Goal: Task Accomplishment & Management: Manage account settings

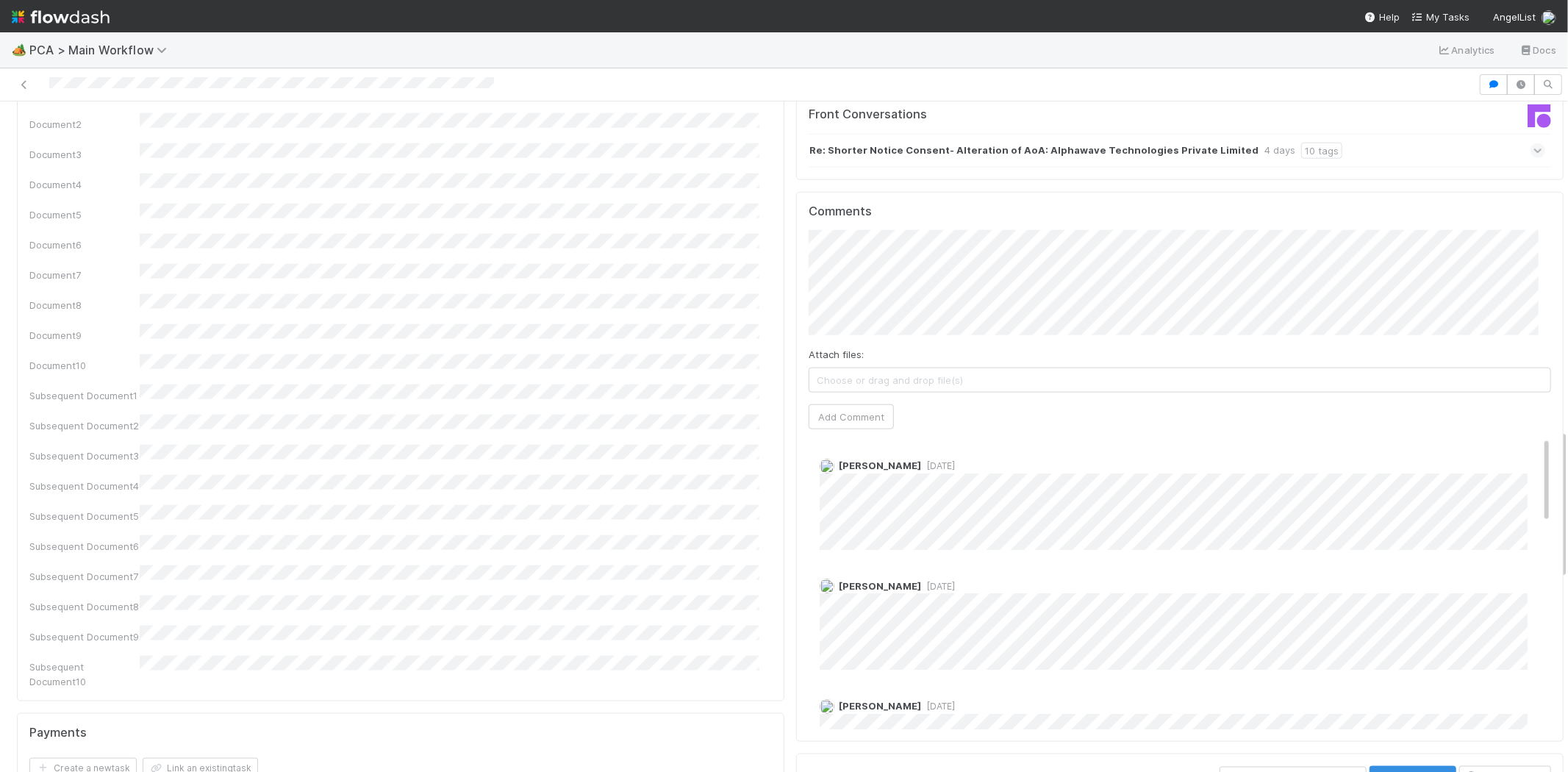
scroll to position [82, 0]
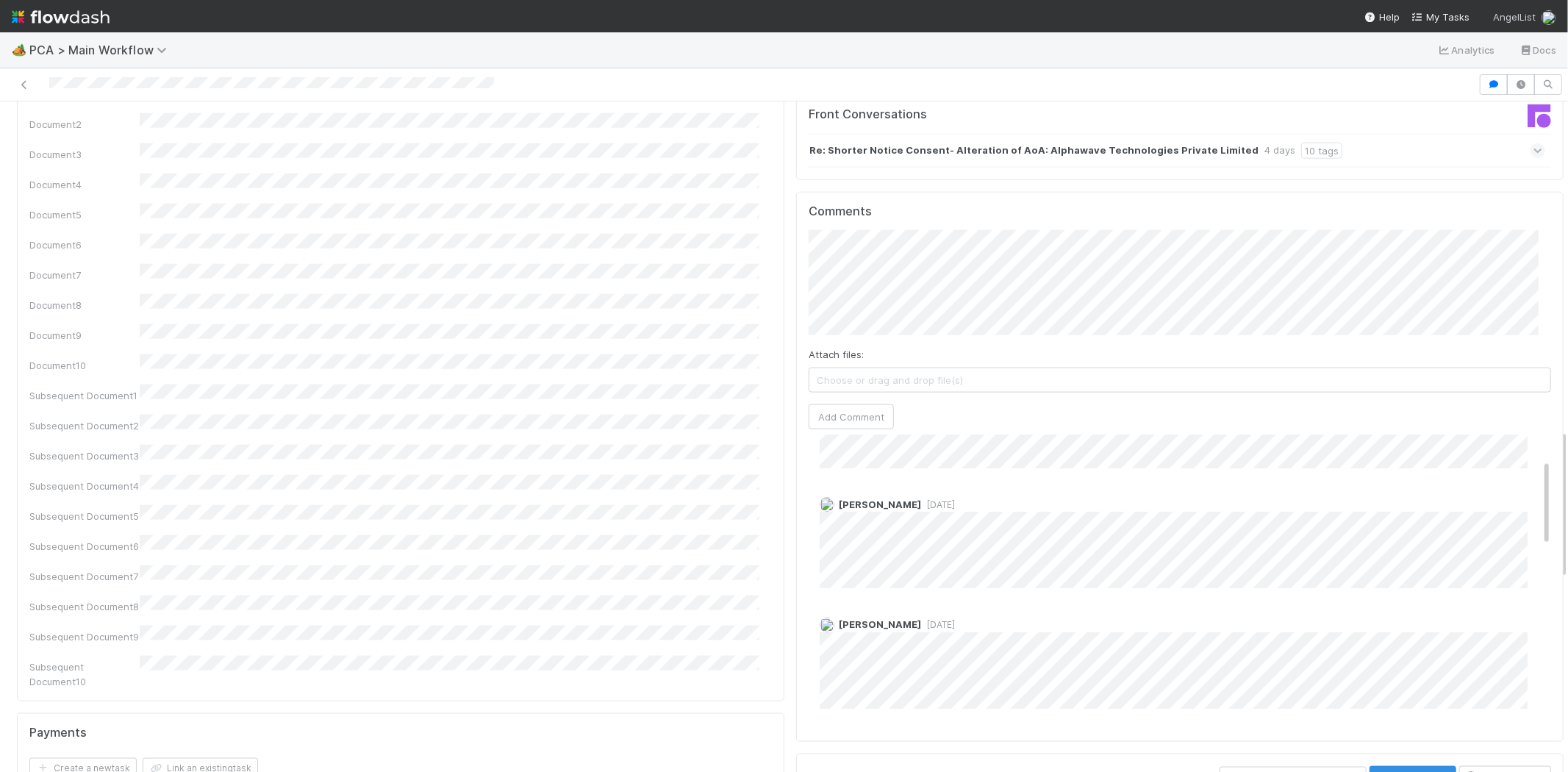
click at [1522, 13] on span "AngelList" at bounding box center [1515, 16] width 43 height 11
click at [1439, 16] on div "👋 Hey Michael Create workspace User Settings Logout" at bounding box center [784, 386] width 1568 height 772
click at [1438, 18] on span "My Tasks" at bounding box center [1440, 16] width 58 height 11
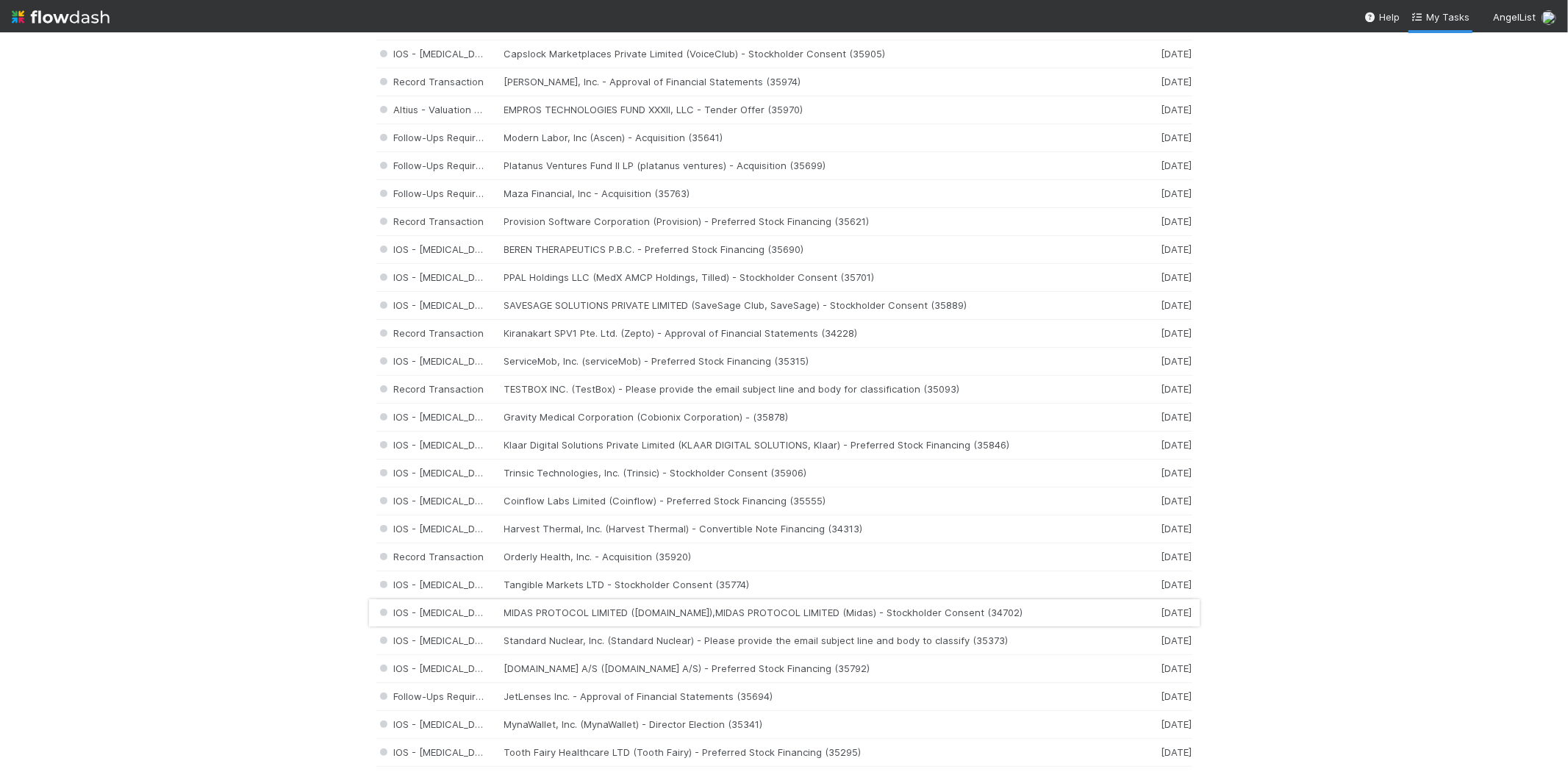
scroll to position [408, 0]
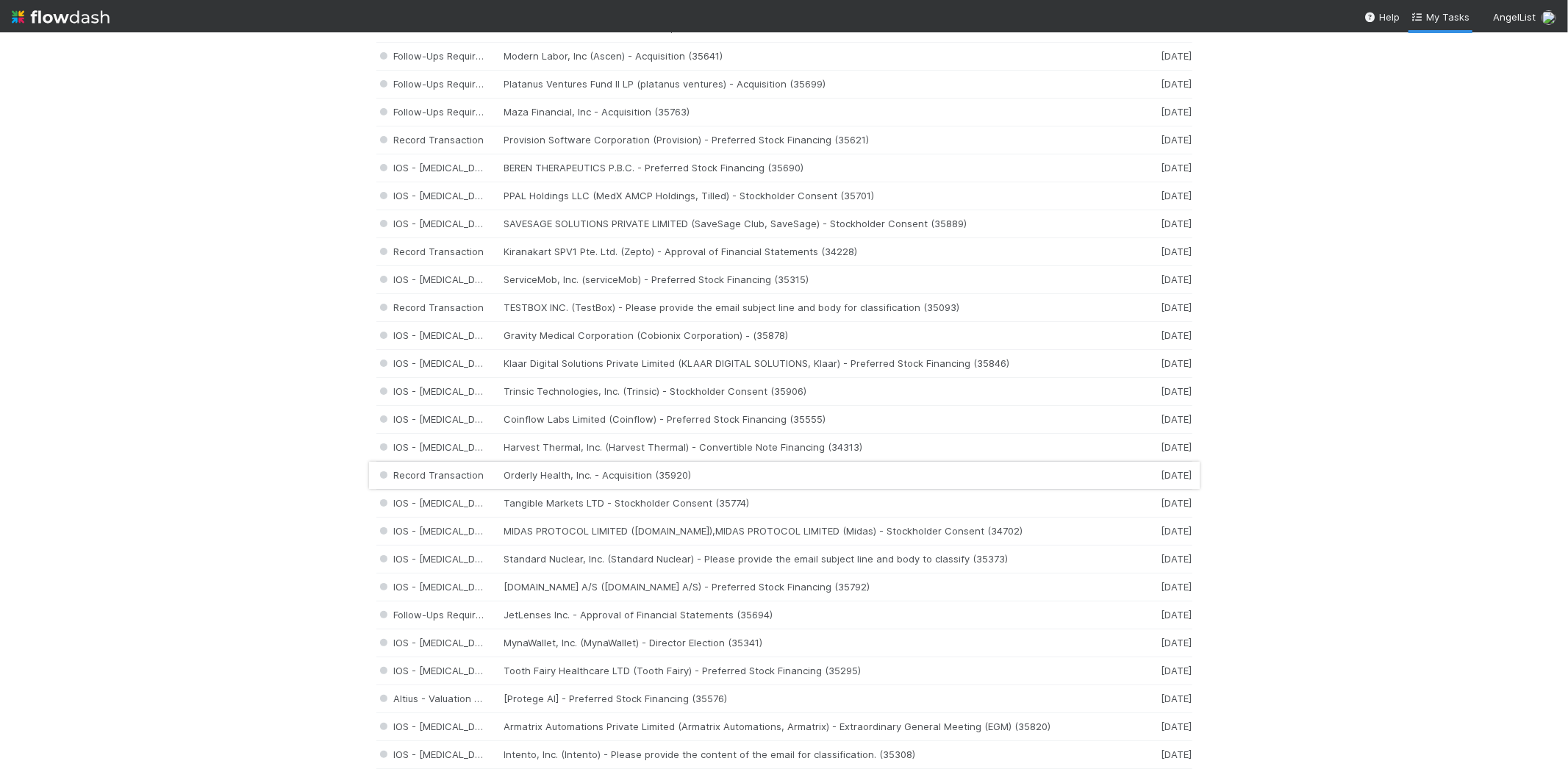
click at [557, 475] on div "Record Transaction Orderly Health, Inc. - Acquisition (35920) 2 days ago" at bounding box center [784, 476] width 816 height 28
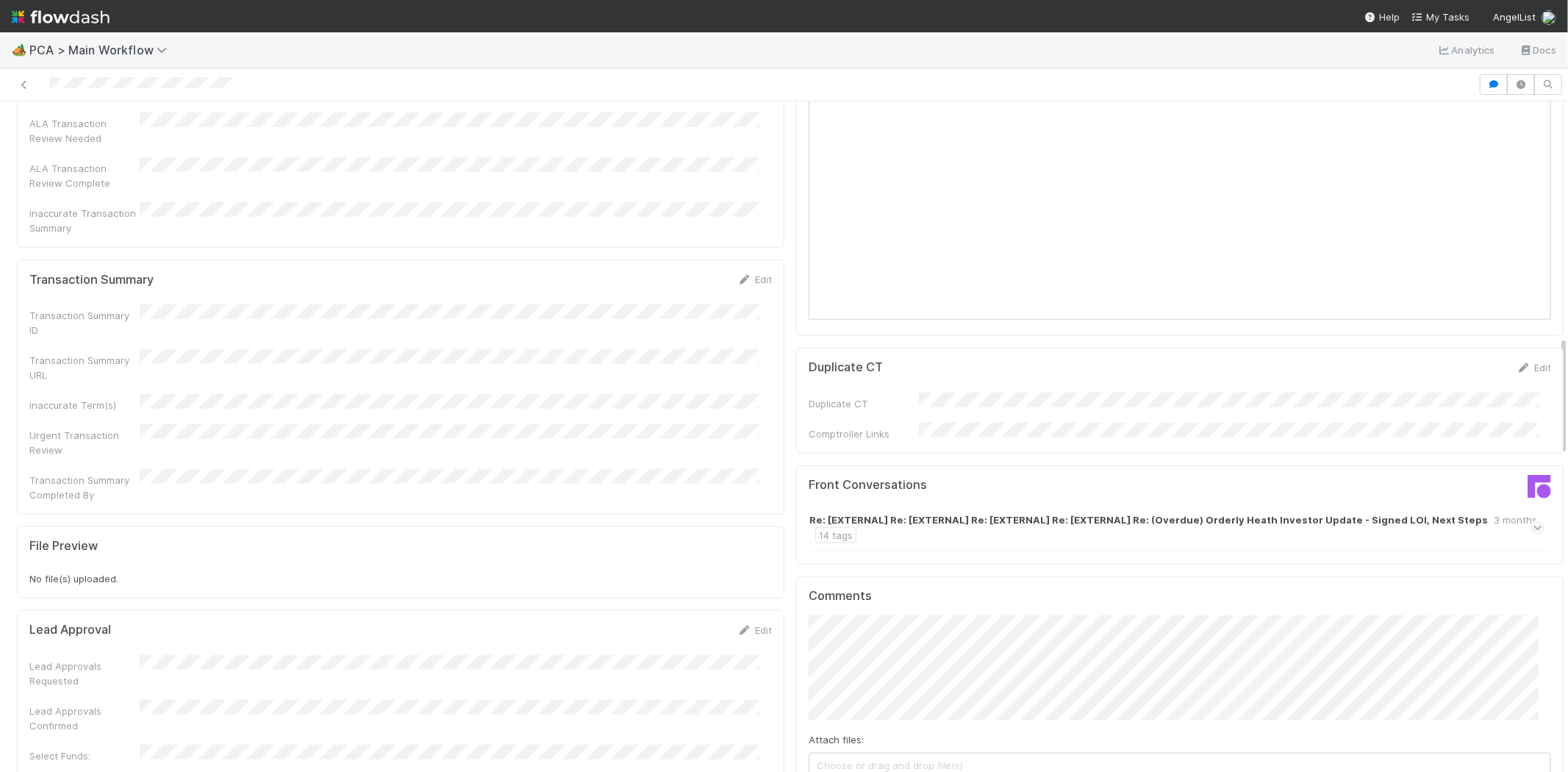
scroll to position [1307, 0]
click at [1534, 523] on icon at bounding box center [1539, 530] width 10 height 15
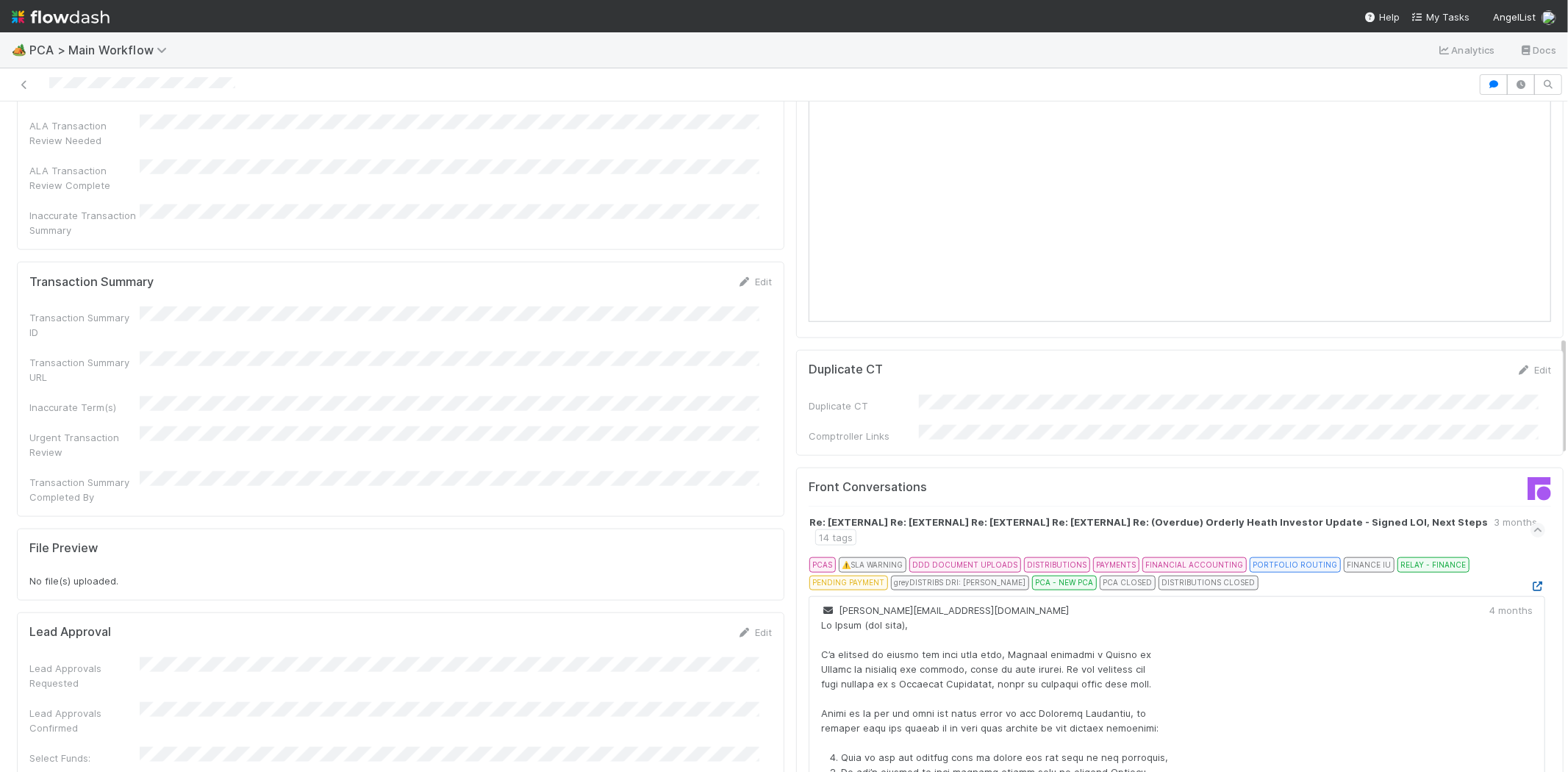
click at [1530, 582] on icon at bounding box center [1538, 587] width 15 height 10
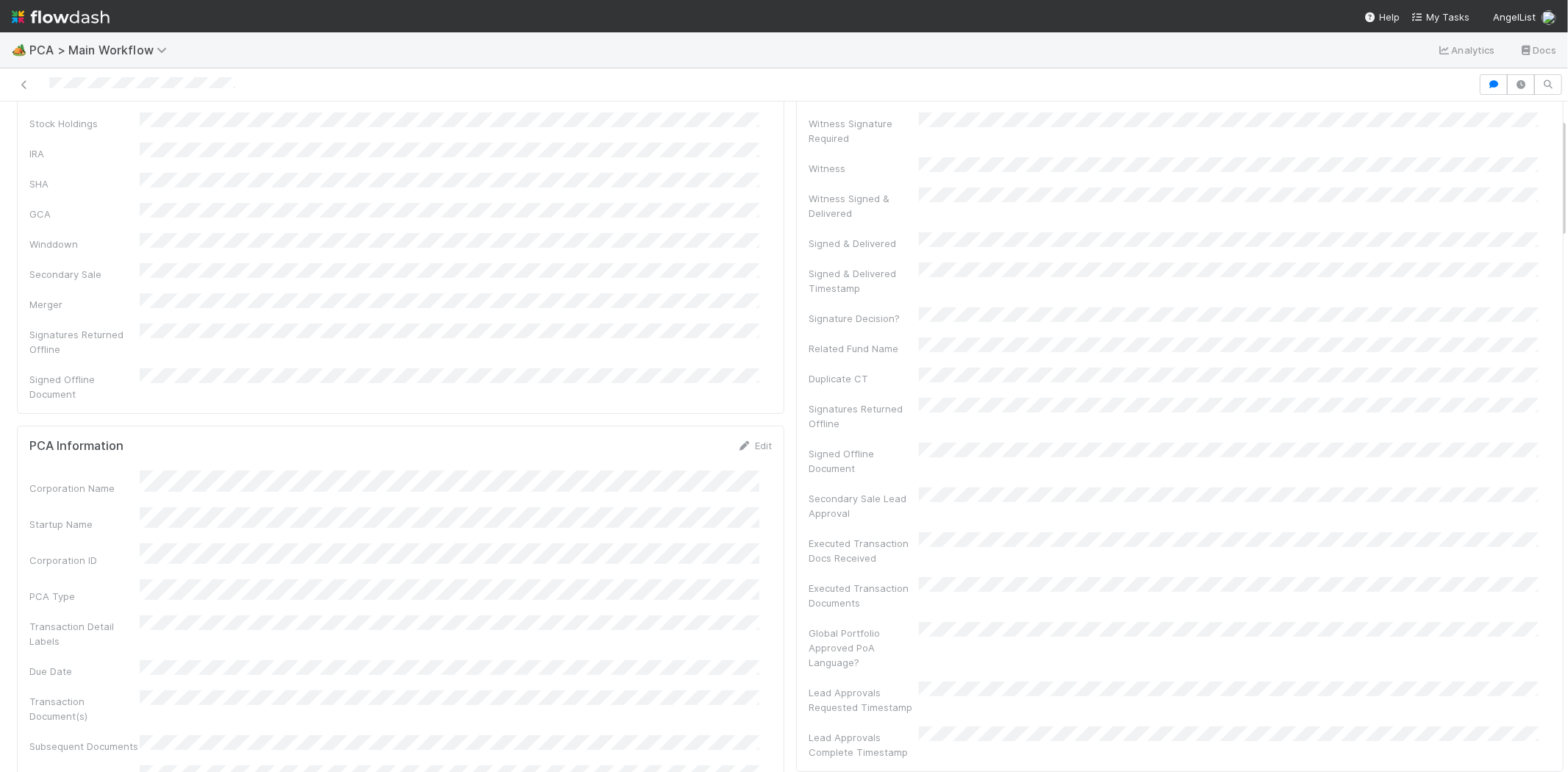
scroll to position [82, 0]
click at [1435, 13] on span "My Tasks" at bounding box center [1440, 16] width 58 height 11
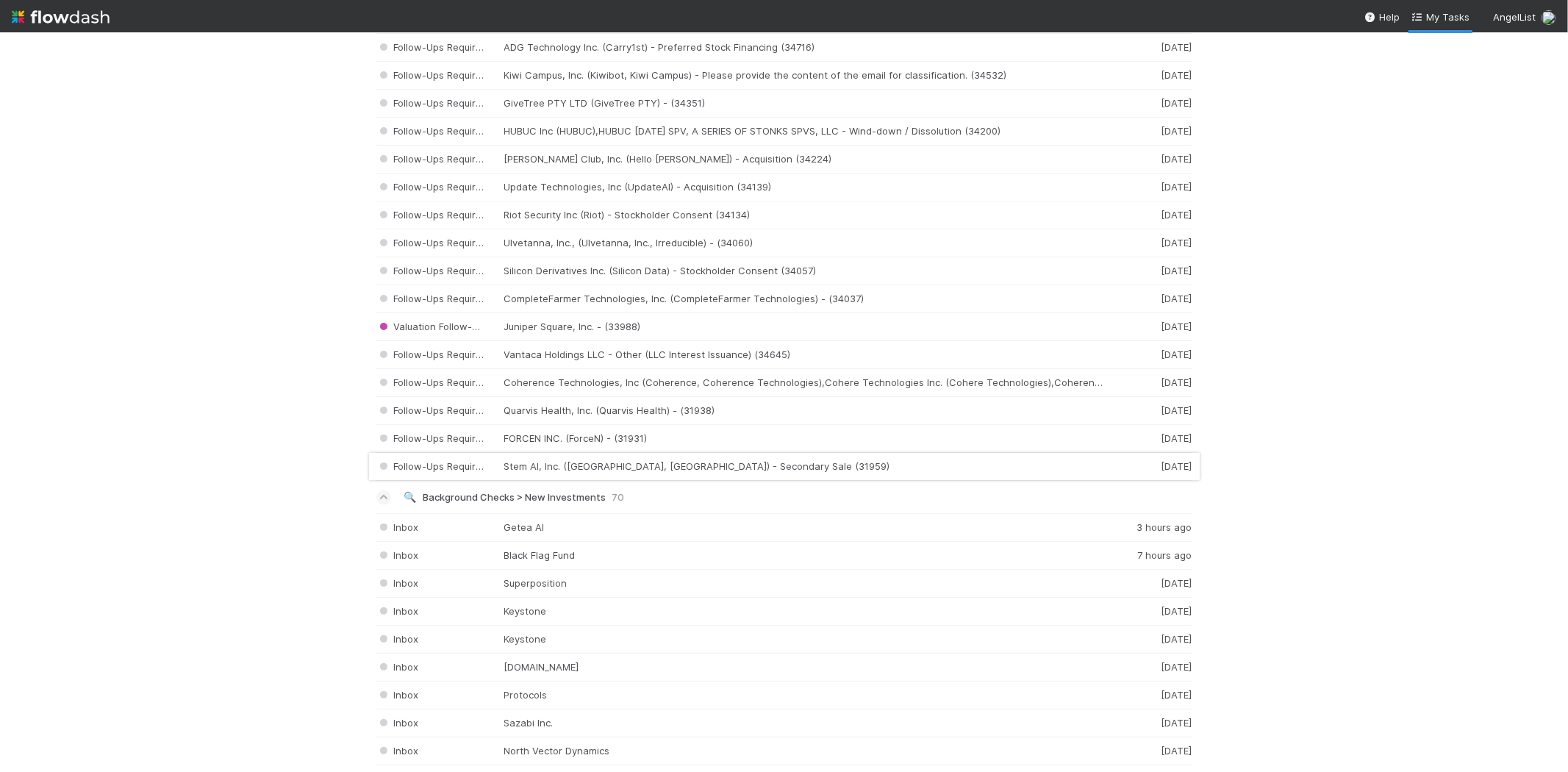
scroll to position [2533, 0]
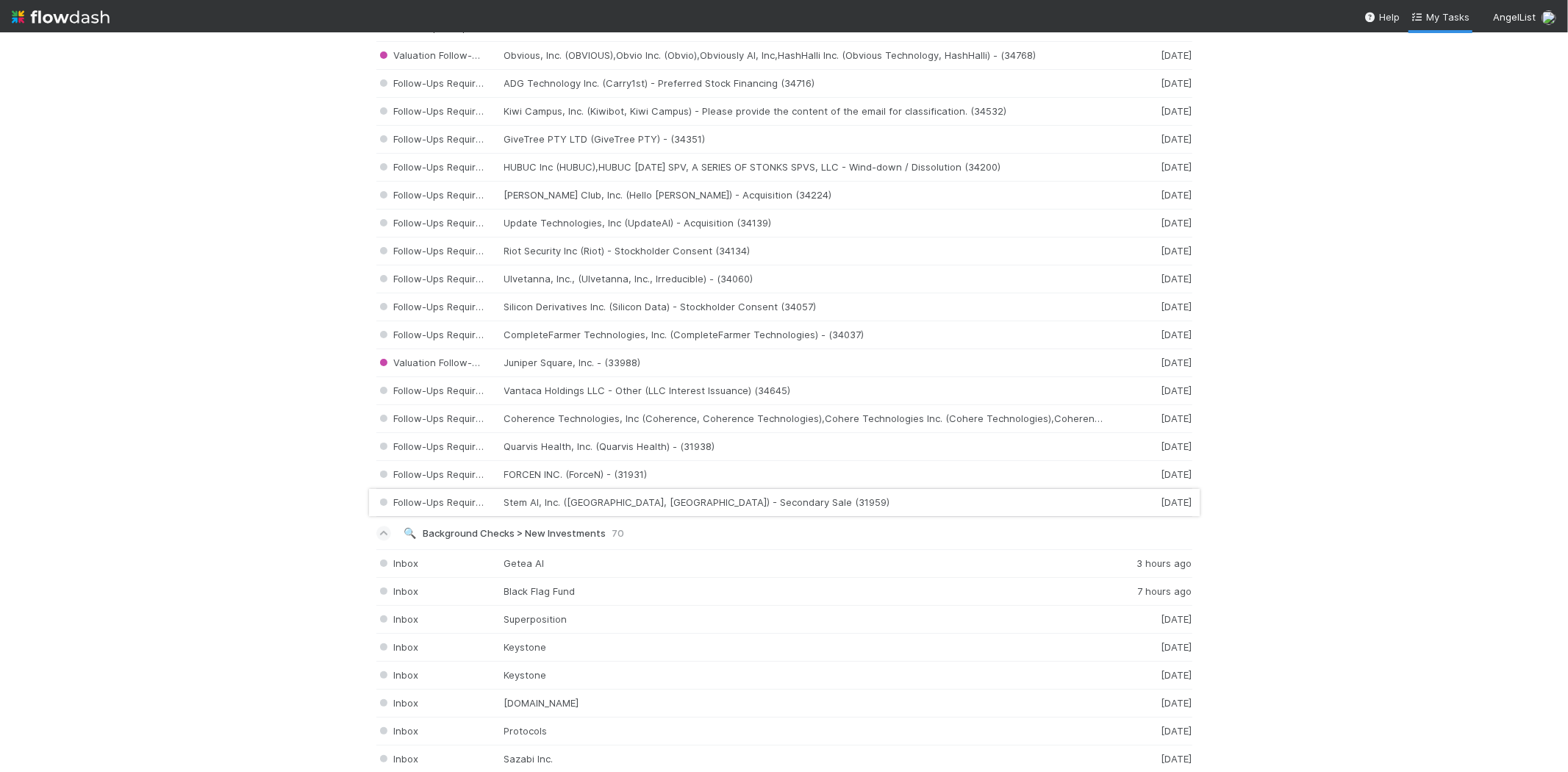
click at [585, 510] on div "Follow-Ups Required Stem AI, Inc. (Stem AI, StemAI) - Secondary Sale (31959) 3 …" at bounding box center [784, 503] width 816 height 28
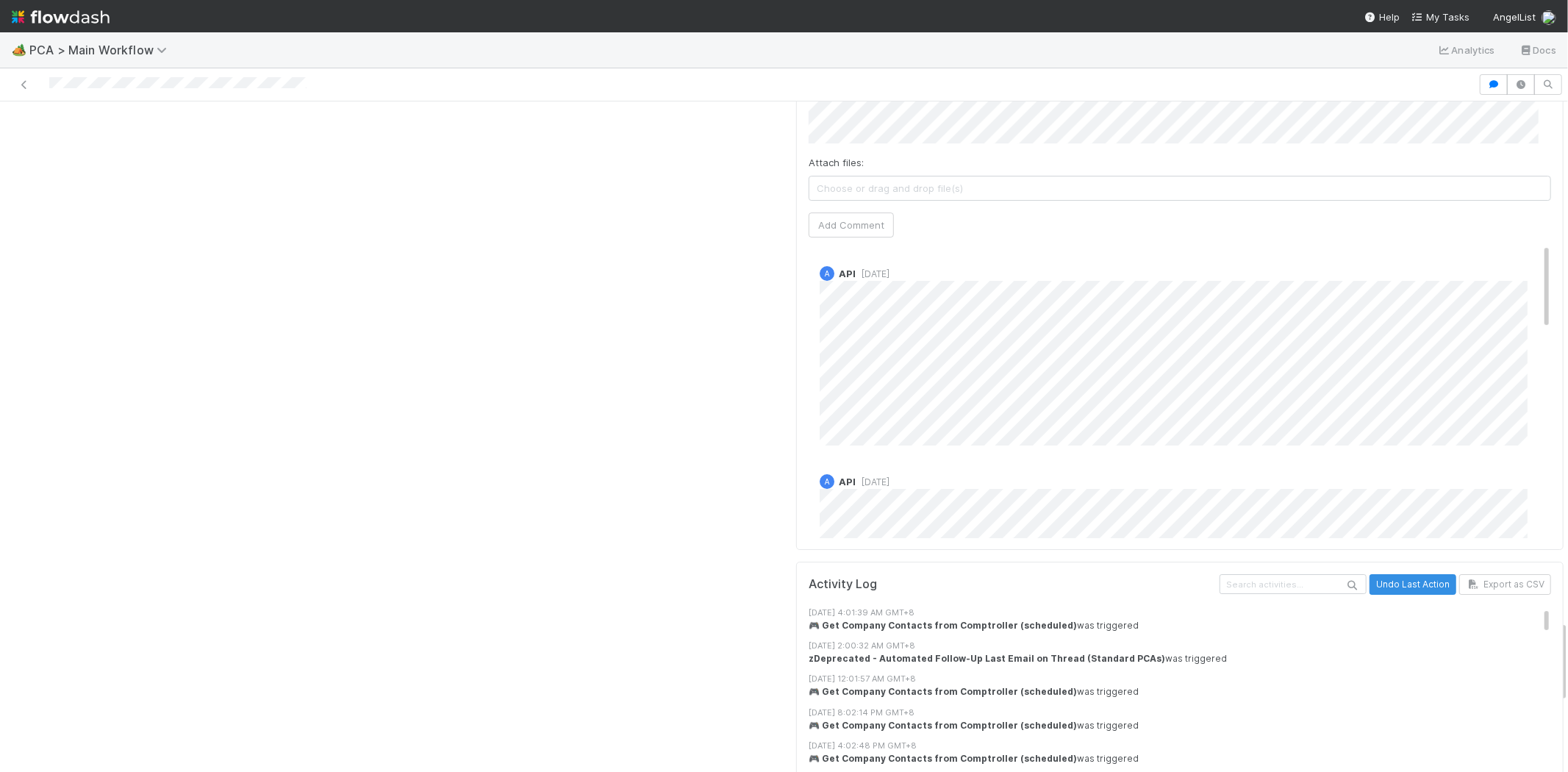
scroll to position [4167, 0]
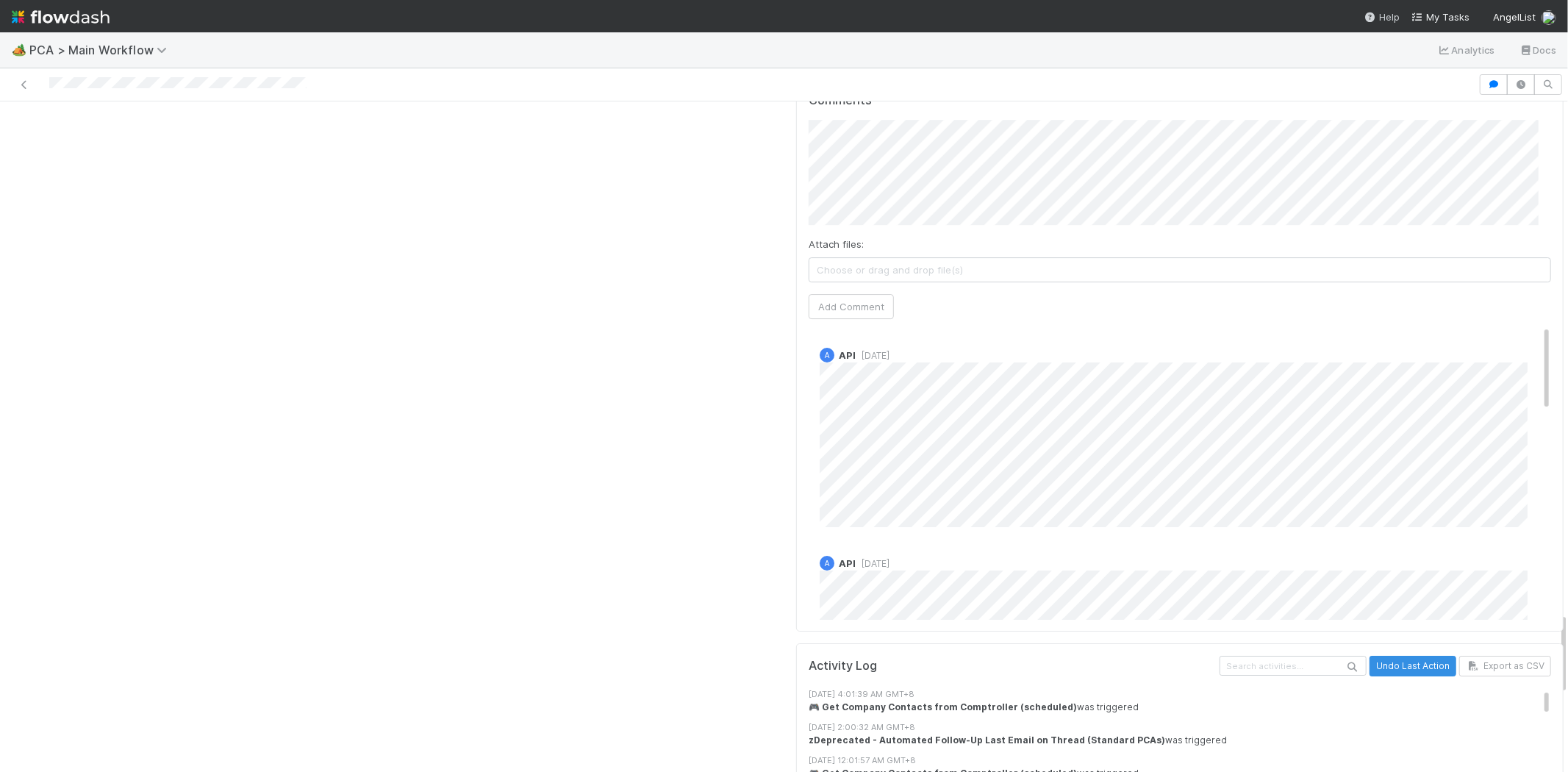
drag, startPoint x: 1443, startPoint y: 15, endPoint x: 1380, endPoint y: 24, distance: 63.6
click at [1443, 15] on span "My Tasks" at bounding box center [1440, 16] width 58 height 11
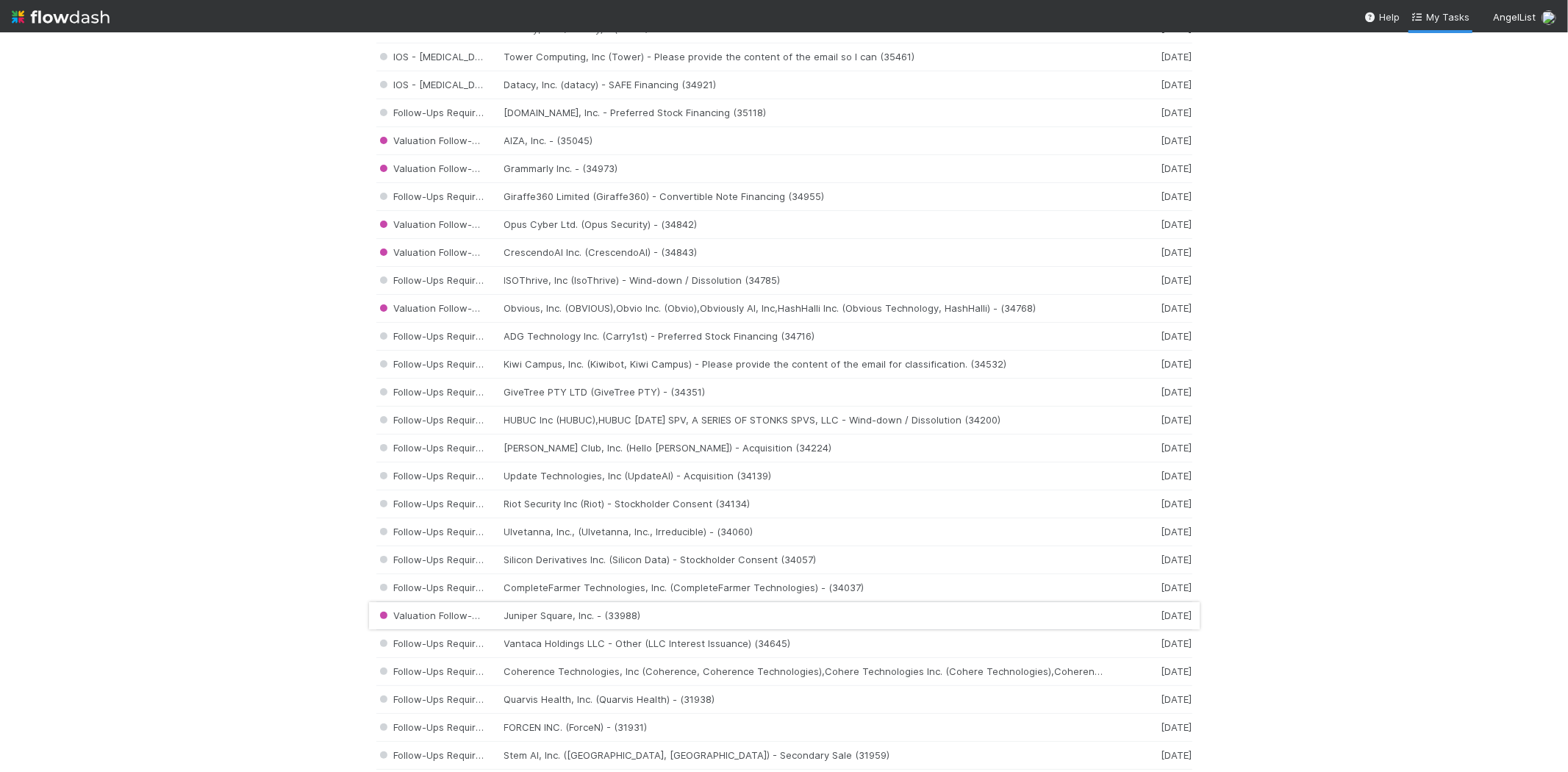
scroll to position [2369, 0]
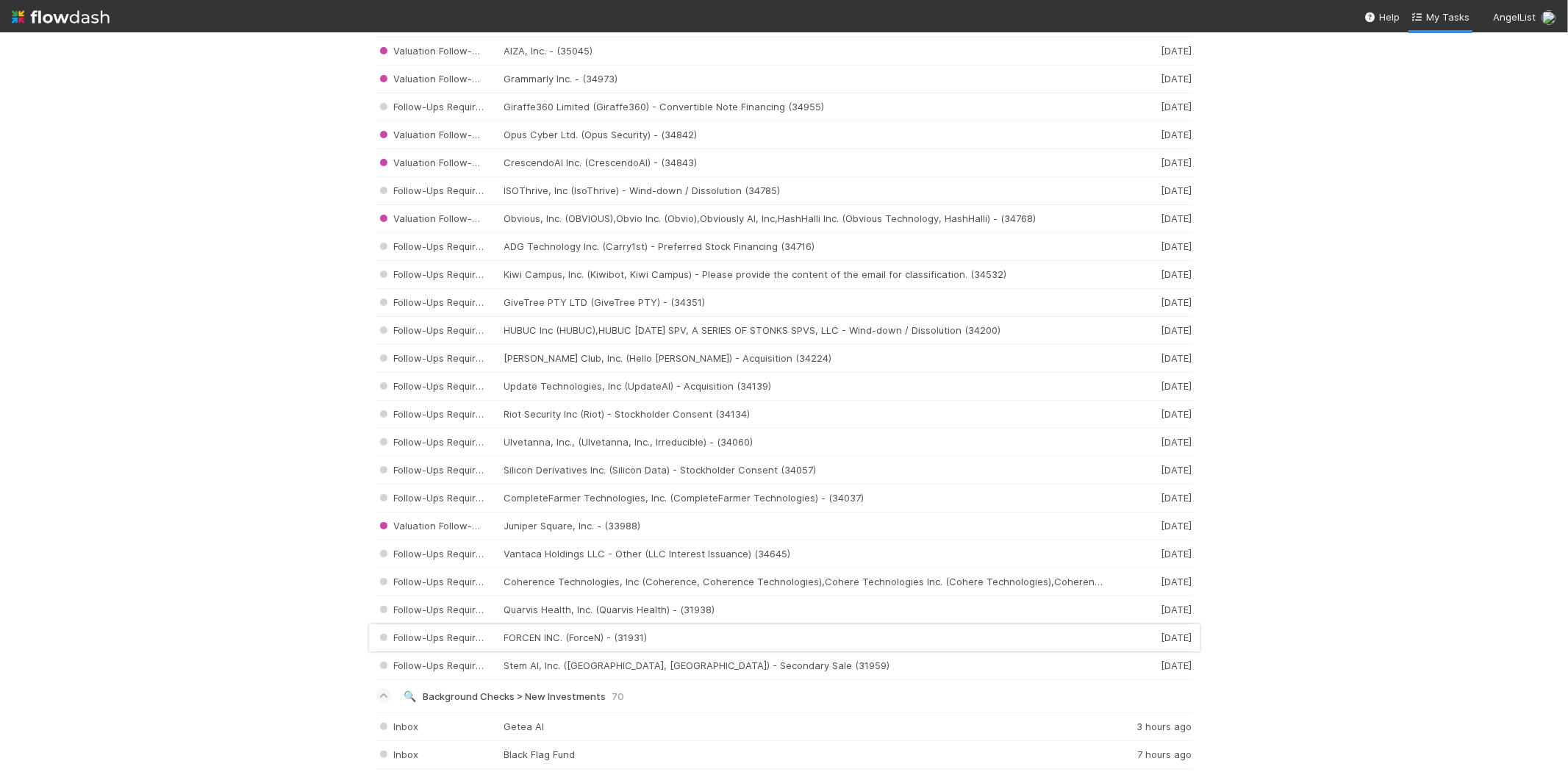
click at [627, 645] on div "Follow-Ups Required FORCEN INC. (ForceN) - (31931) 3 weeks ago" at bounding box center [784, 638] width 816 height 28
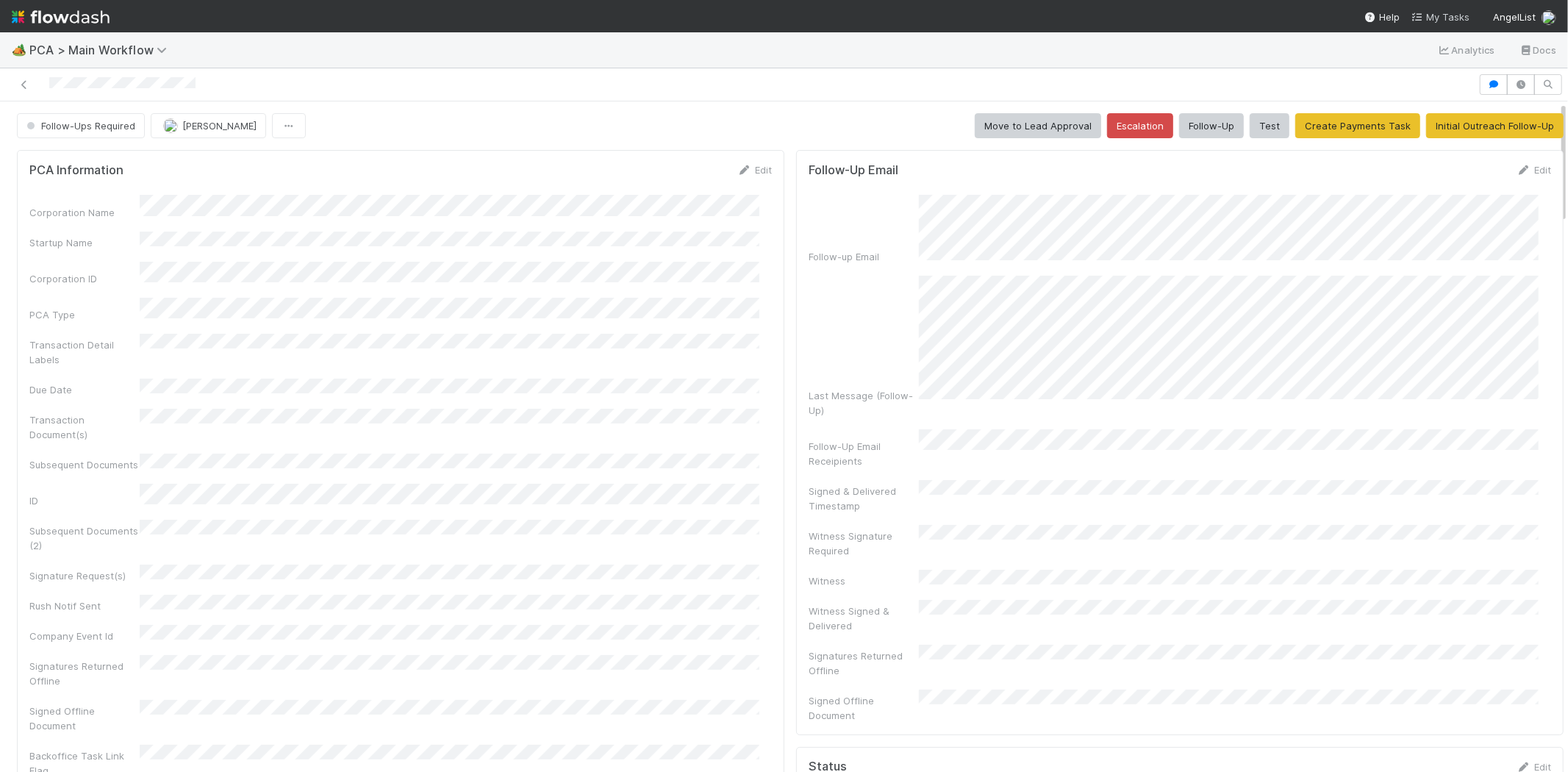
click at [1443, 19] on span "My Tasks" at bounding box center [1440, 16] width 58 height 11
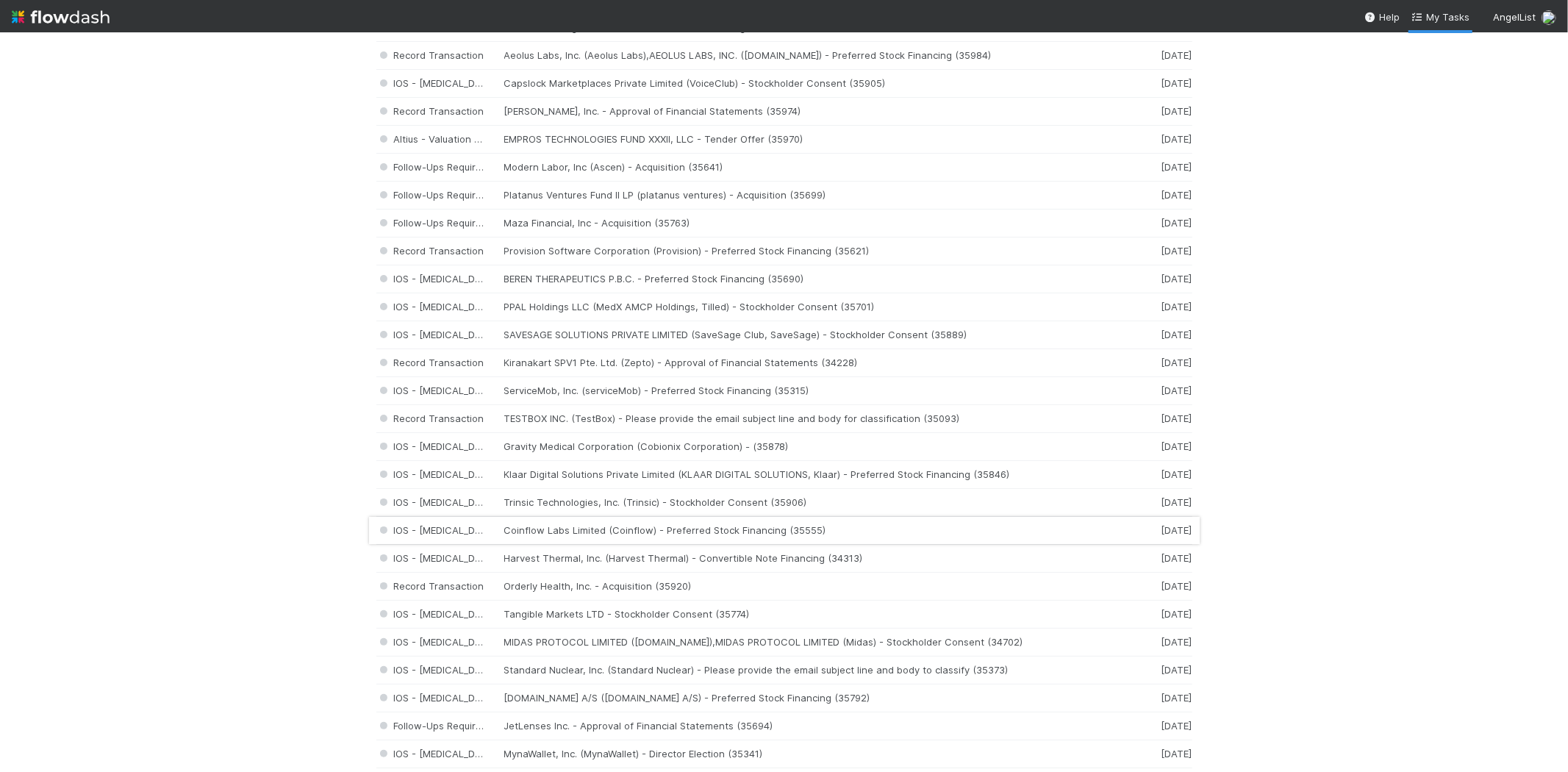
scroll to position [326, 0]
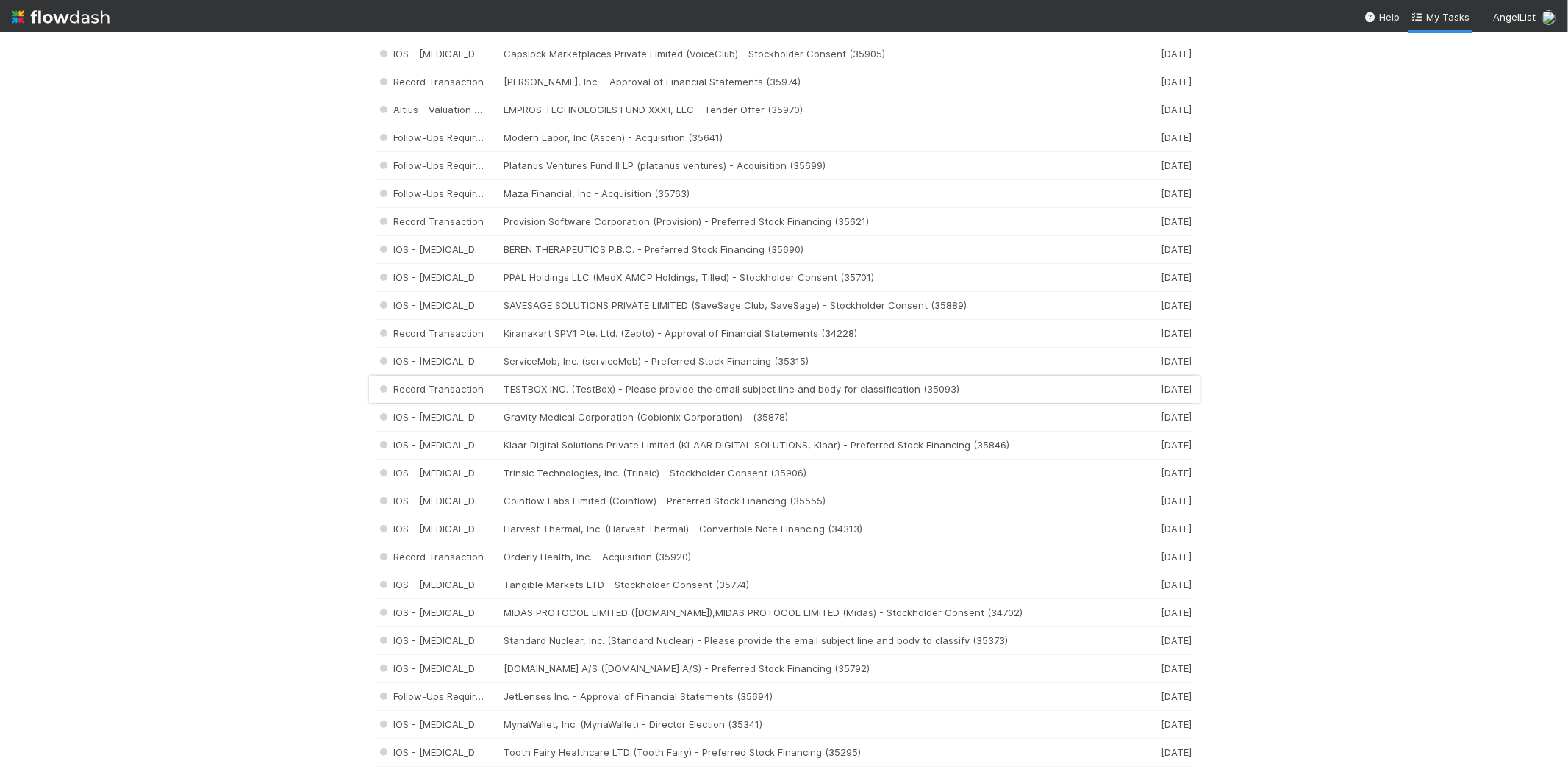
click at [619, 395] on div "Record Transaction TESTBOX INC. (TestBox) - Please provide the email subject li…" at bounding box center [784, 390] width 816 height 28
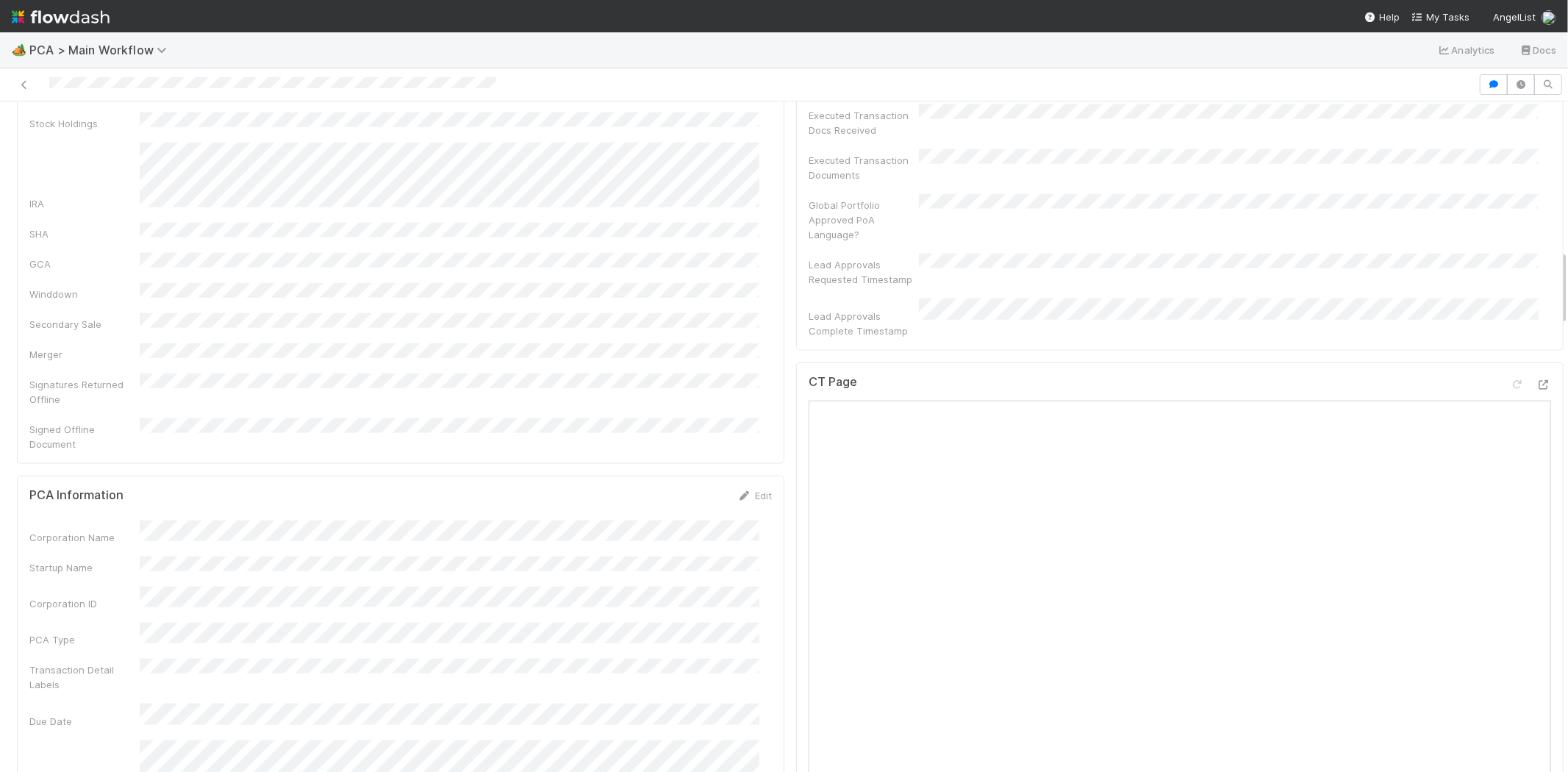
scroll to position [1307, 0]
click at [1537, 386] on icon at bounding box center [1544, 391] width 15 height 10
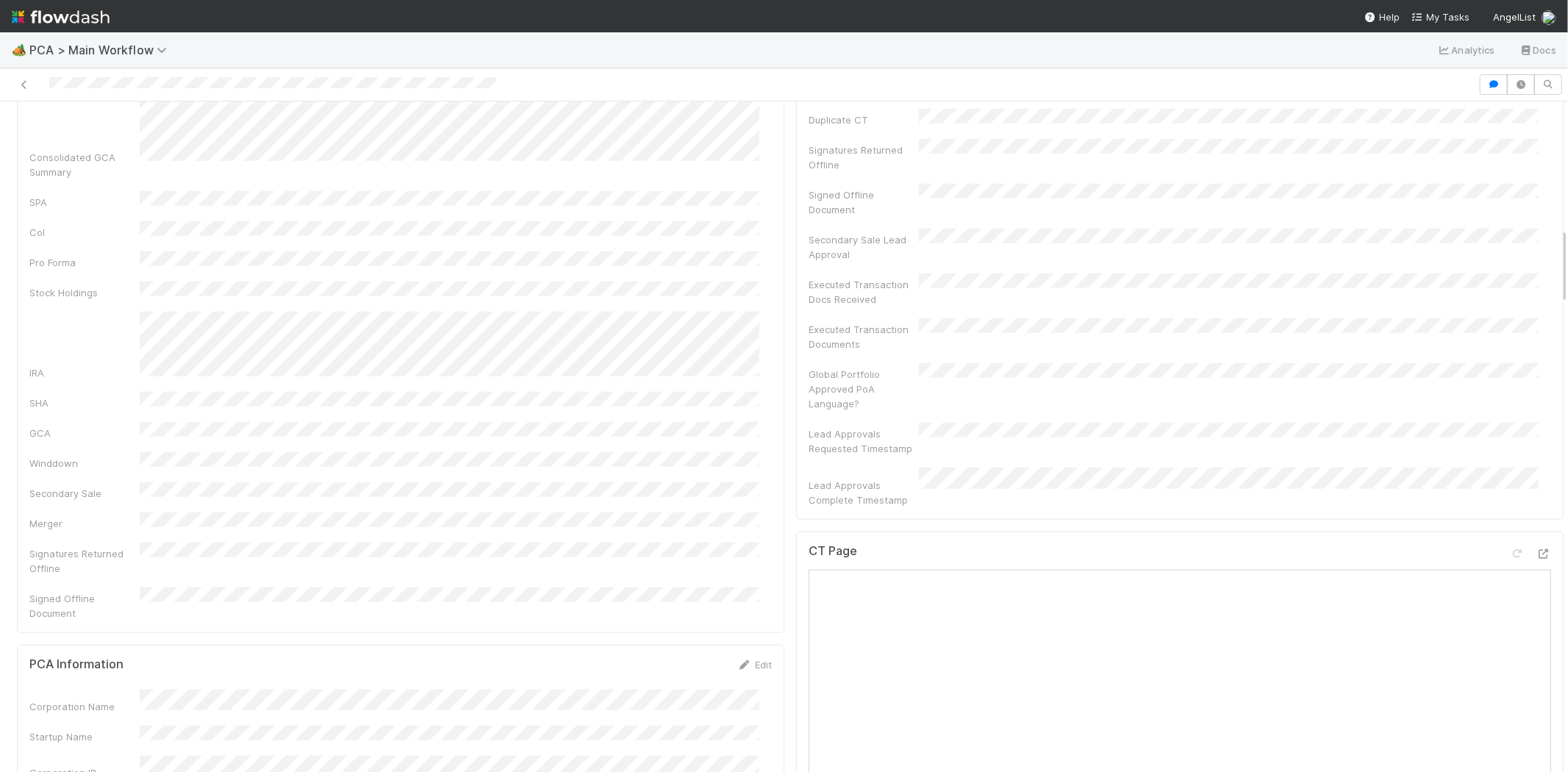
scroll to position [1062, 0]
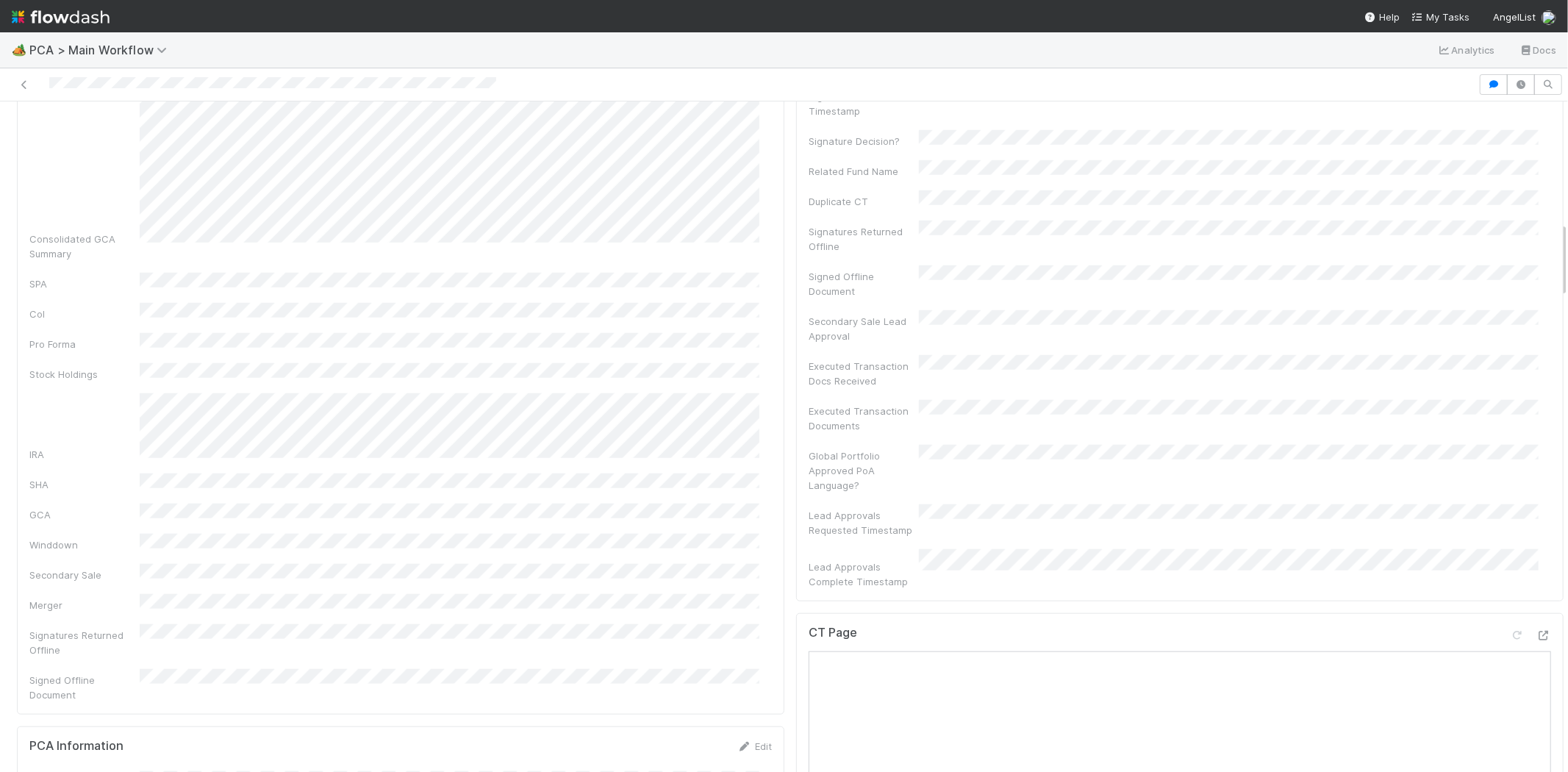
click at [48, 75] on div at bounding box center [739, 84] width 1466 height 20
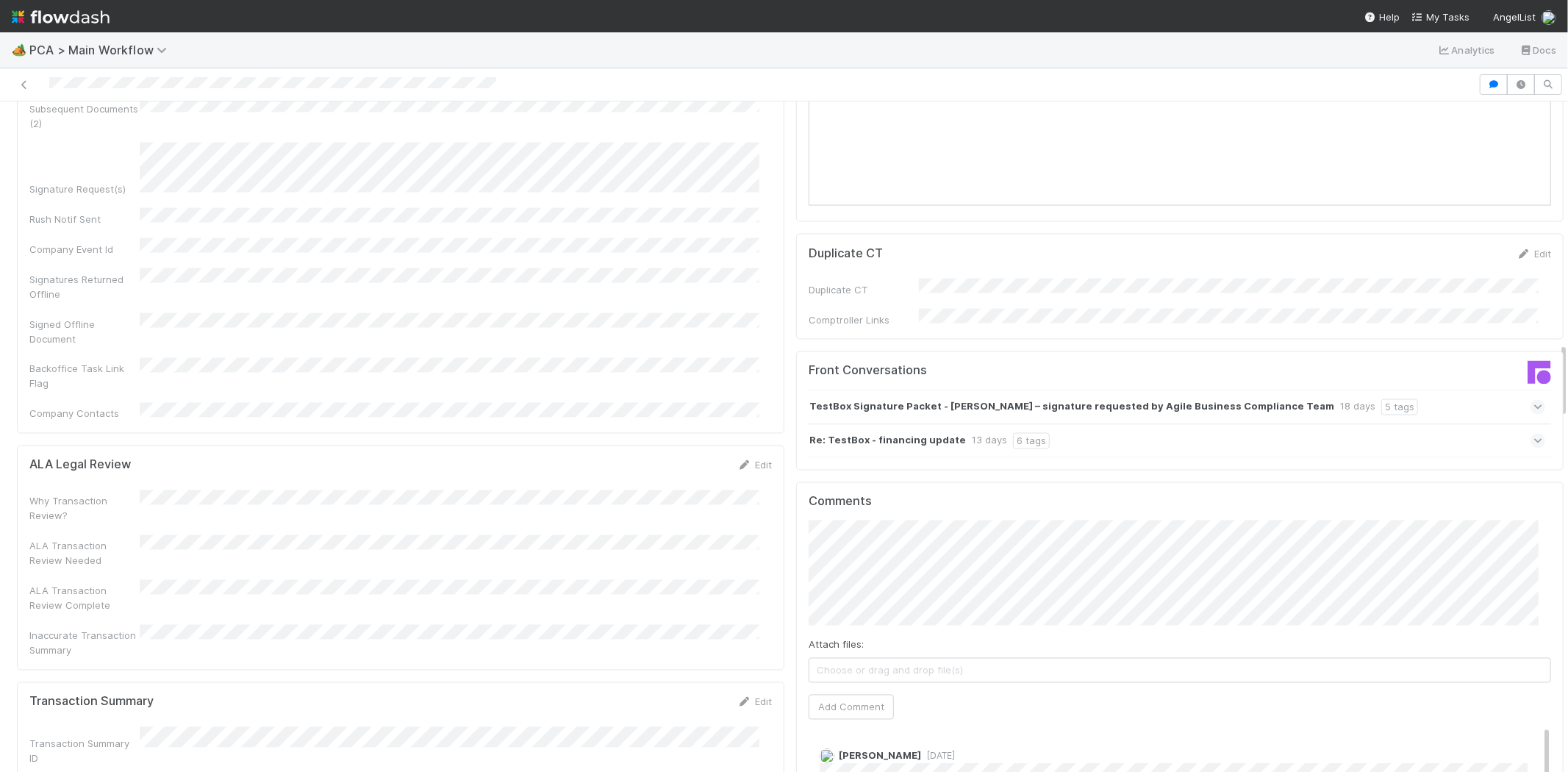
scroll to position [2124, 0]
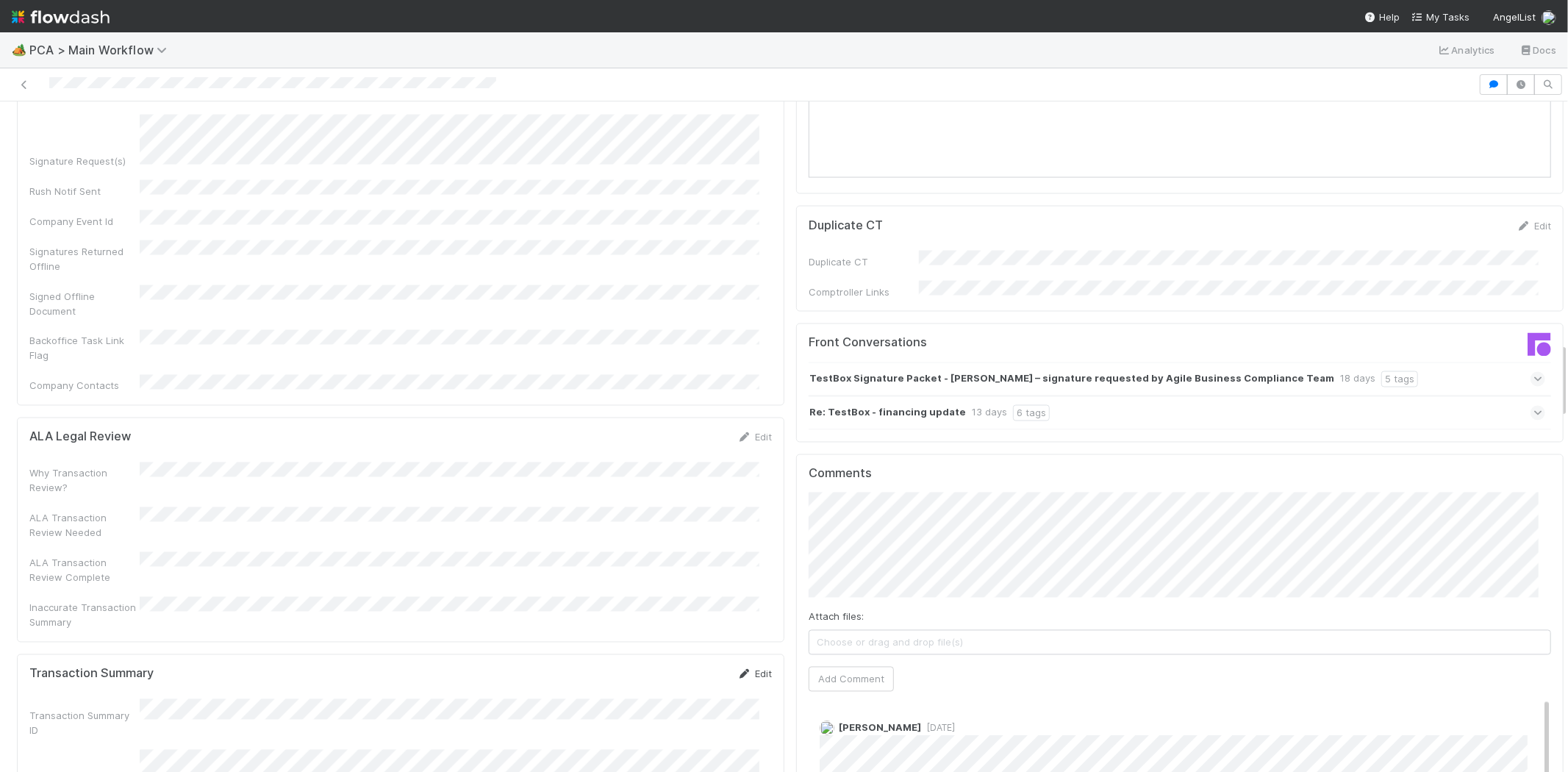
click at [751, 669] on link "Edit" at bounding box center [755, 674] width 34 height 11
click at [673, 667] on button "Save" at bounding box center [693, 679] width 42 height 25
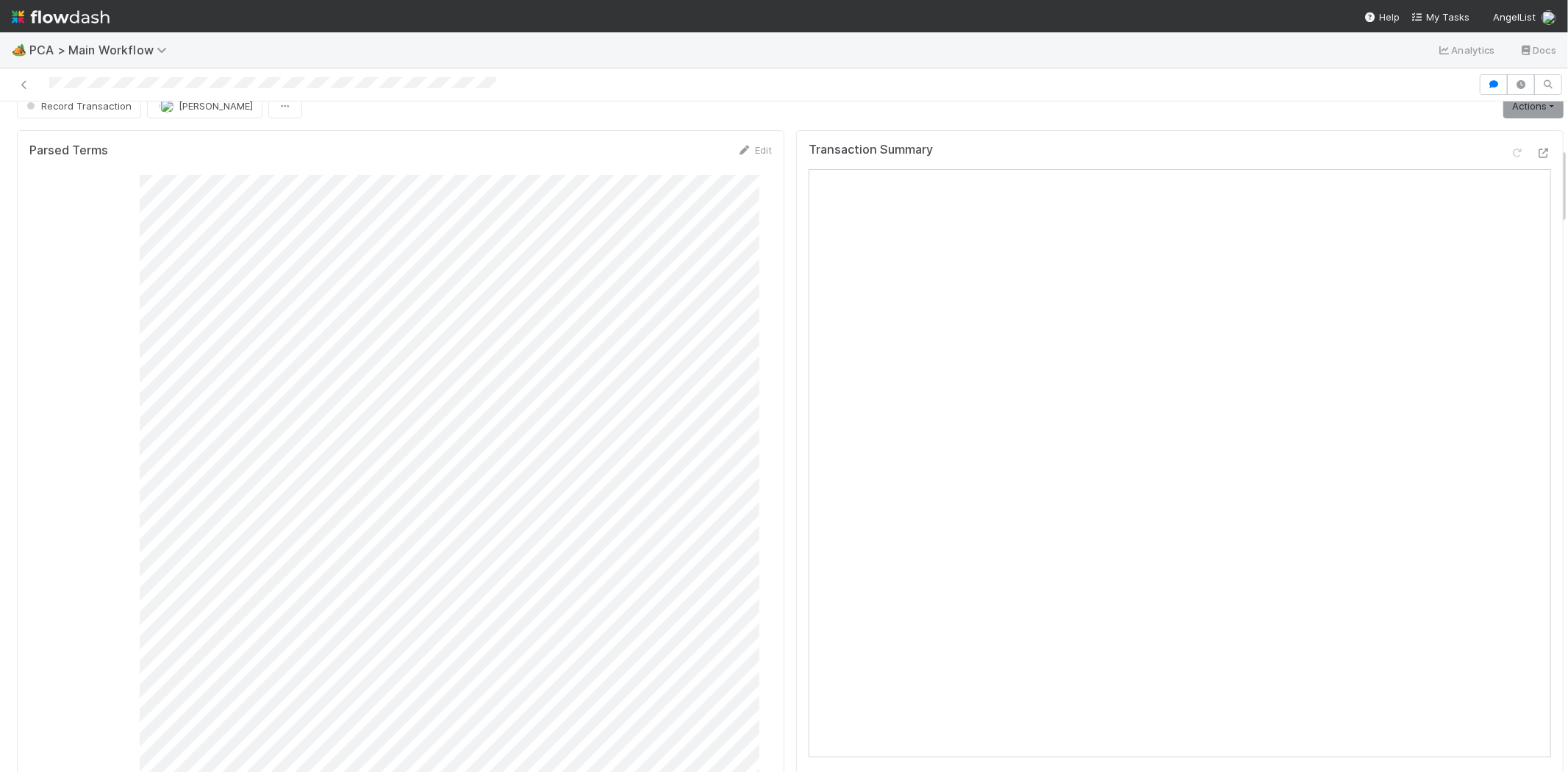
scroll to position [0, 0]
click at [118, 84] on div at bounding box center [739, 84] width 1466 height 20
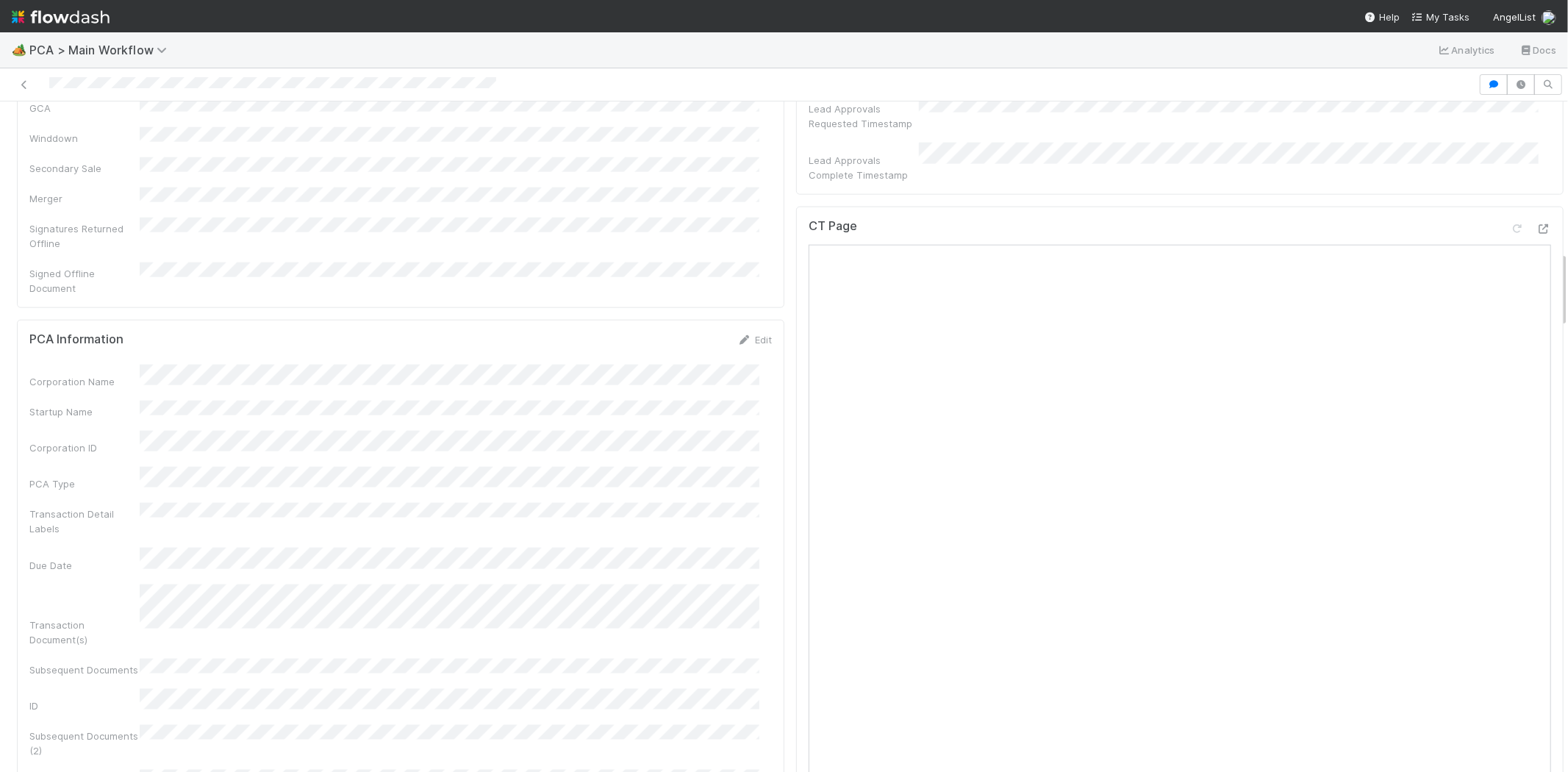
scroll to position [1471, 0]
click at [1510, 222] on icon at bounding box center [1517, 227] width 15 height 10
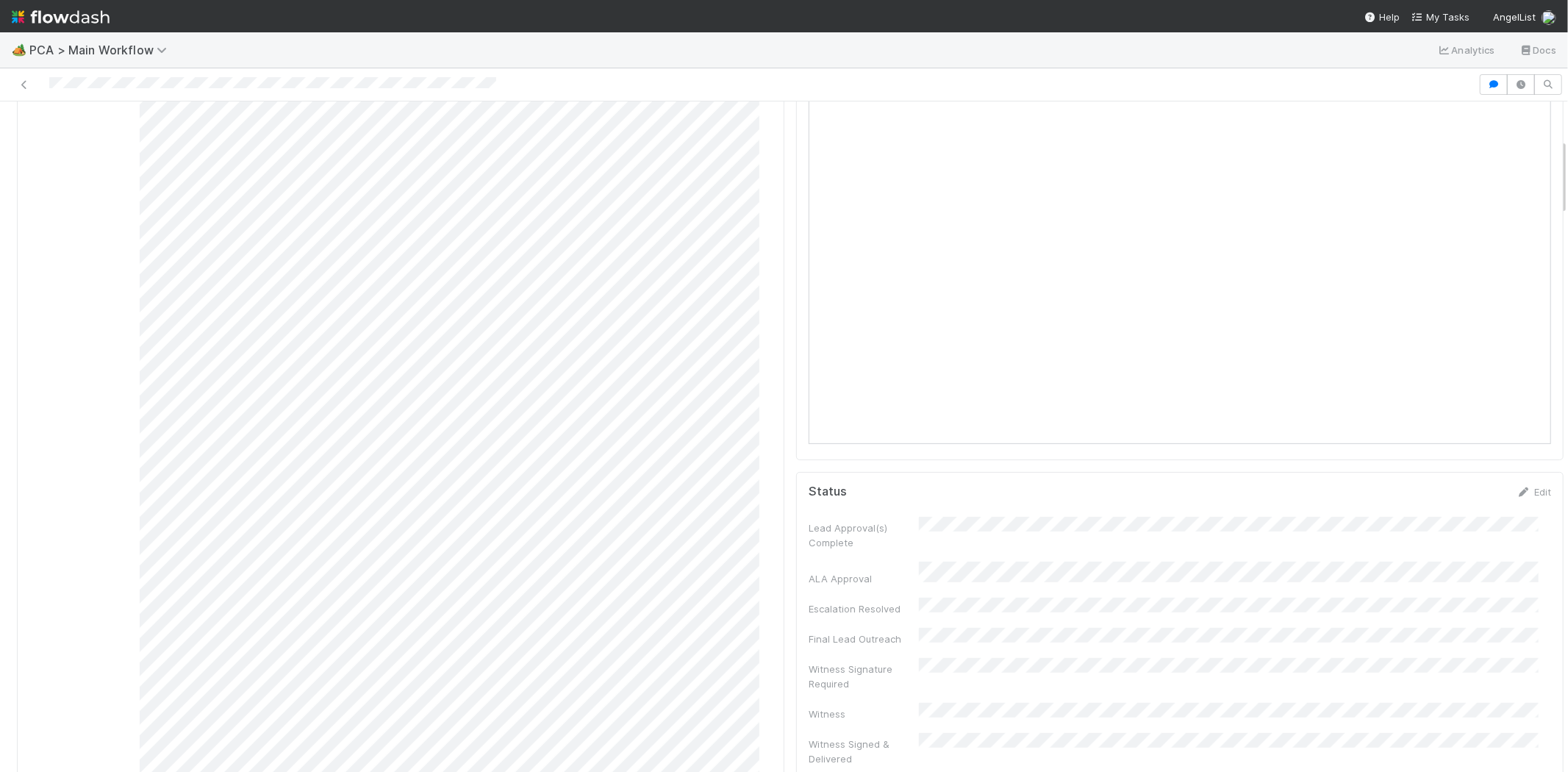
scroll to position [0, 0]
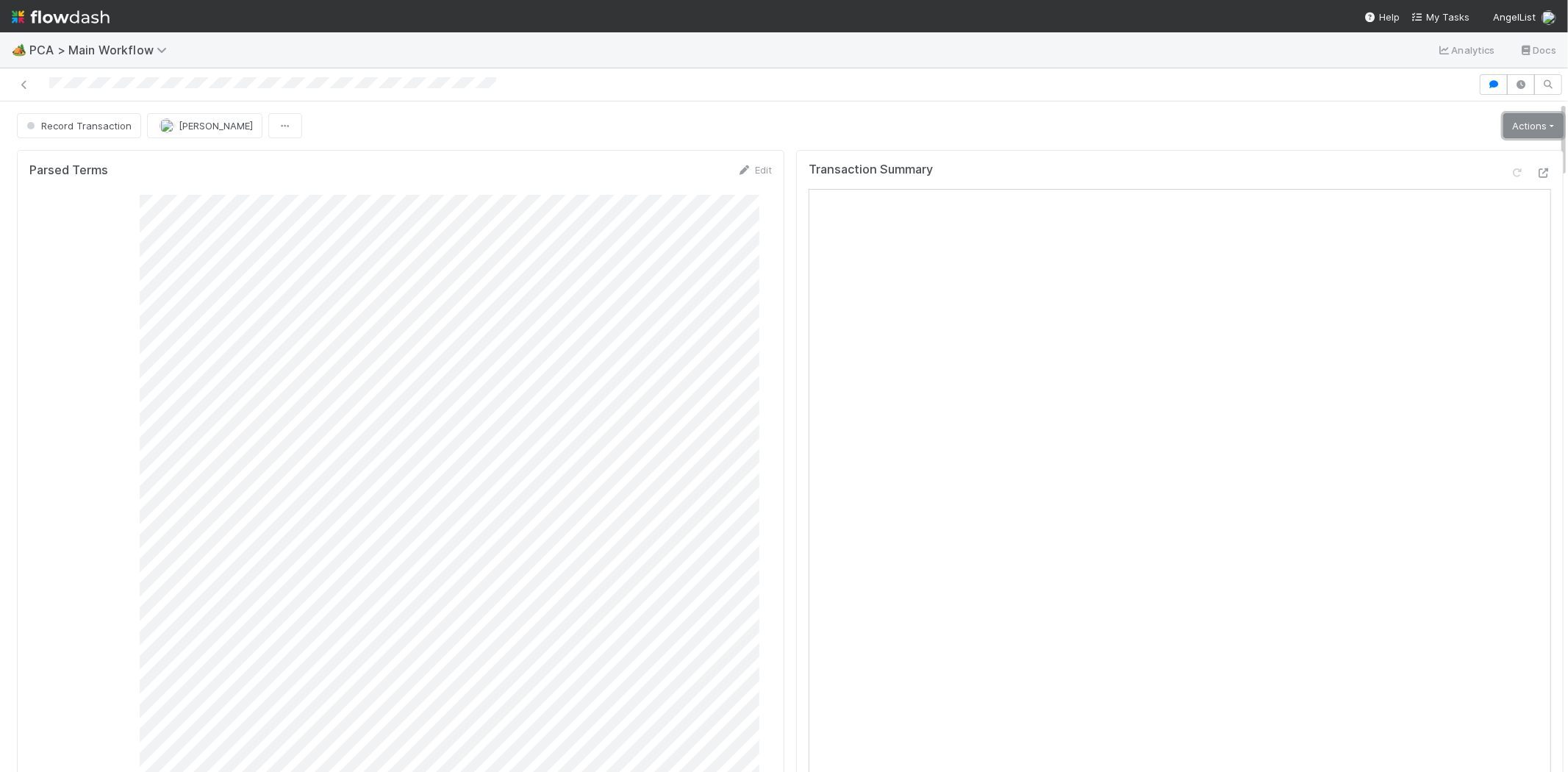
click at [1508, 124] on link "Actions" at bounding box center [1534, 125] width 61 height 25
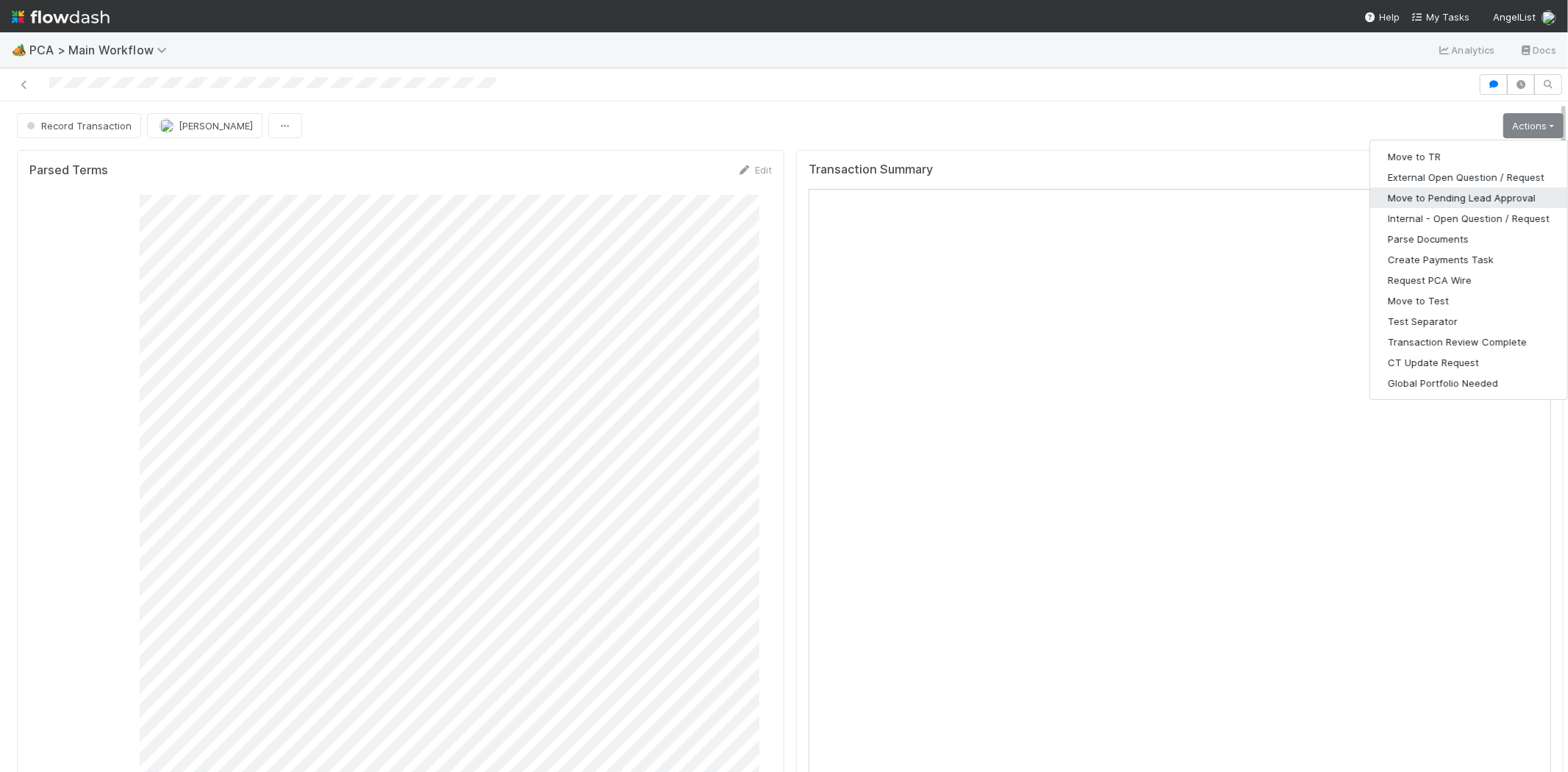
click at [1412, 198] on button "Move to Pending Lead Approval" at bounding box center [1469, 198] width 197 height 20
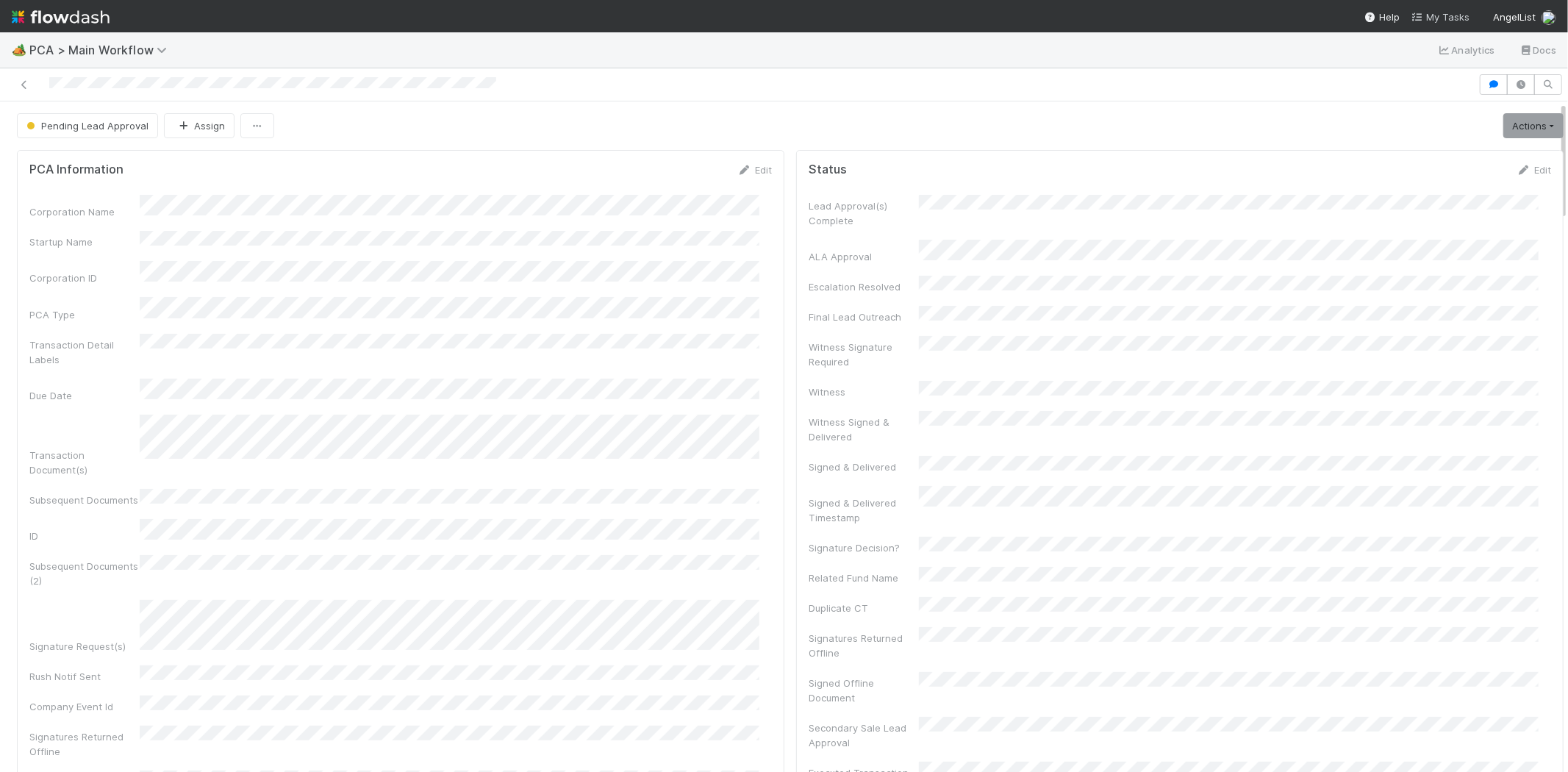
click at [1441, 10] on link "My Tasks" at bounding box center [1440, 17] width 58 height 15
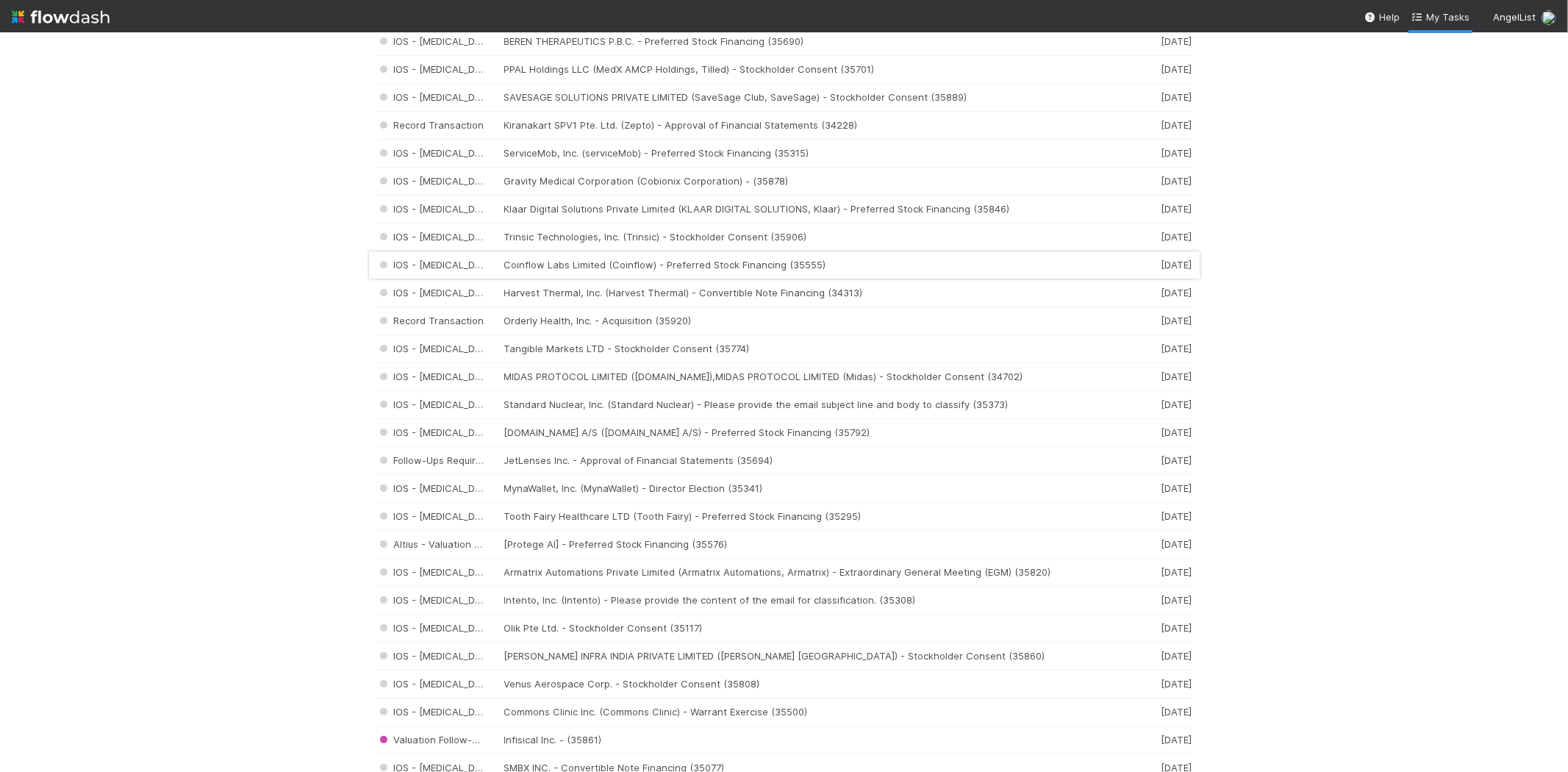
scroll to position [513, 0]
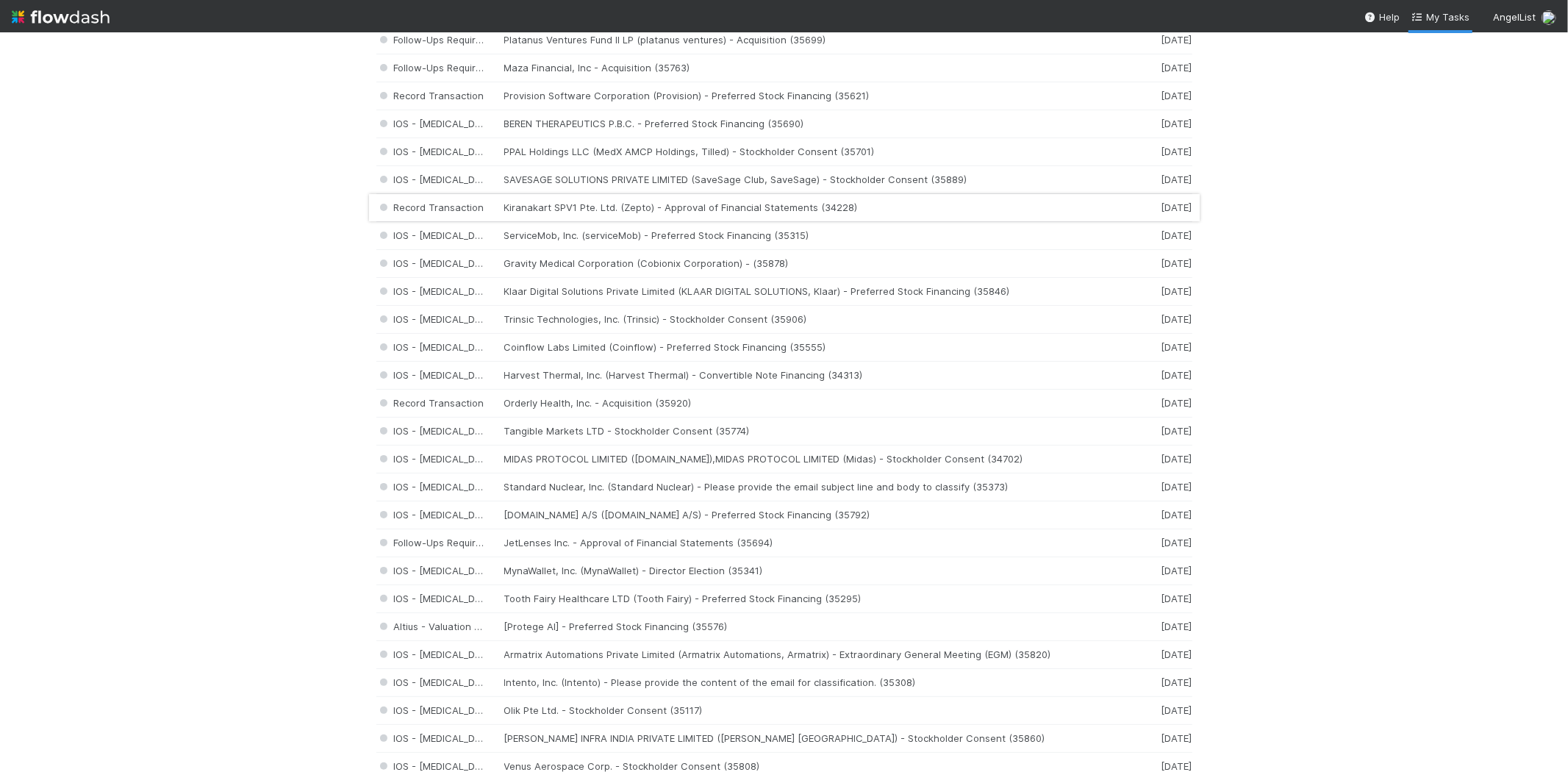
click at [655, 208] on div "Record Transaction Kiranakart SPV1 Pte. Ltd. (Zepto) - Approval of Financial St…" at bounding box center [784, 208] width 816 height 28
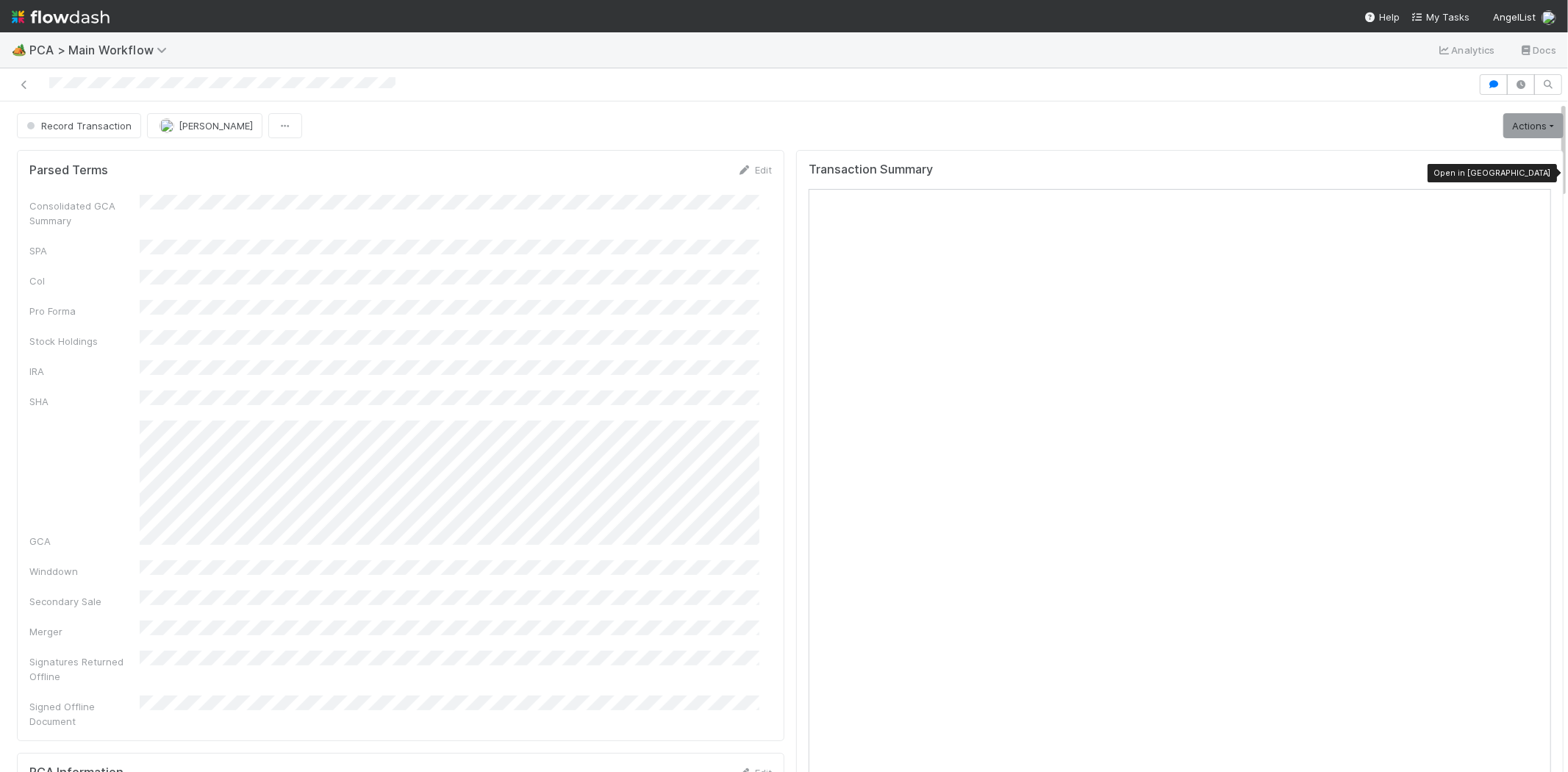
click at [1537, 170] on icon at bounding box center [1544, 174] width 15 height 10
click at [747, 166] on link "Edit" at bounding box center [755, 170] width 34 height 11
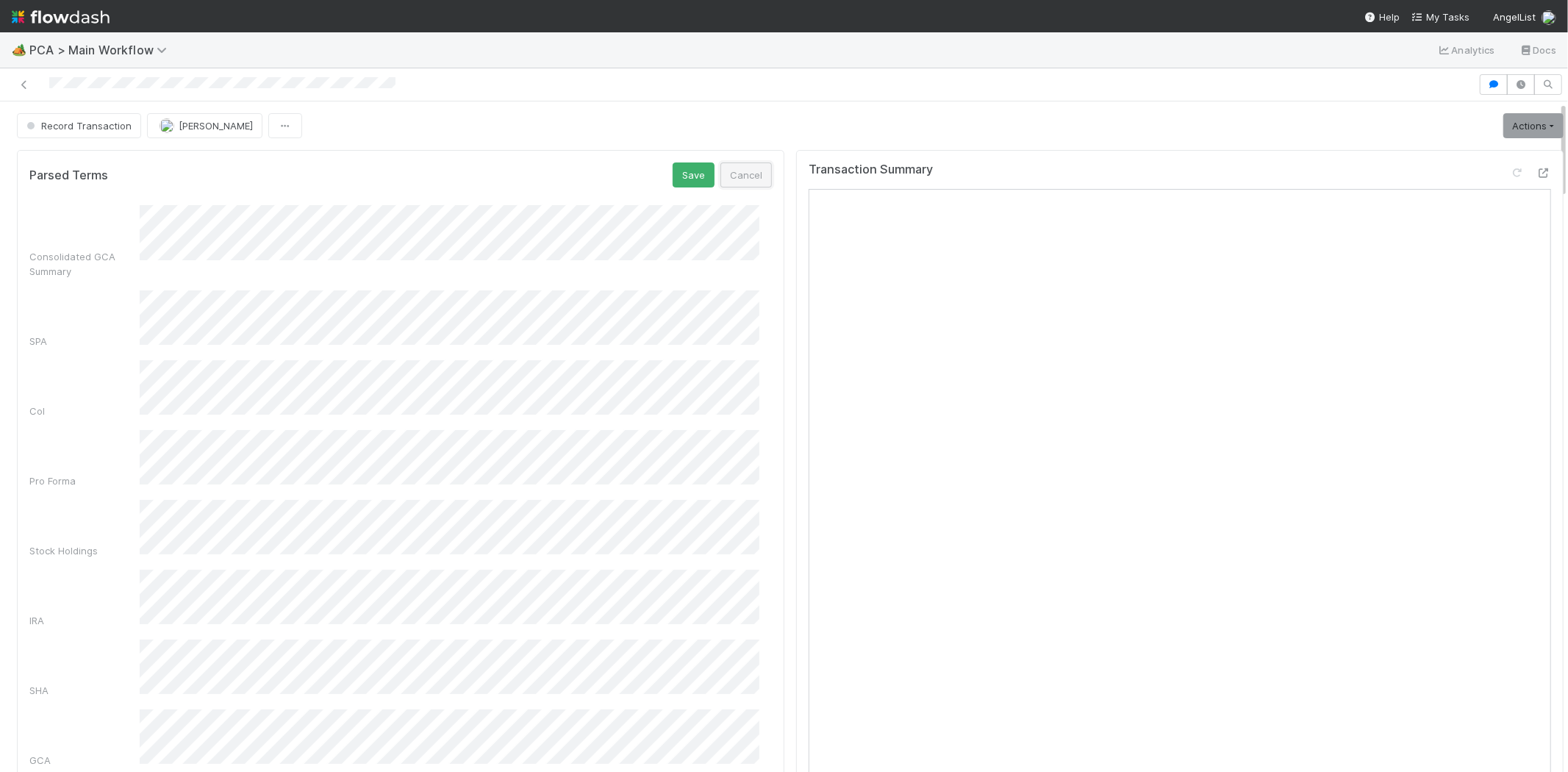
click at [734, 180] on button "Cancel" at bounding box center [745, 175] width 52 height 25
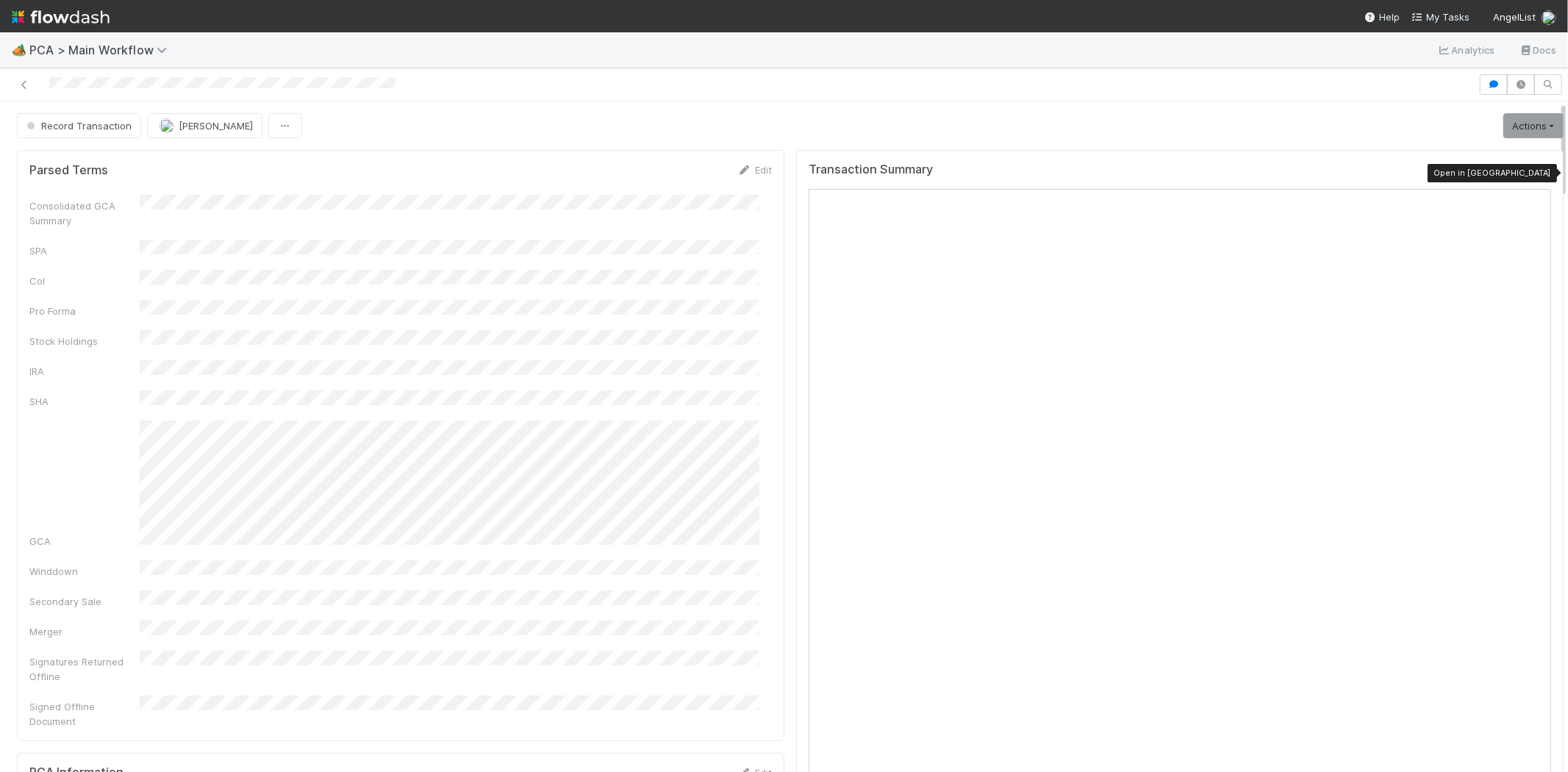
click at [1537, 171] on icon at bounding box center [1544, 174] width 15 height 10
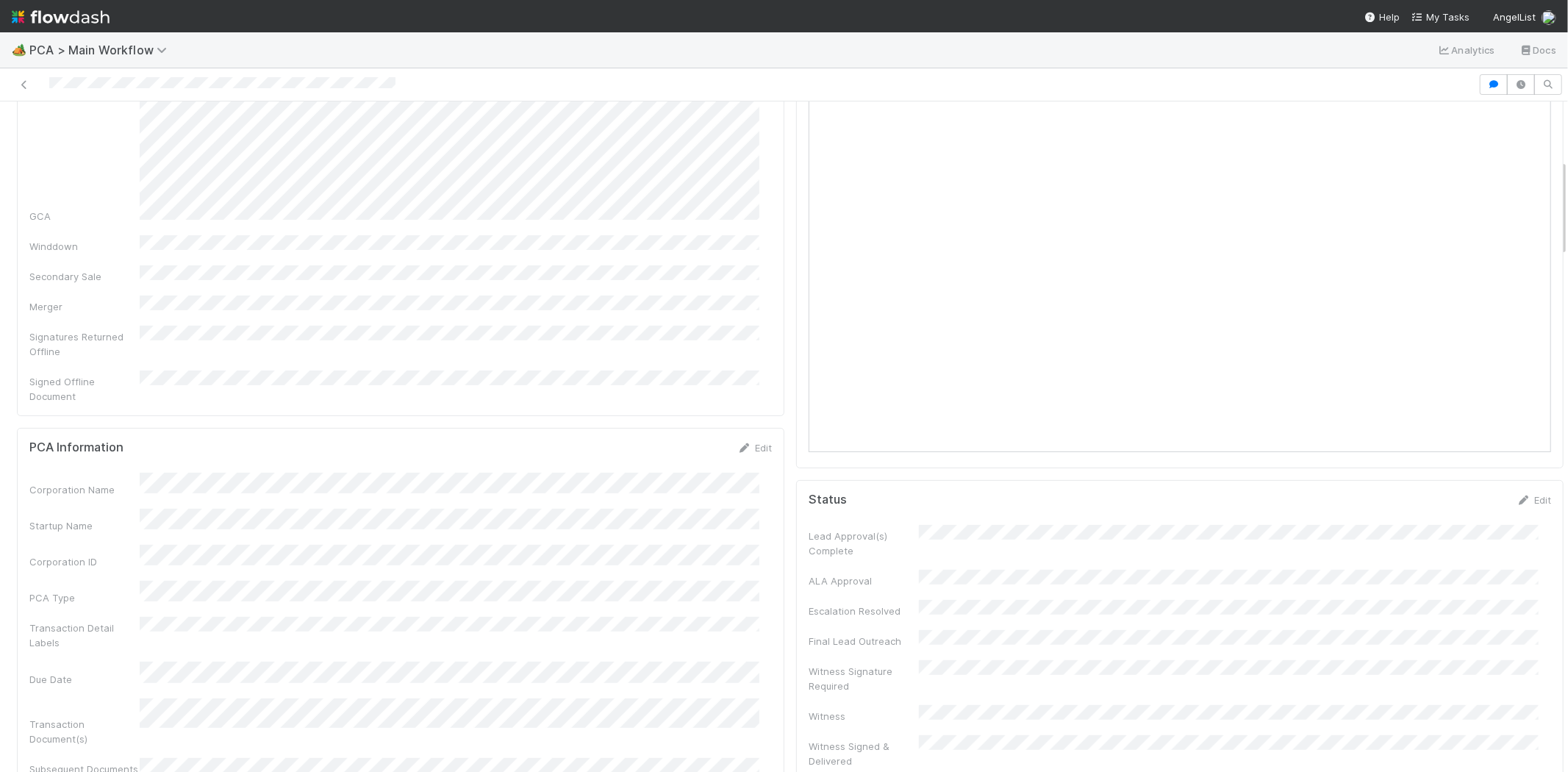
scroll to position [408, 0]
click at [747, 359] on link "Edit" at bounding box center [755, 365] width 34 height 11
click at [113, 481] on div "Corporation ID" at bounding box center [401, 495] width 742 height 29
click at [120, 400] on div "Corporation Name" at bounding box center [401, 414] width 742 height 29
click at [554, 357] on div "PCA Information Save Cancel" at bounding box center [401, 370] width 742 height 25
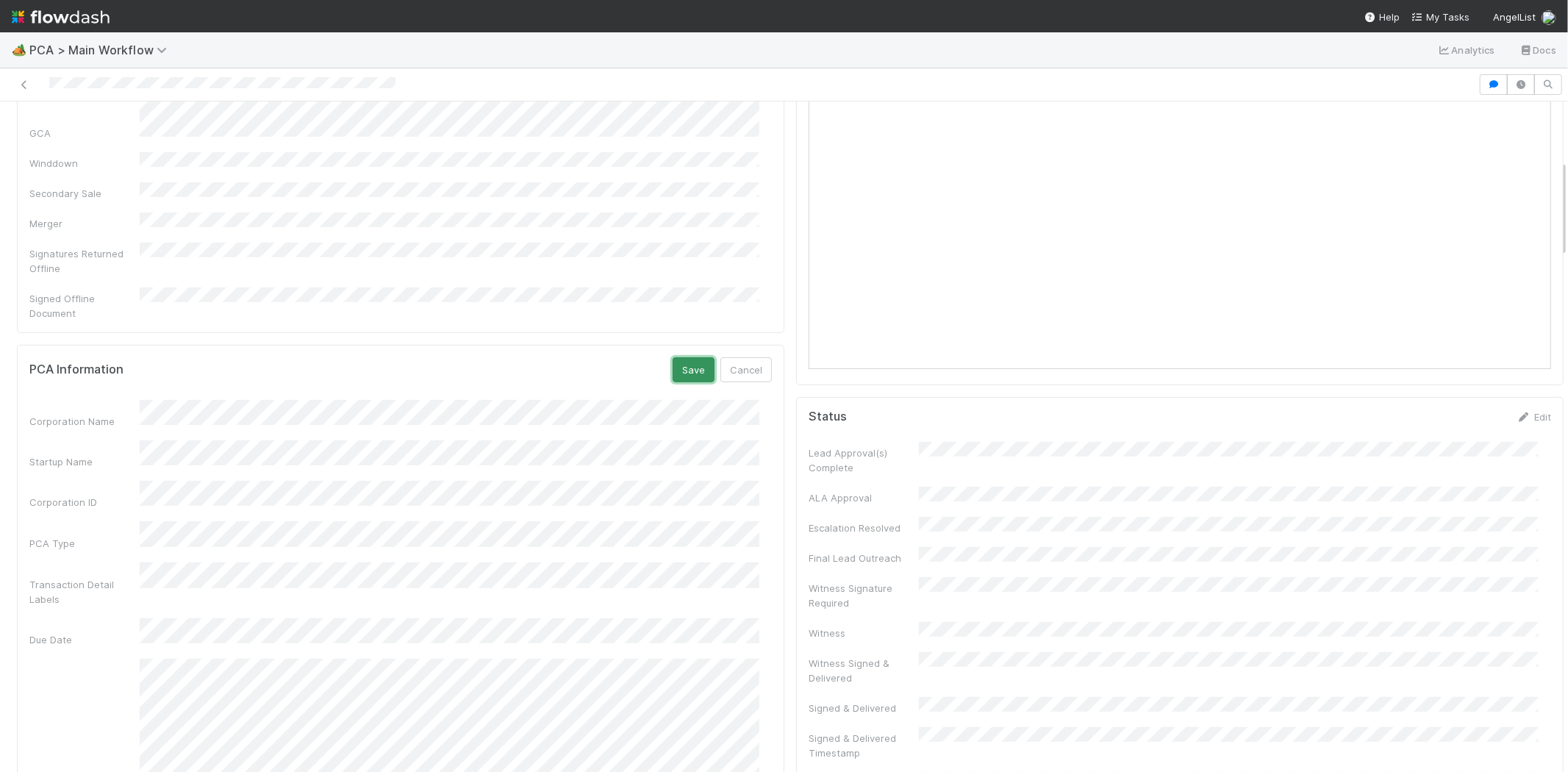
click at [681, 357] on button "Save" at bounding box center [693, 370] width 42 height 25
click at [755, 359] on link "Edit" at bounding box center [755, 365] width 34 height 11
click at [673, 357] on button "Save" at bounding box center [693, 370] width 42 height 25
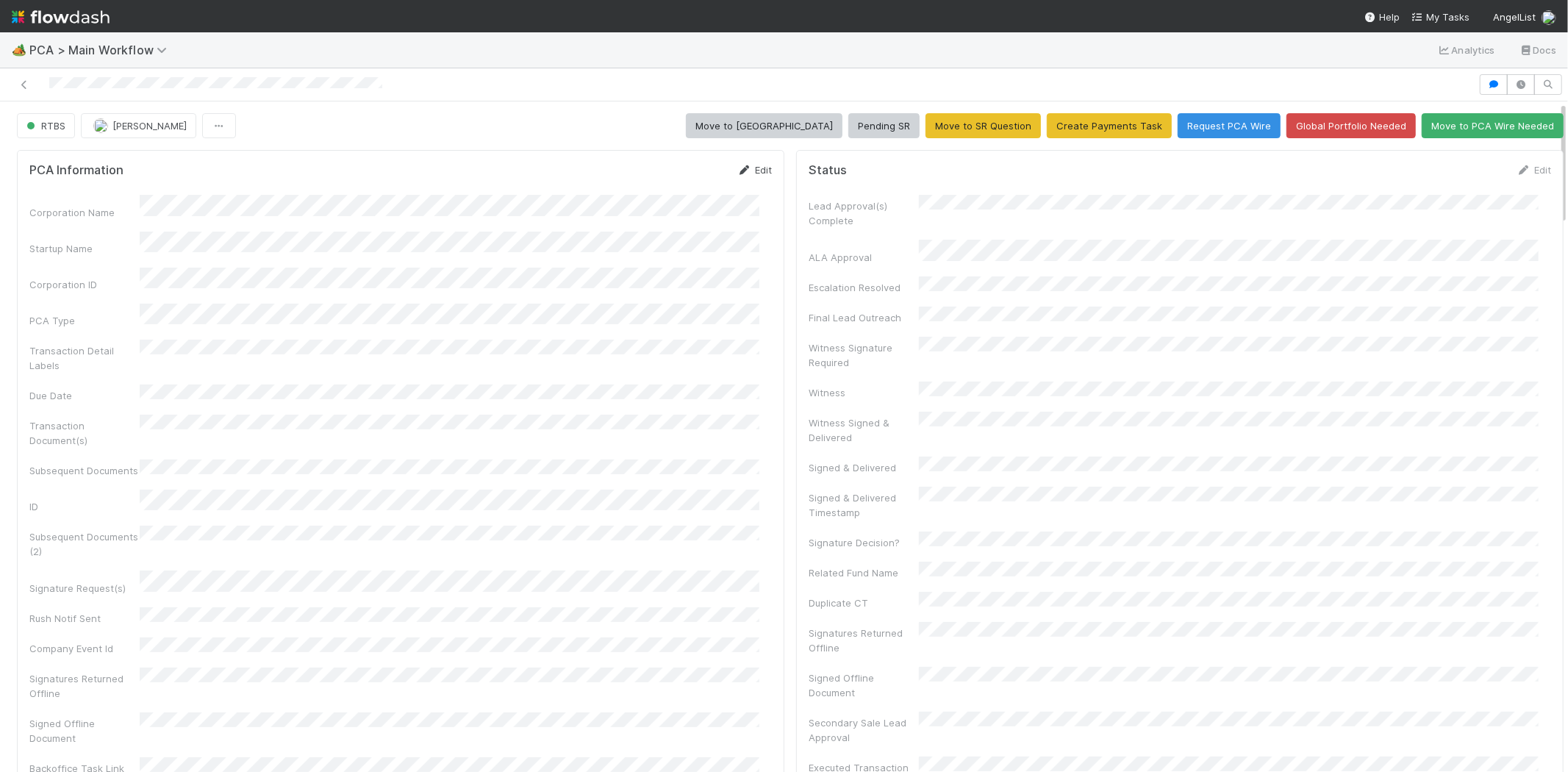
click at [742, 169] on link "Edit" at bounding box center [755, 170] width 34 height 11
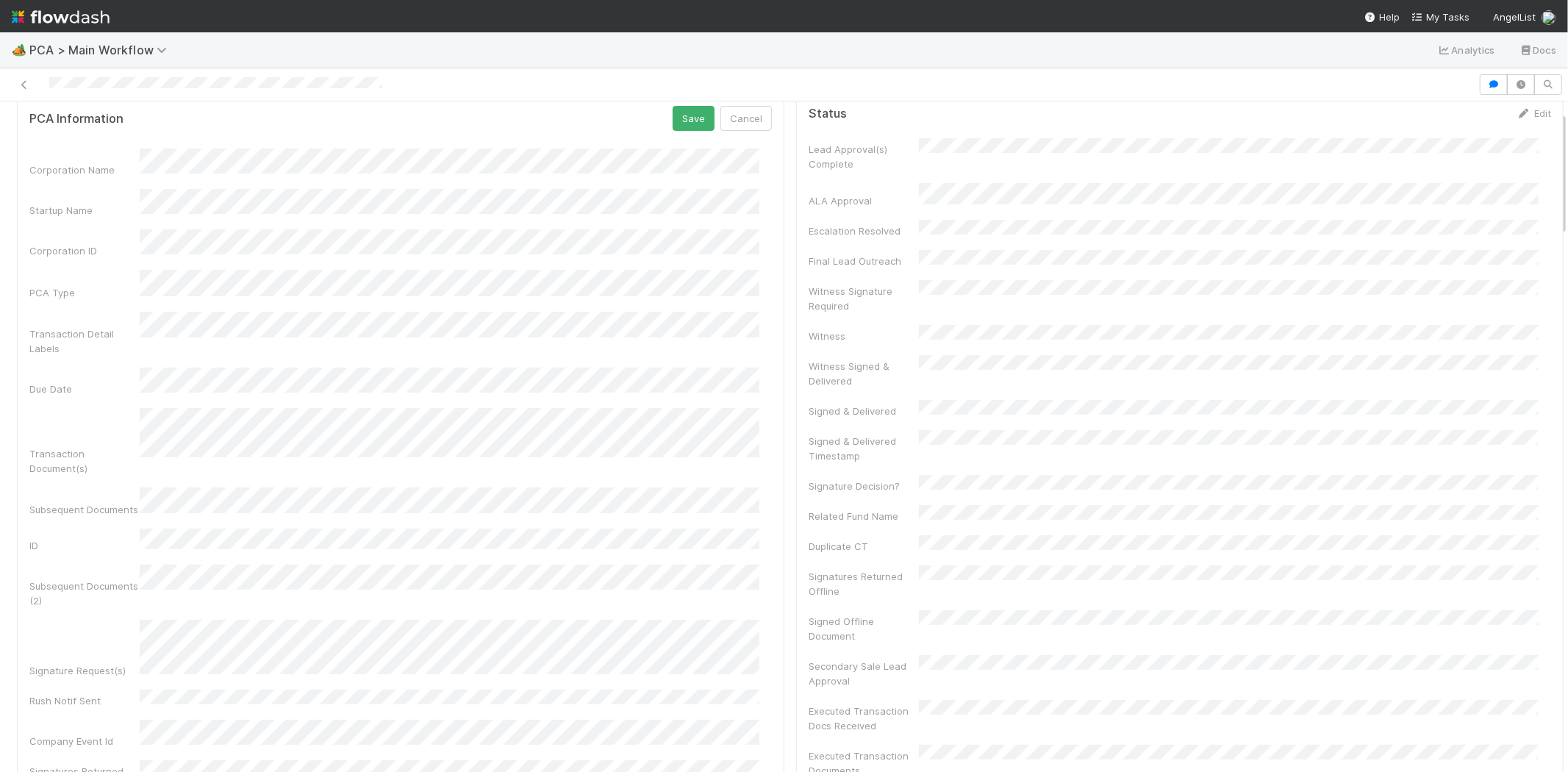
scroll to position [82, 0]
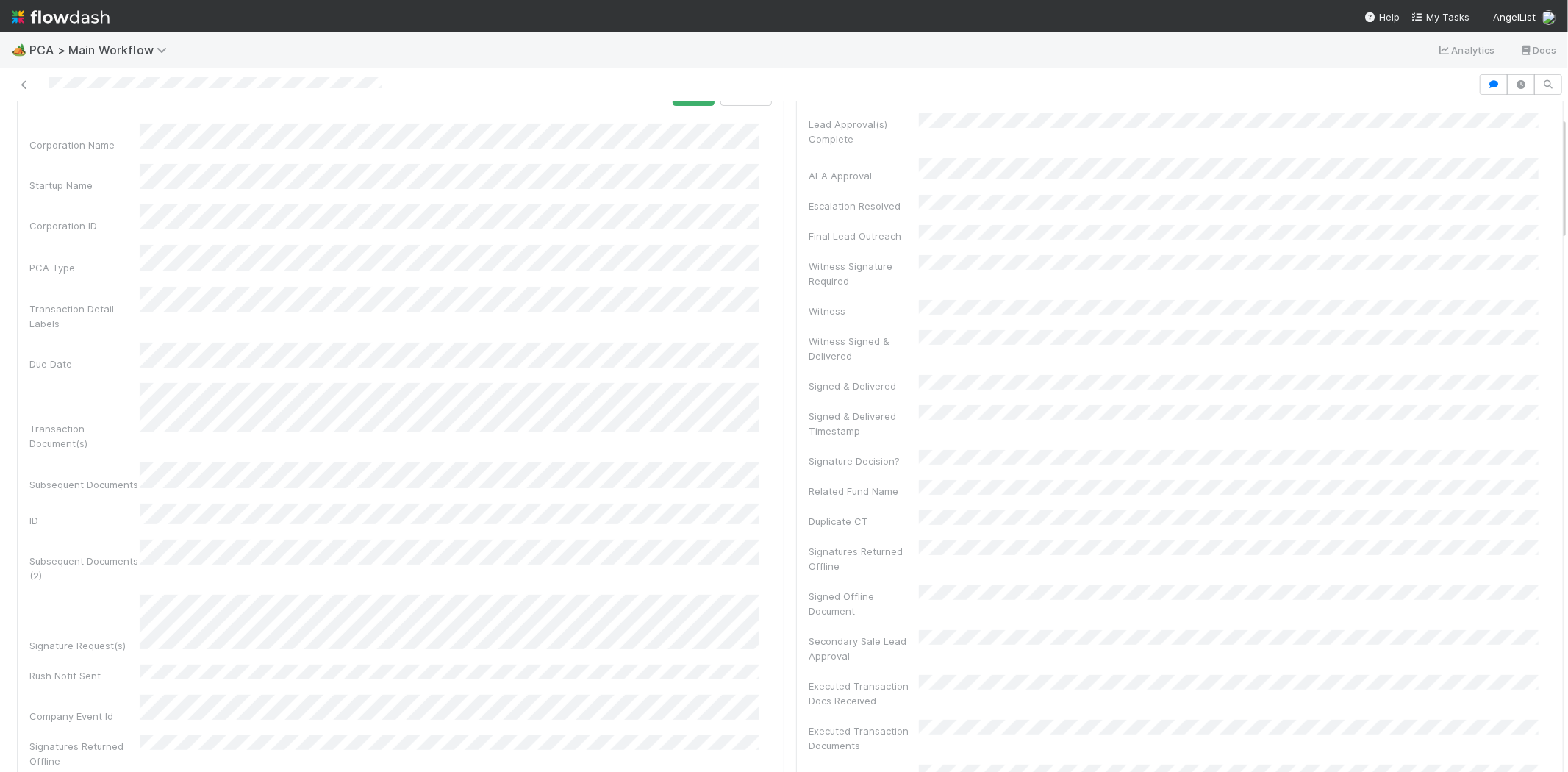
click at [126, 595] on div "Signature Request(s)" at bounding box center [401, 624] width 742 height 58
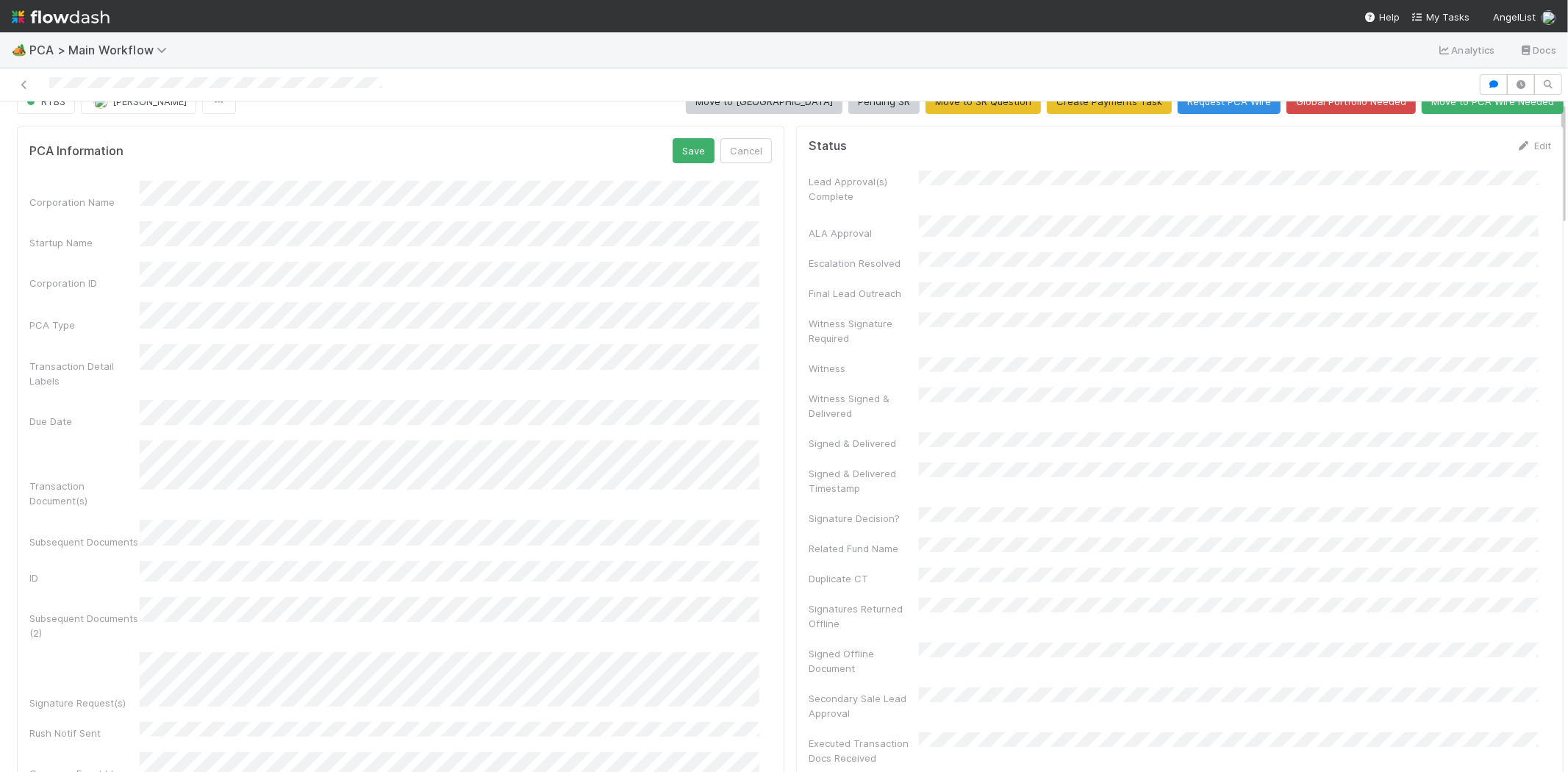
scroll to position [0, 0]
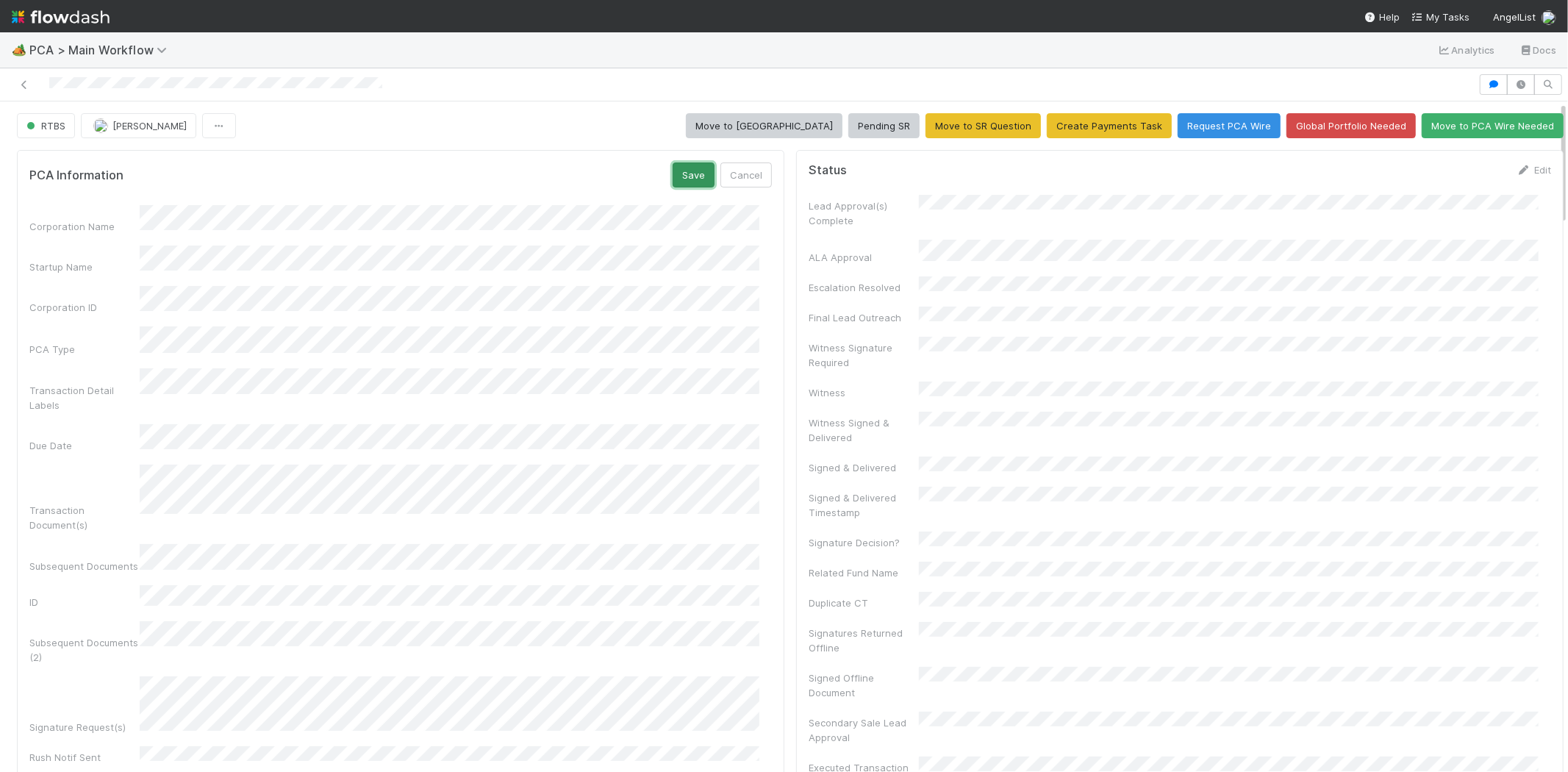
click at [682, 178] on button "Save" at bounding box center [693, 175] width 42 height 25
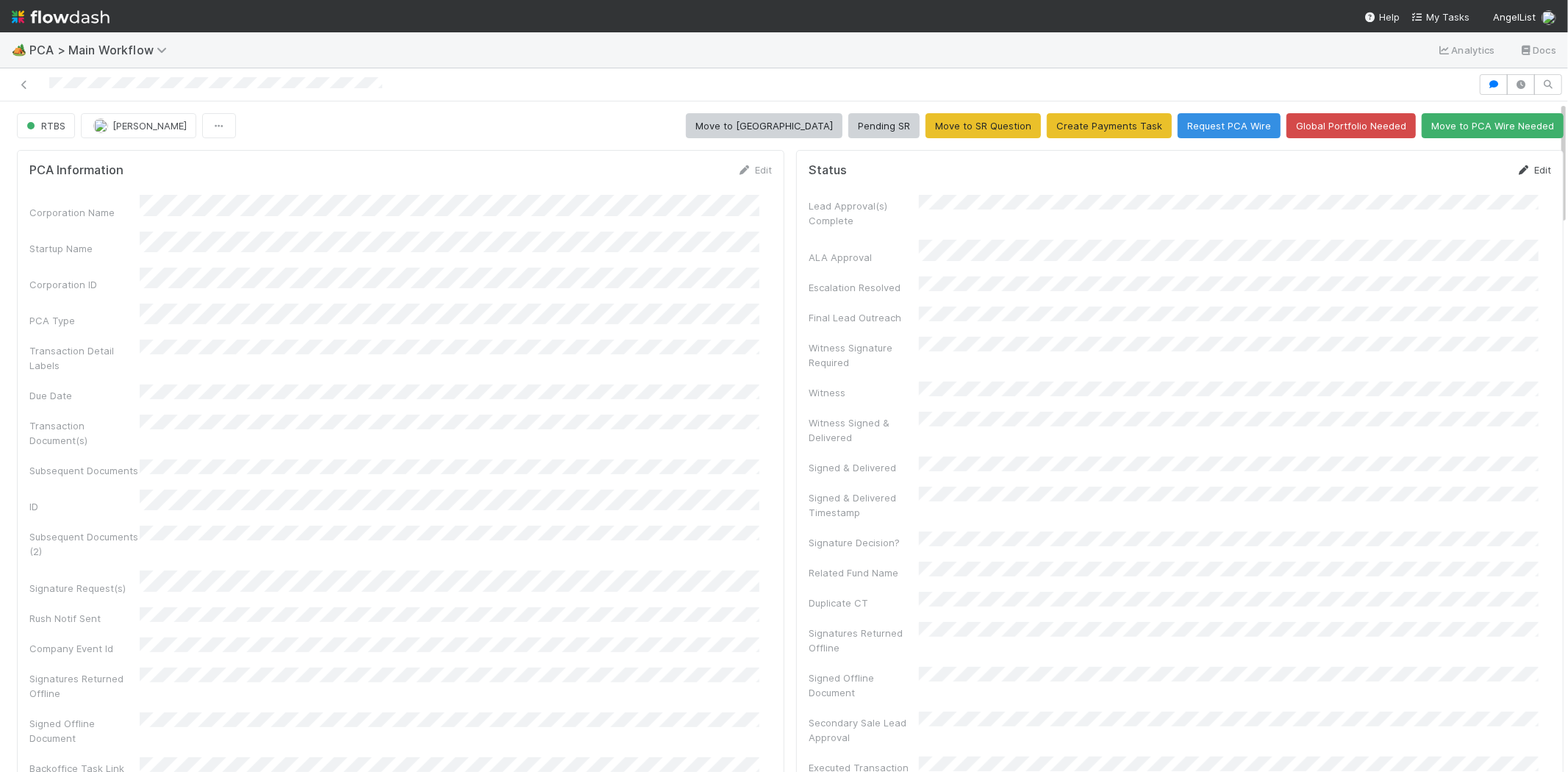
click at [1516, 168] on link "Edit" at bounding box center [1534, 170] width 34 height 11
click at [1452, 178] on button "Save" at bounding box center [1472, 175] width 42 height 25
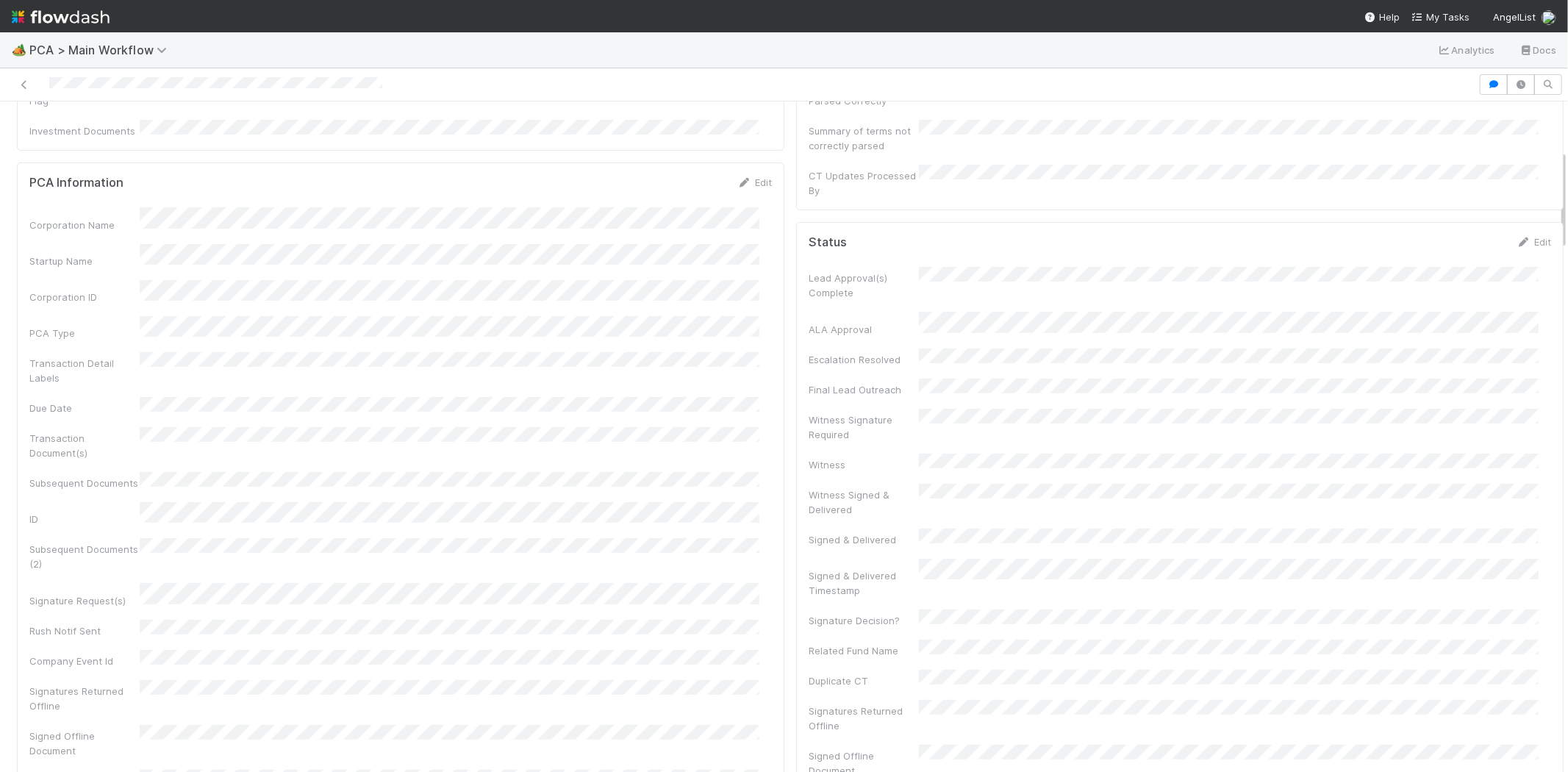
scroll to position [326, 0]
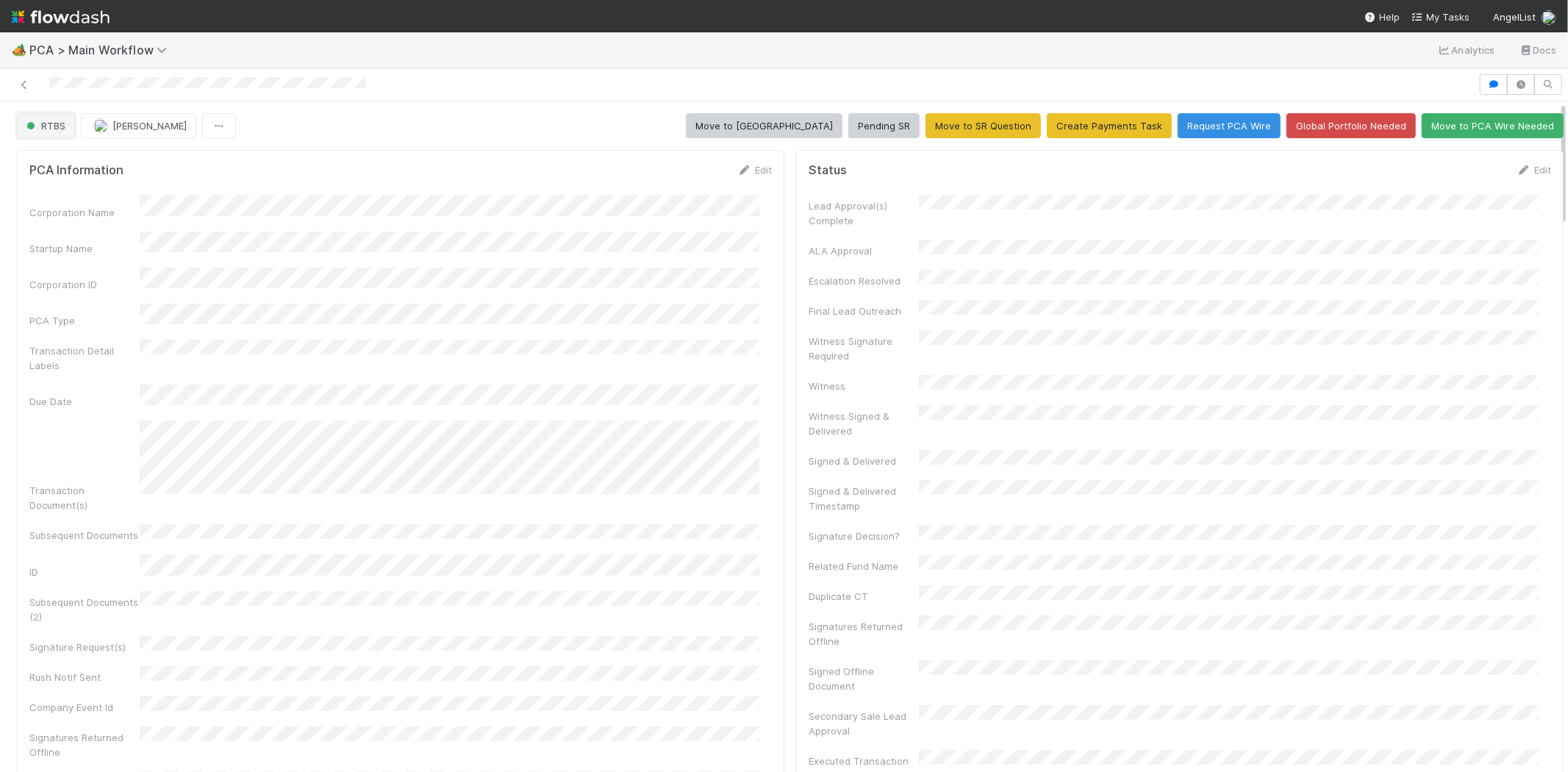
click at [44, 129] on span "RTBS" at bounding box center [44, 125] width 42 height 11
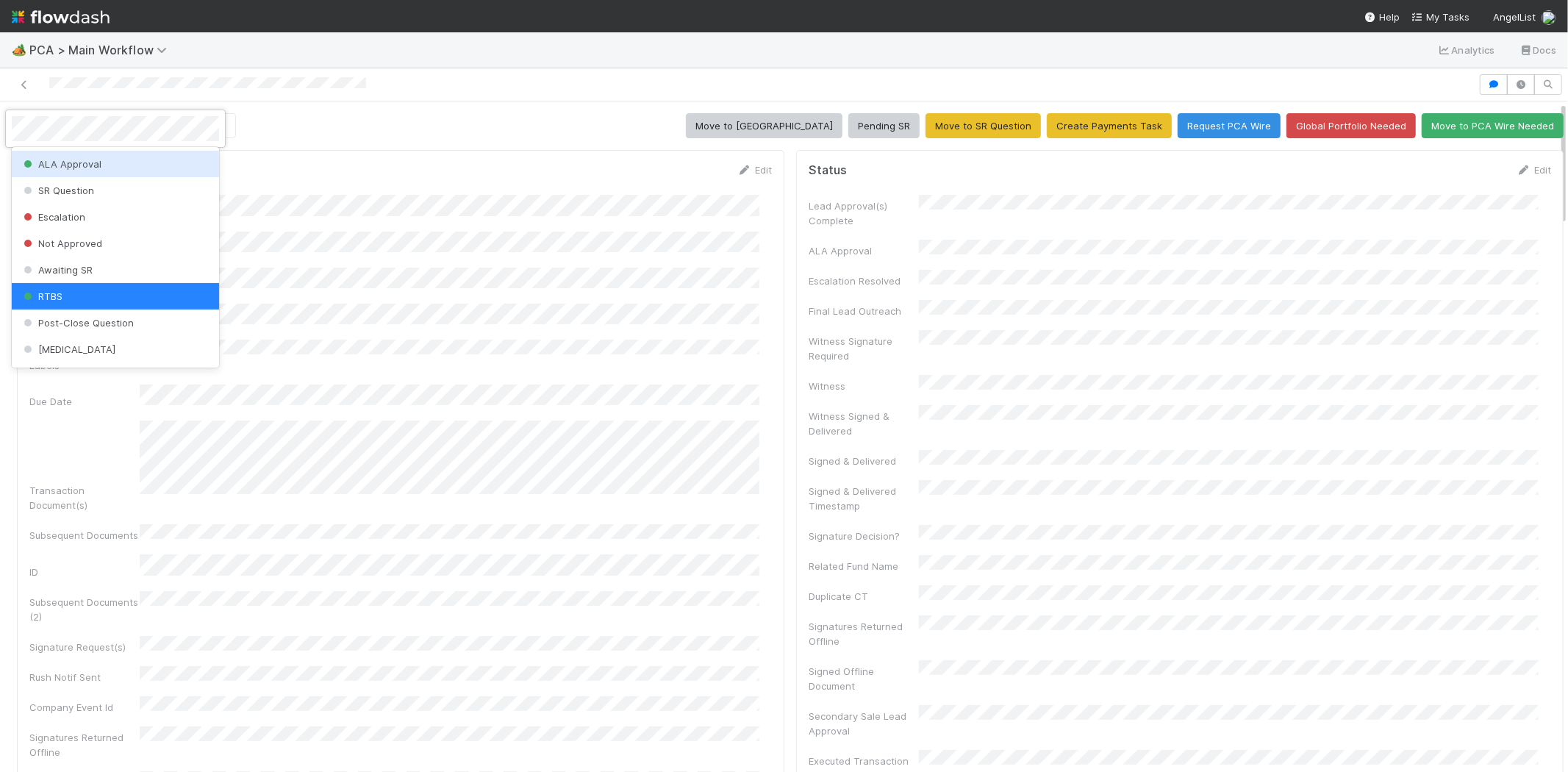
scroll to position [322, 0]
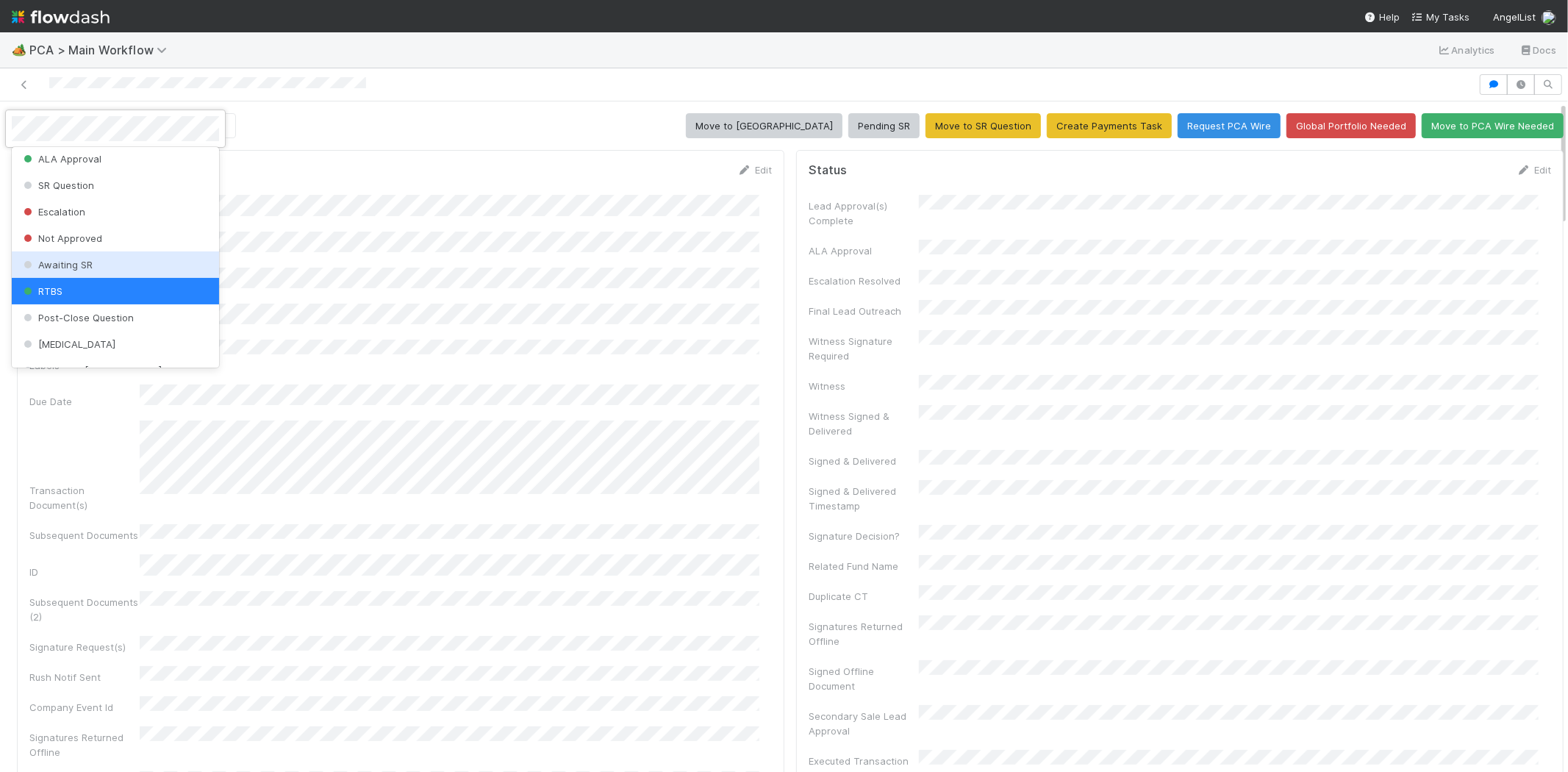
click at [154, 258] on div "Awaiting SR" at bounding box center [115, 265] width 207 height 26
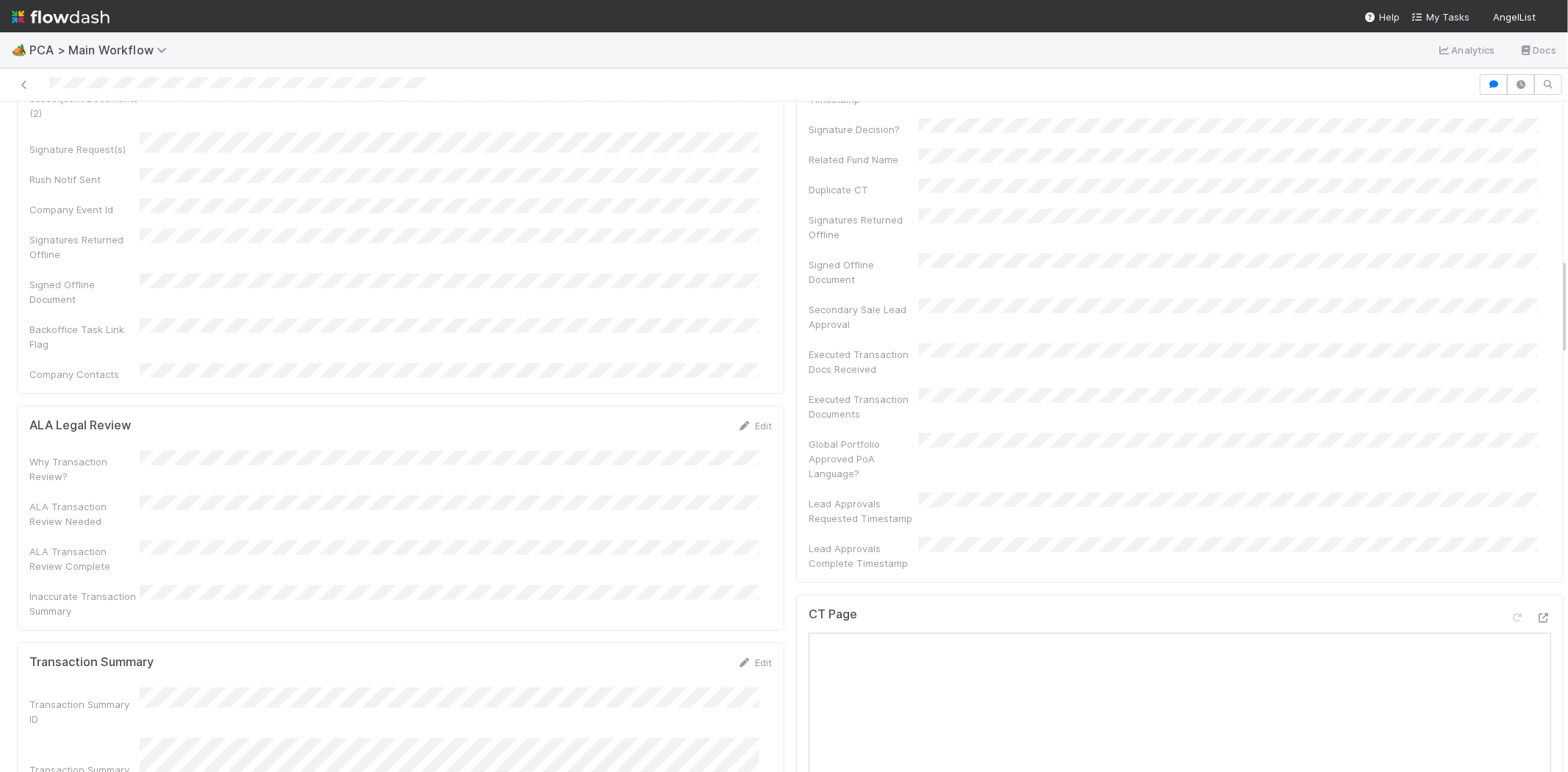
scroll to position [1143, 0]
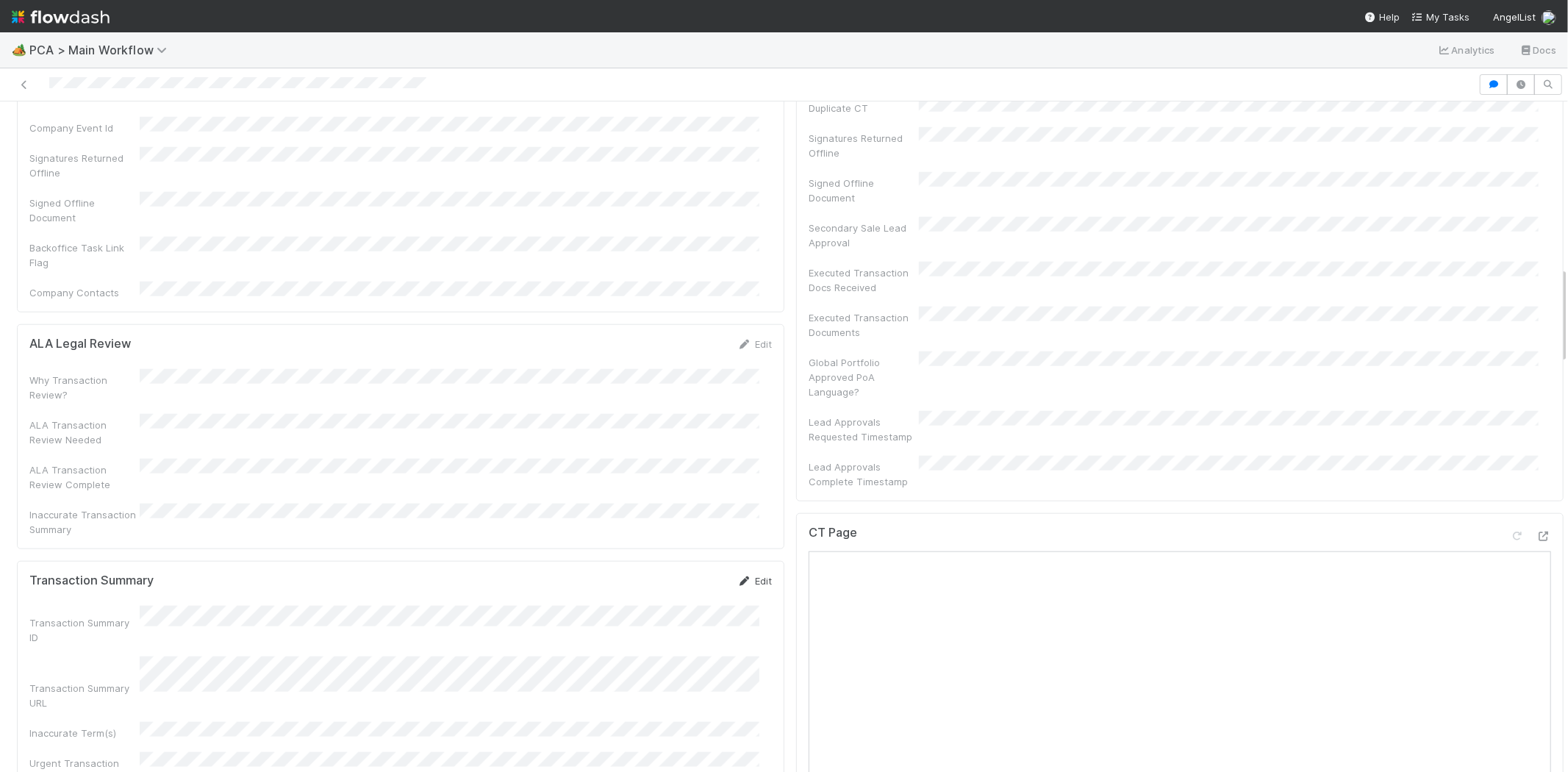
click at [752, 575] on link "Edit" at bounding box center [755, 581] width 34 height 11
click at [120, 574] on form "Transaction Summary Save Cancel Transaction Summary ID Transaction Summary URL …" at bounding box center [401, 715] width 742 height 283
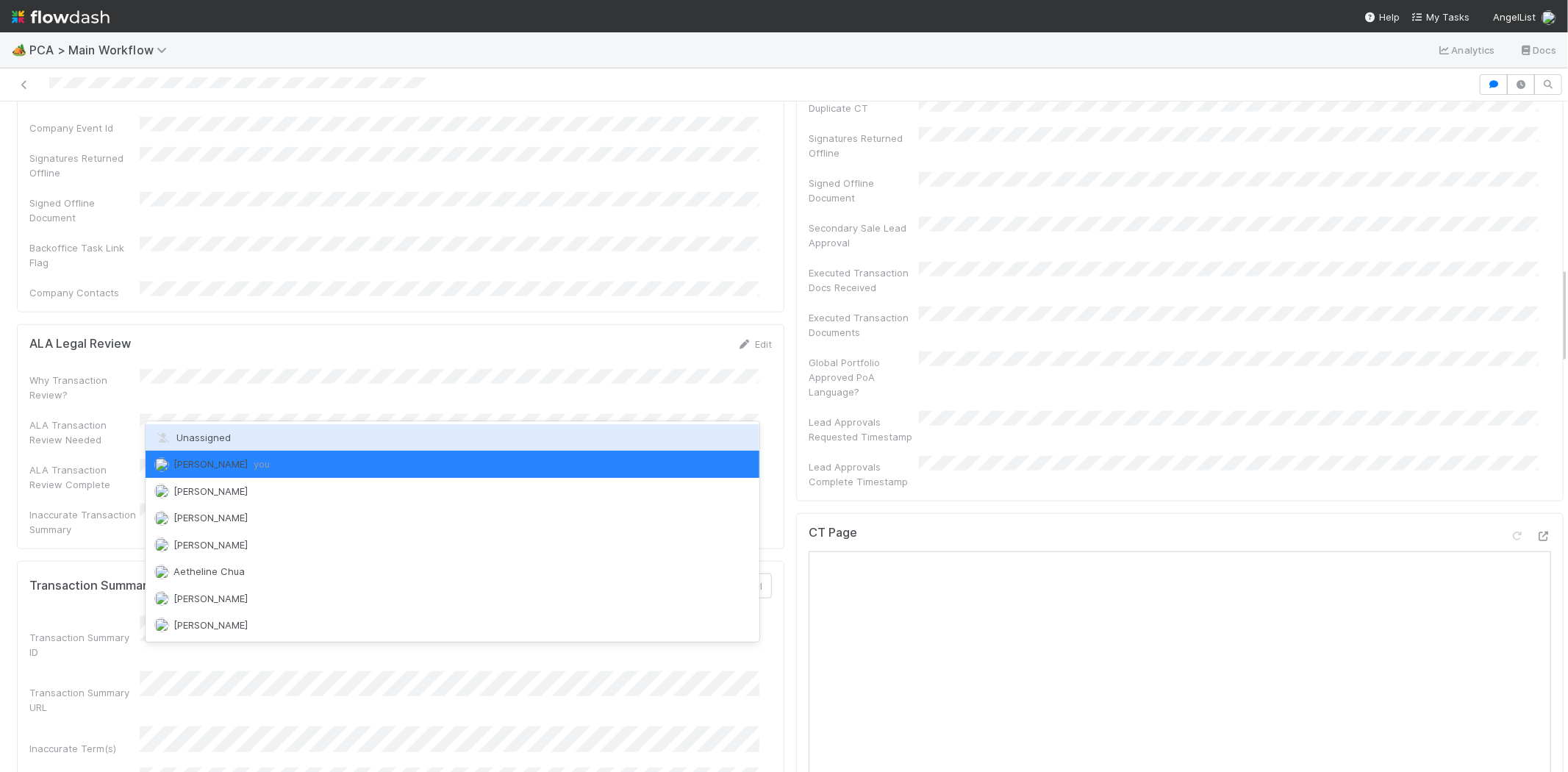
click at [211, 438] on span "Unassigned" at bounding box center [192, 438] width 76 height 11
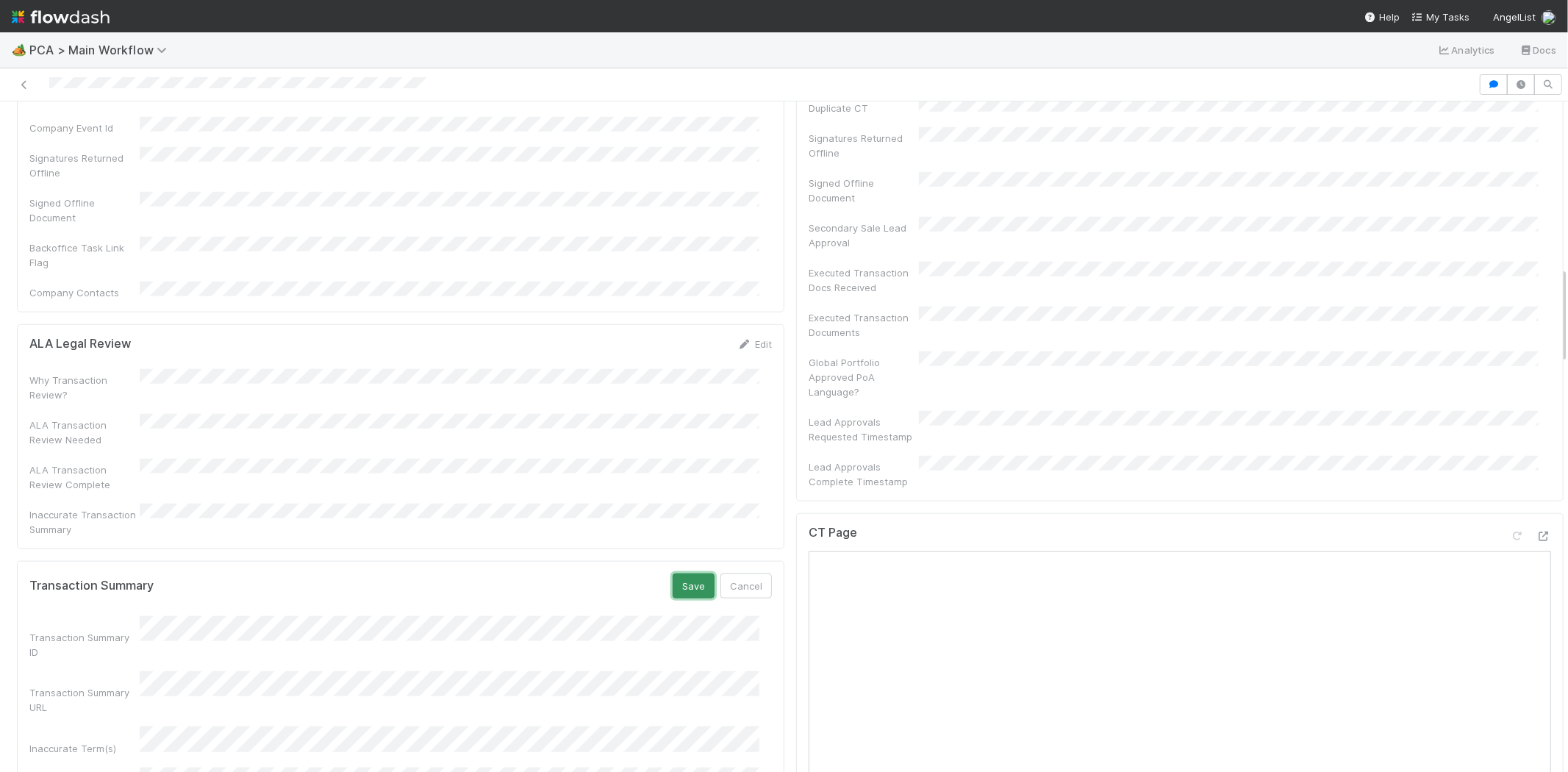
click at [678, 574] on button "Save" at bounding box center [693, 586] width 42 height 25
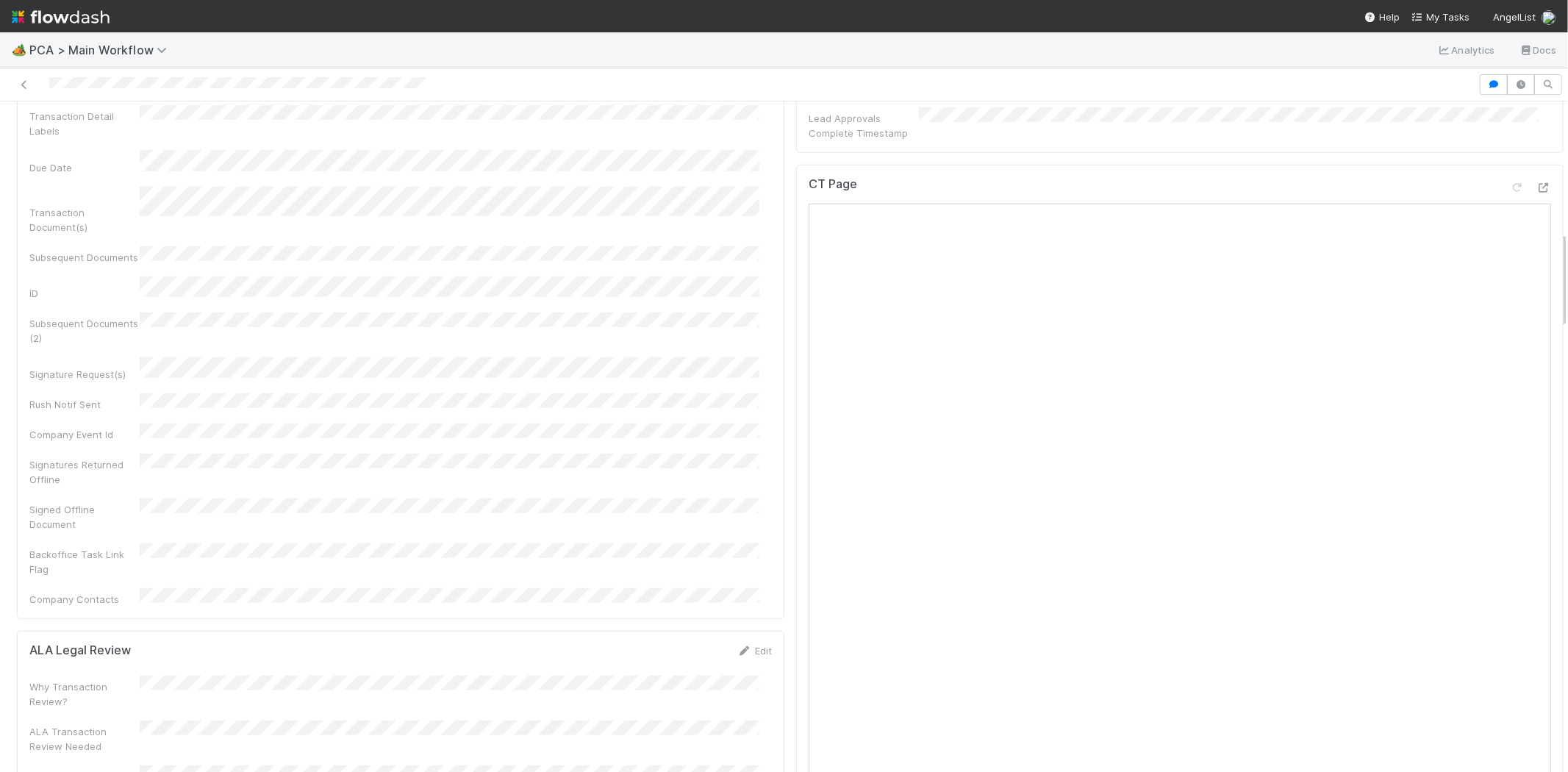
scroll to position [571, 0]
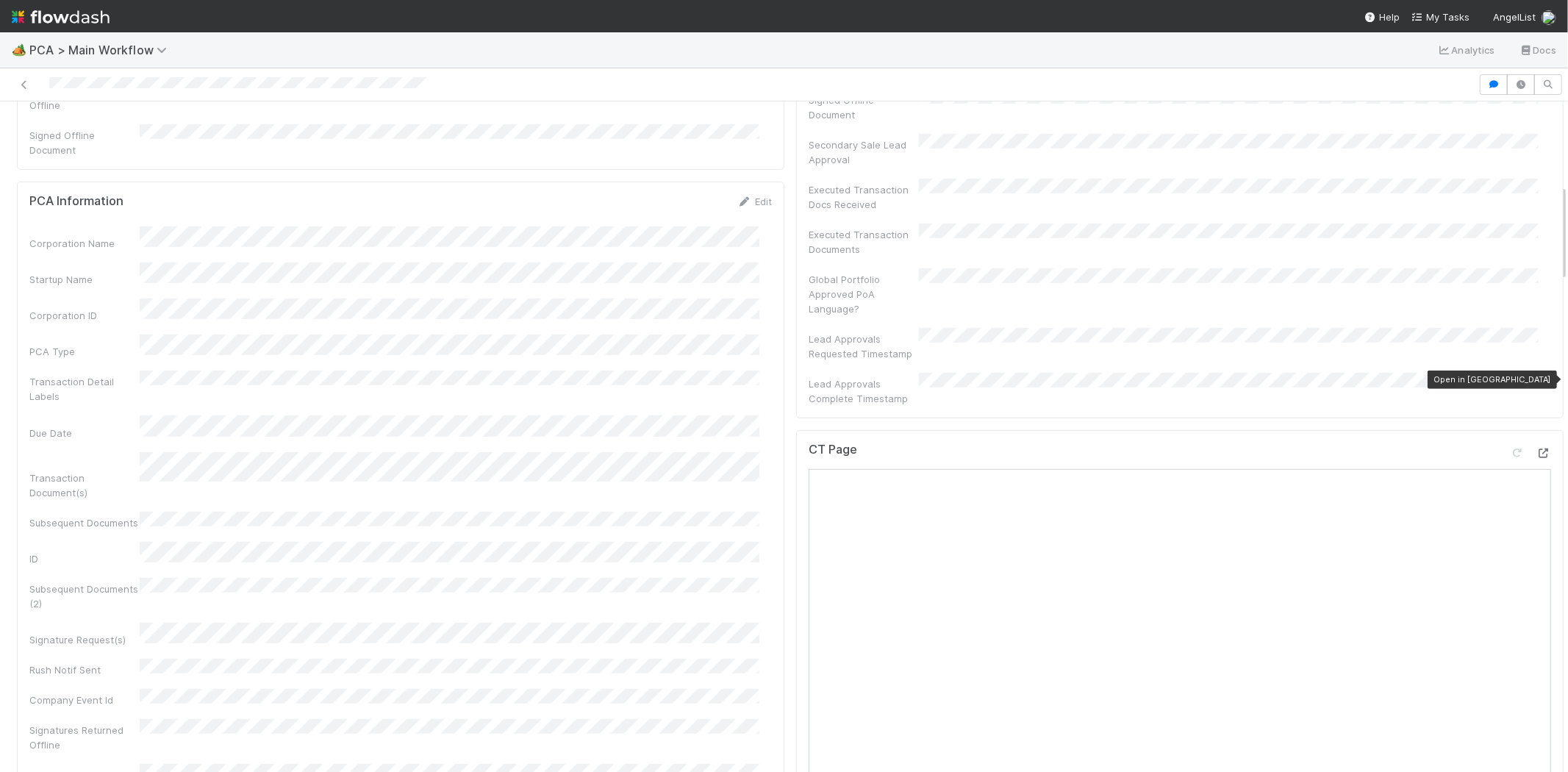
click at [1537, 448] on icon at bounding box center [1544, 453] width 15 height 10
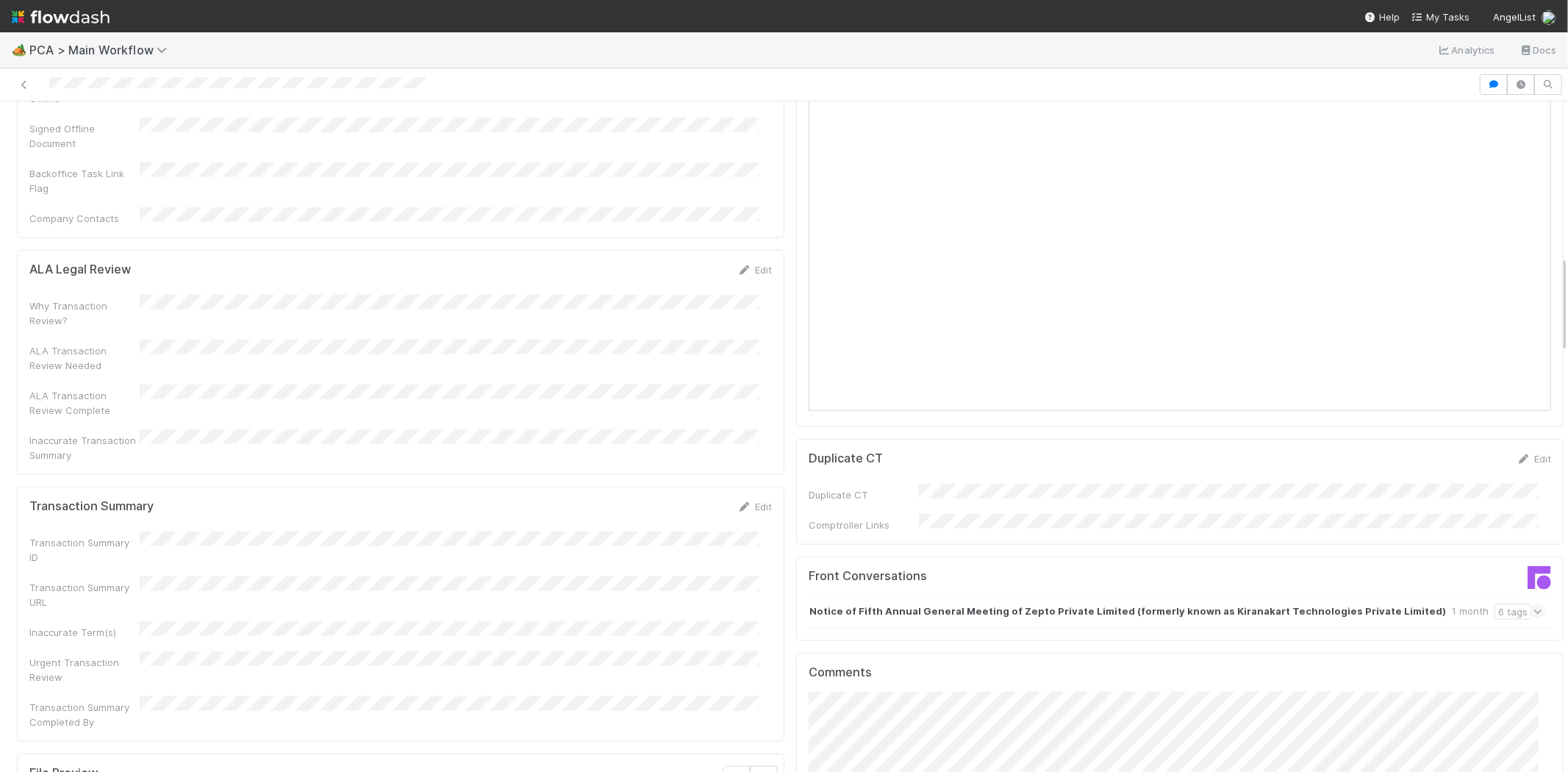
scroll to position [1062, 0]
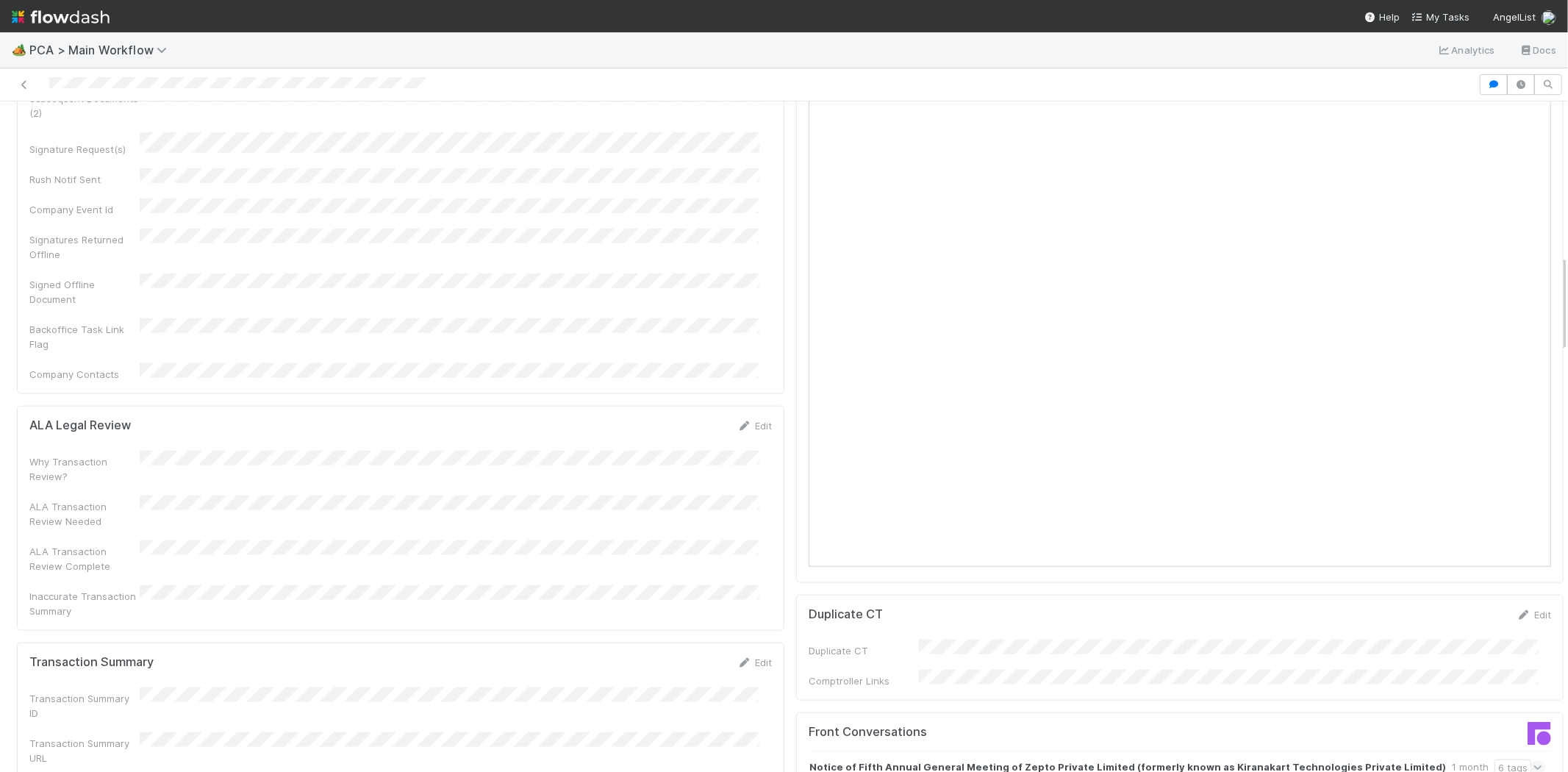
click at [1534, 761] on icon at bounding box center [1539, 768] width 10 height 15
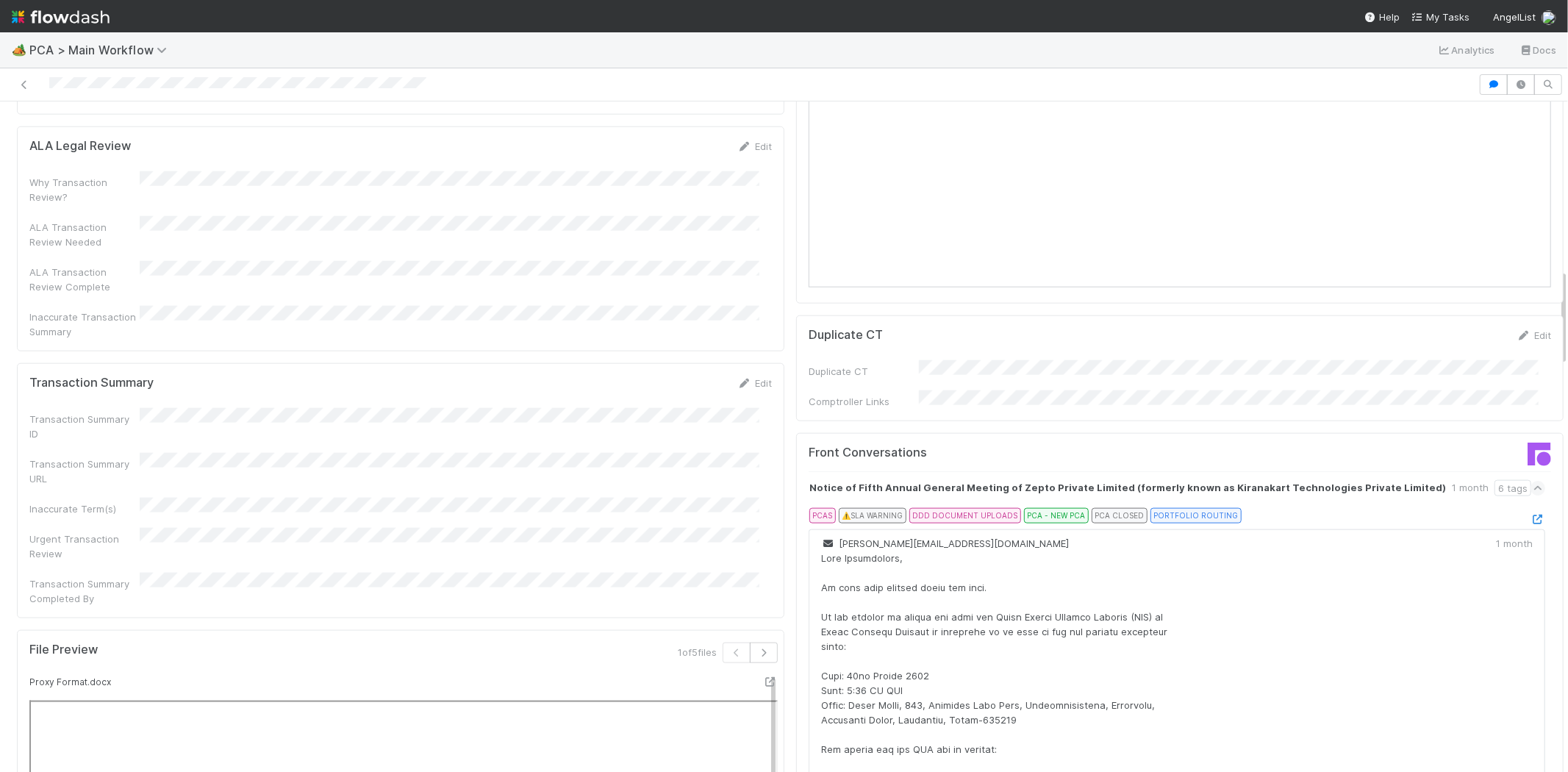
scroll to position [1388, 0]
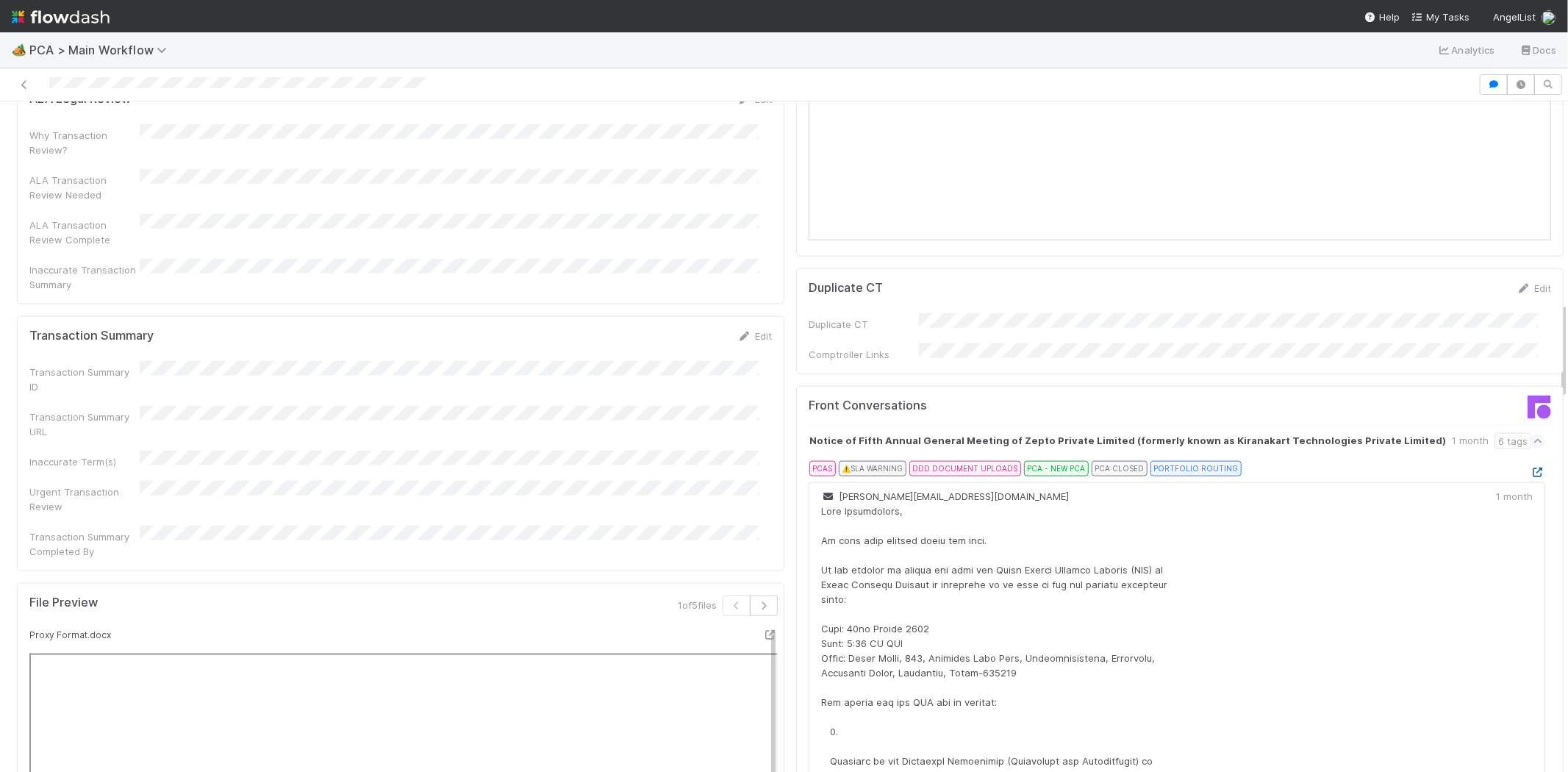
click at [1530, 468] on icon at bounding box center [1538, 473] width 15 height 10
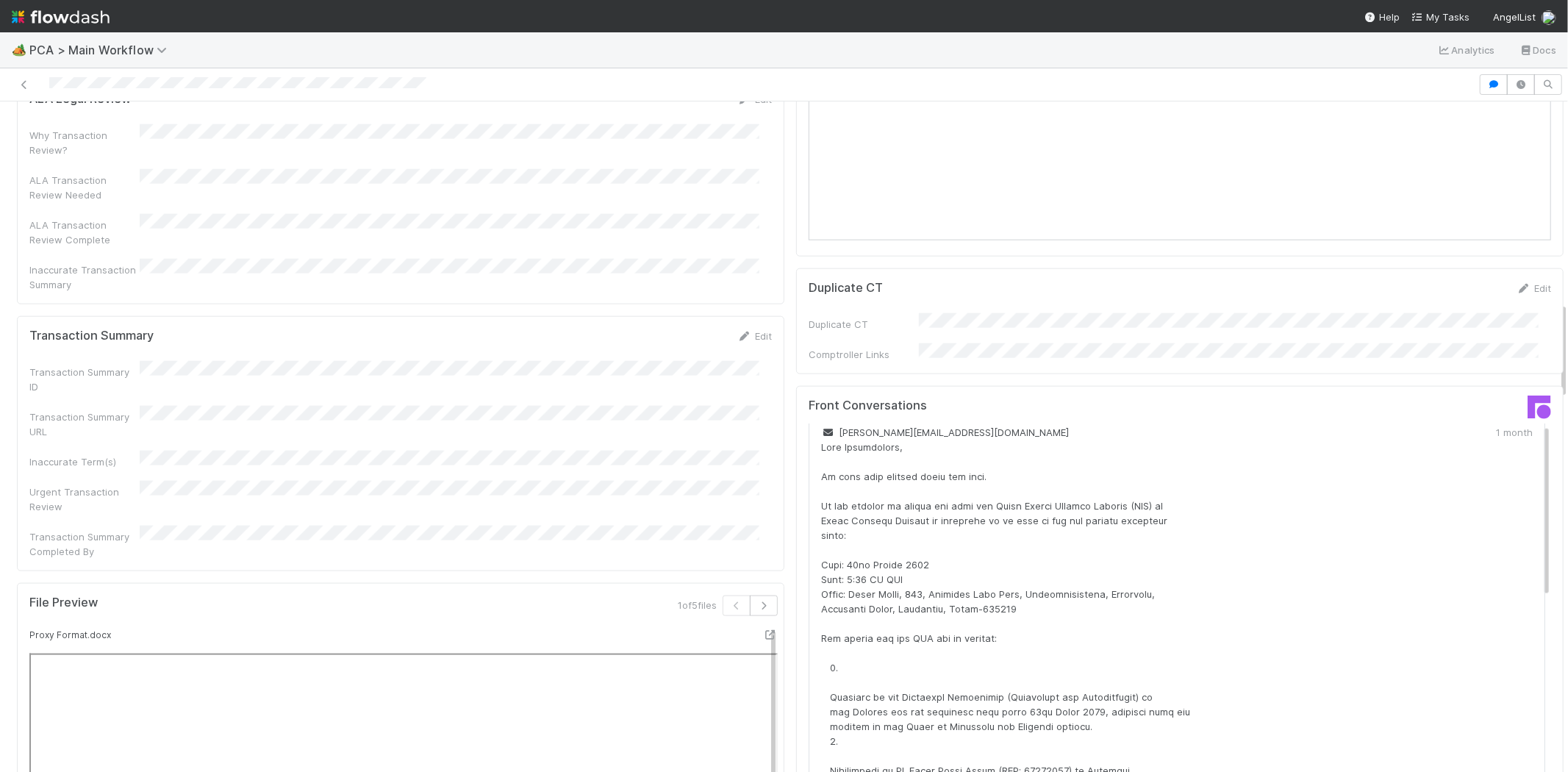
scroll to position [0, 0]
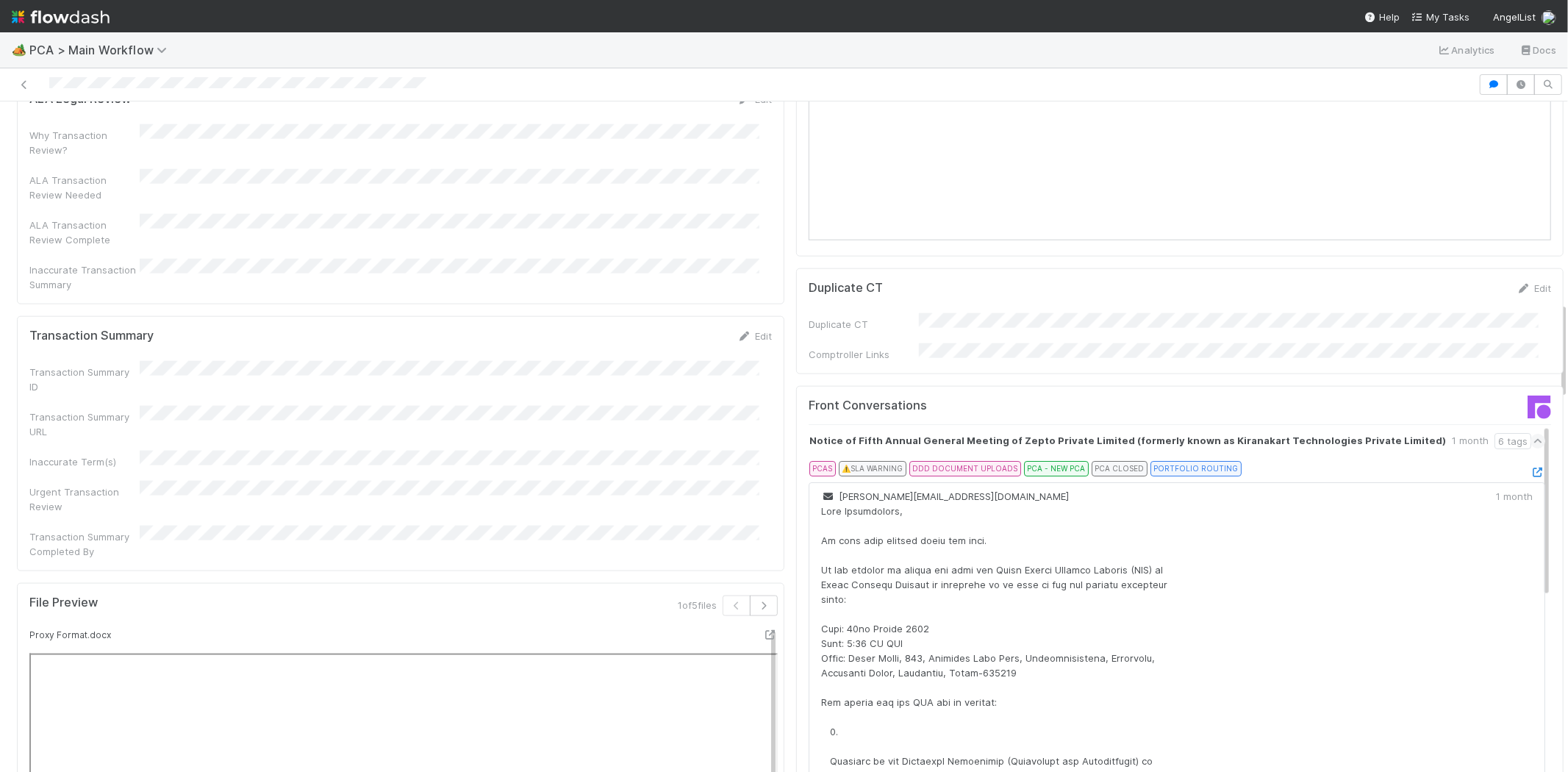
click at [1534, 434] on icon at bounding box center [1539, 441] width 10 height 15
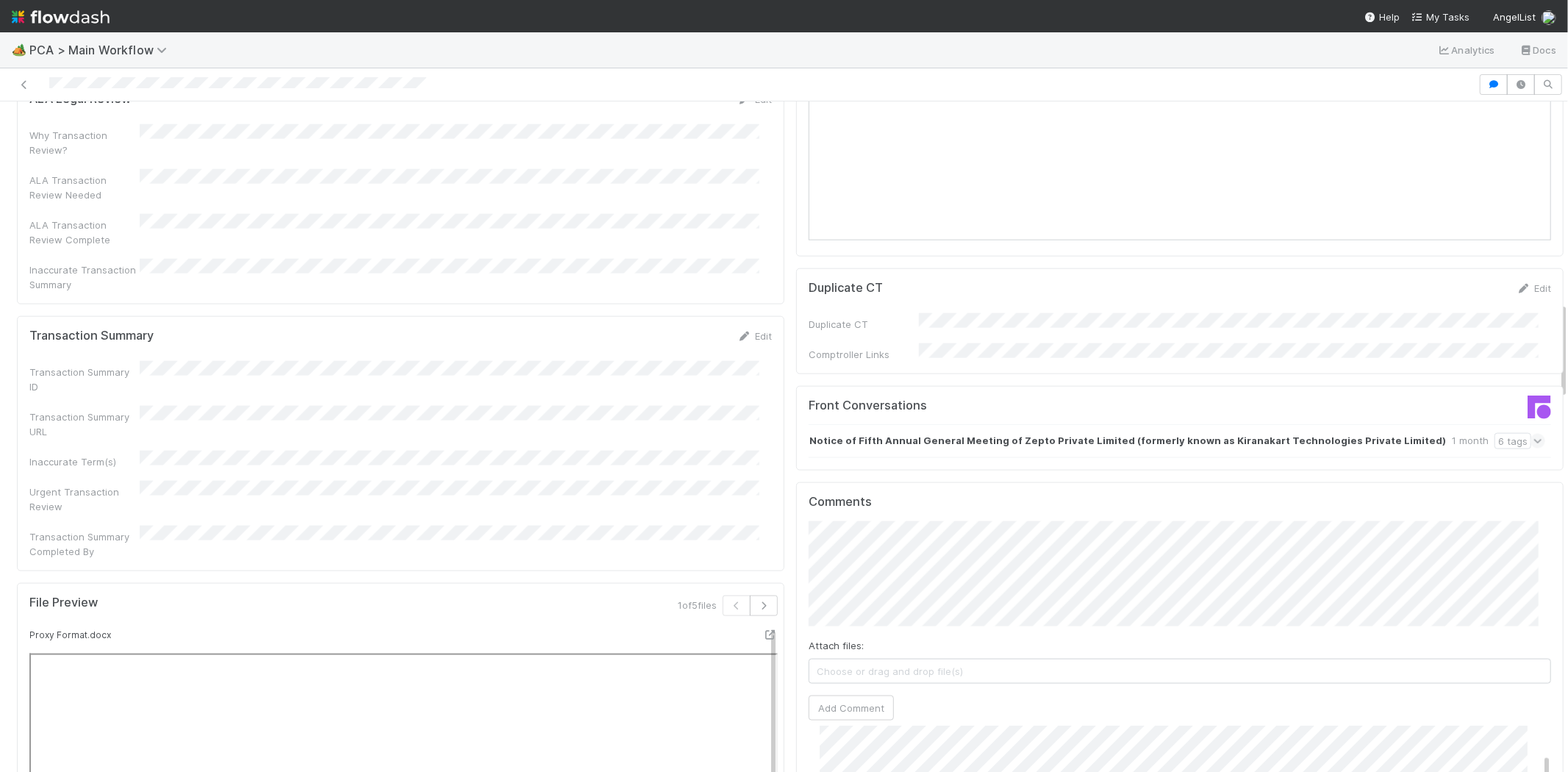
click at [1534, 434] on icon at bounding box center [1539, 441] width 10 height 15
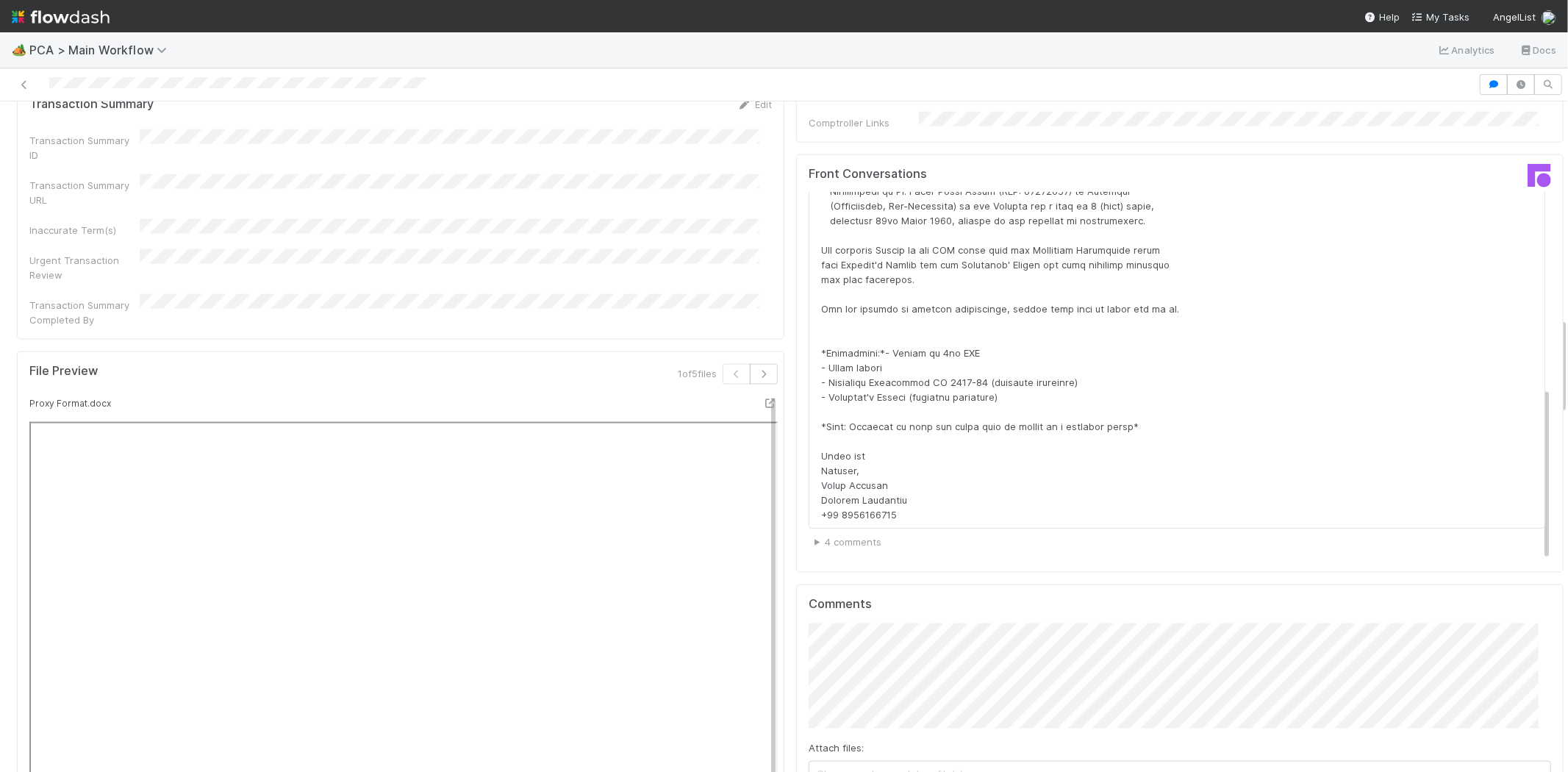
scroll to position [1471, 0]
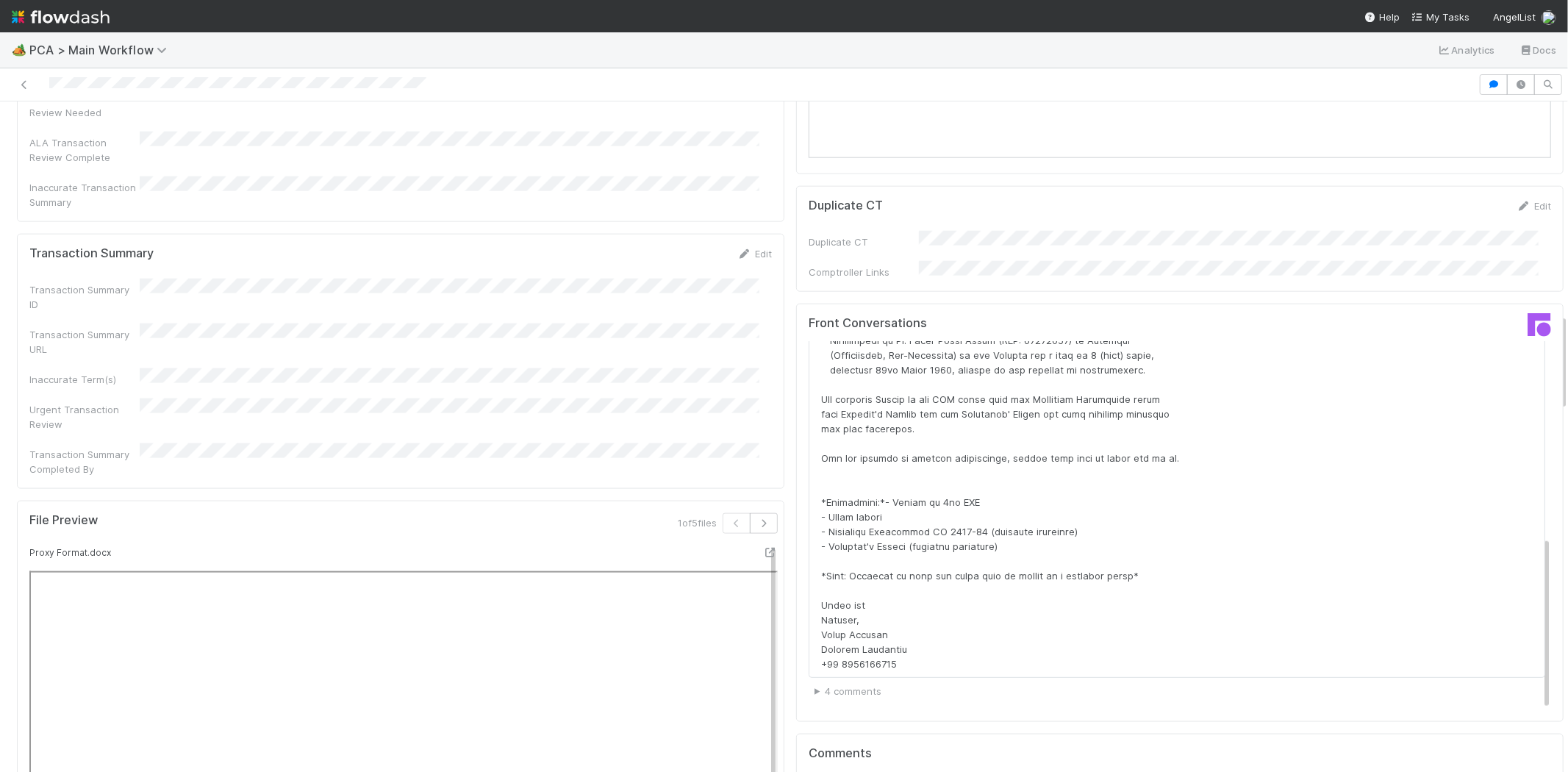
click at [229, 75] on div at bounding box center [739, 84] width 1466 height 20
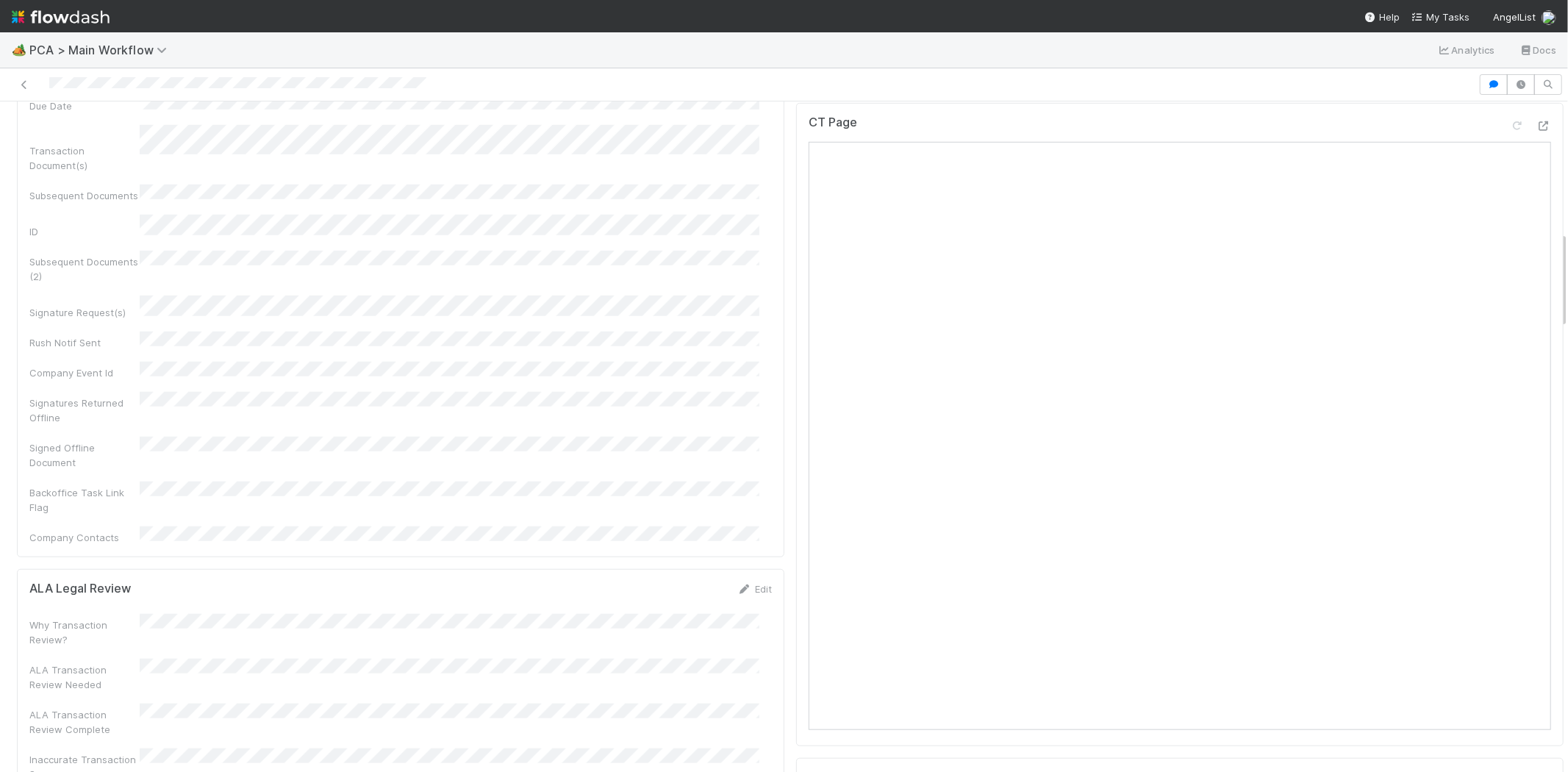
scroll to position [1062, 0]
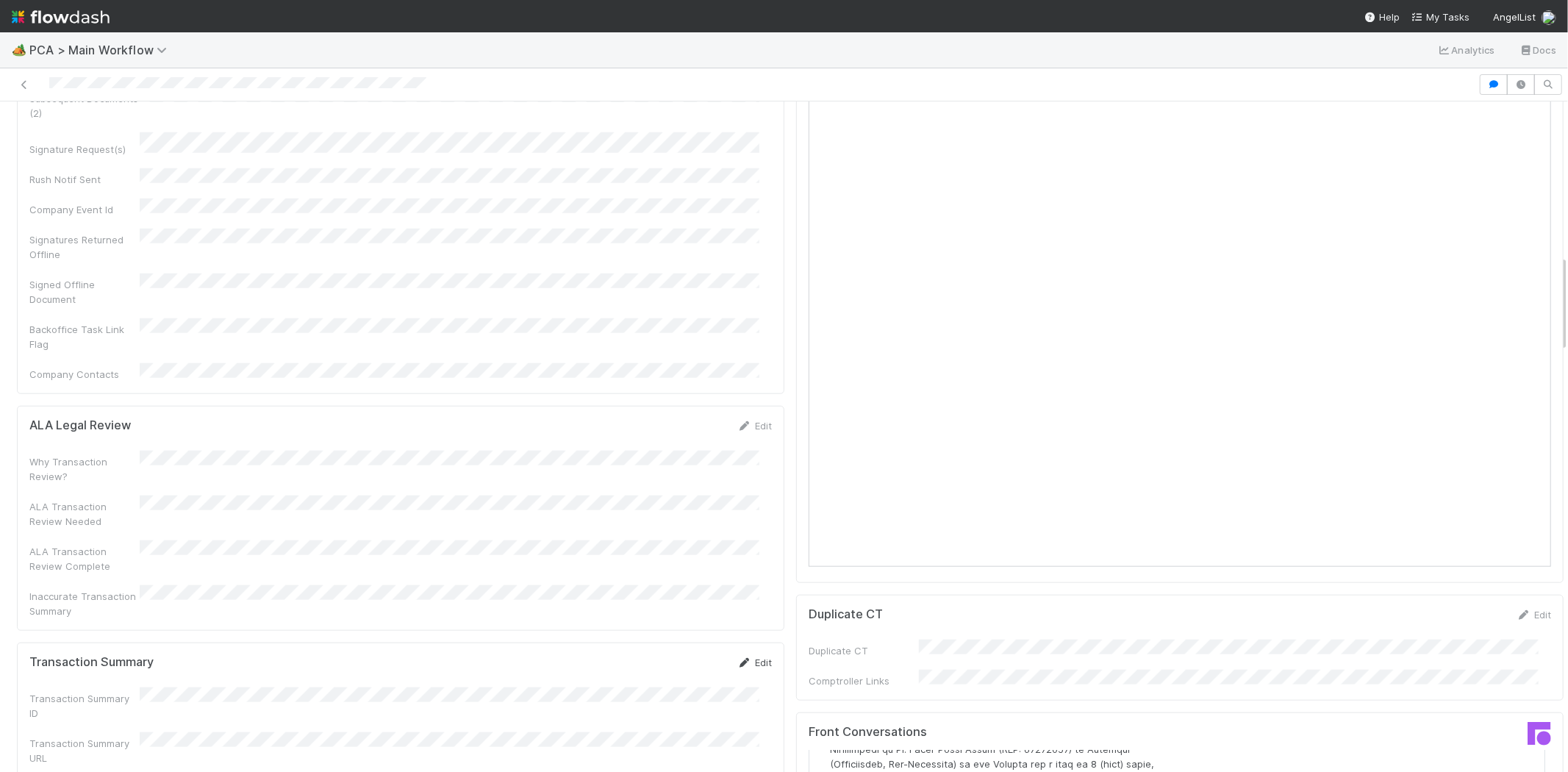
click at [745, 656] on link "Edit" at bounding box center [755, 662] width 34 height 11
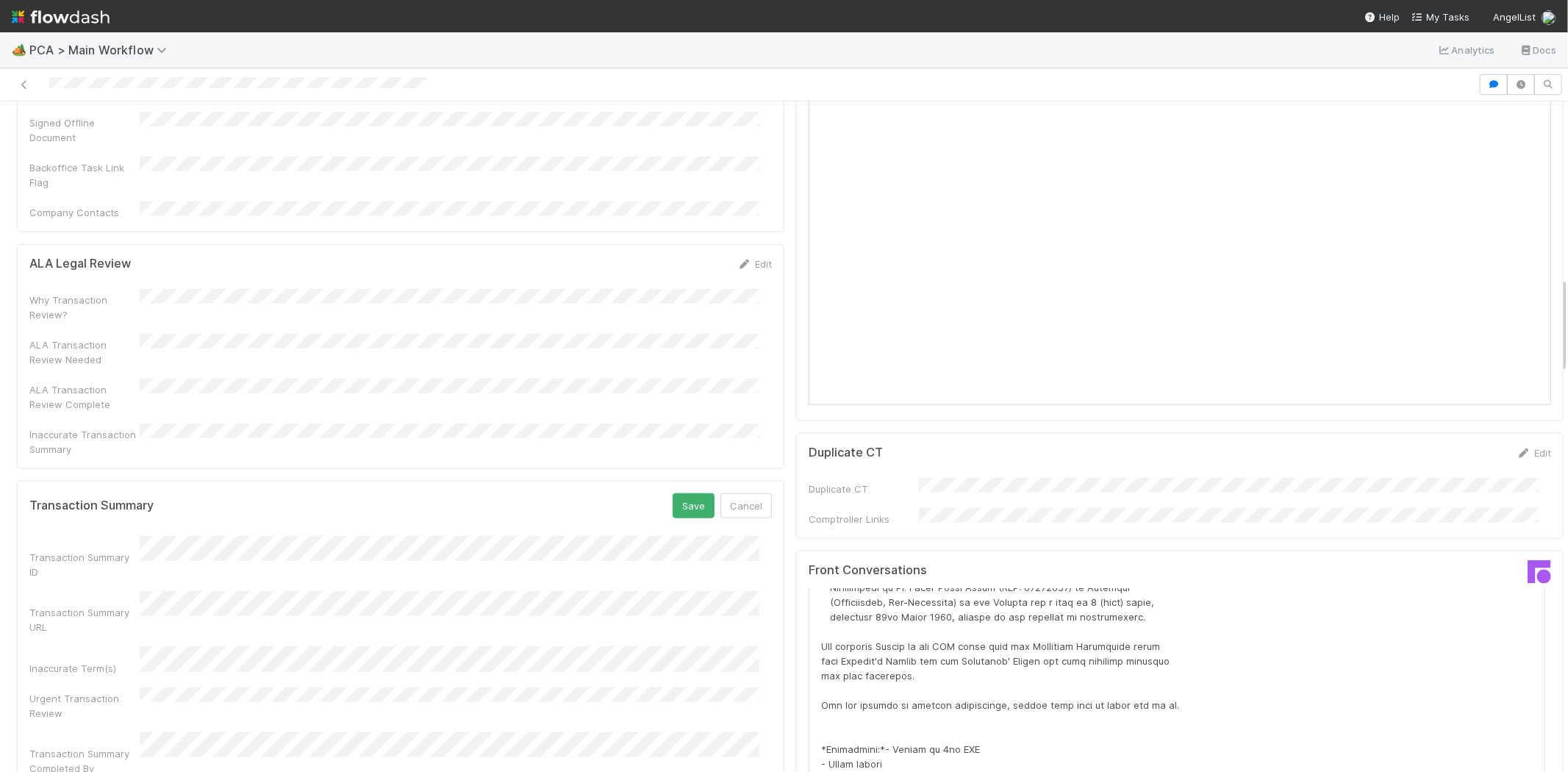
scroll to position [1225, 0]
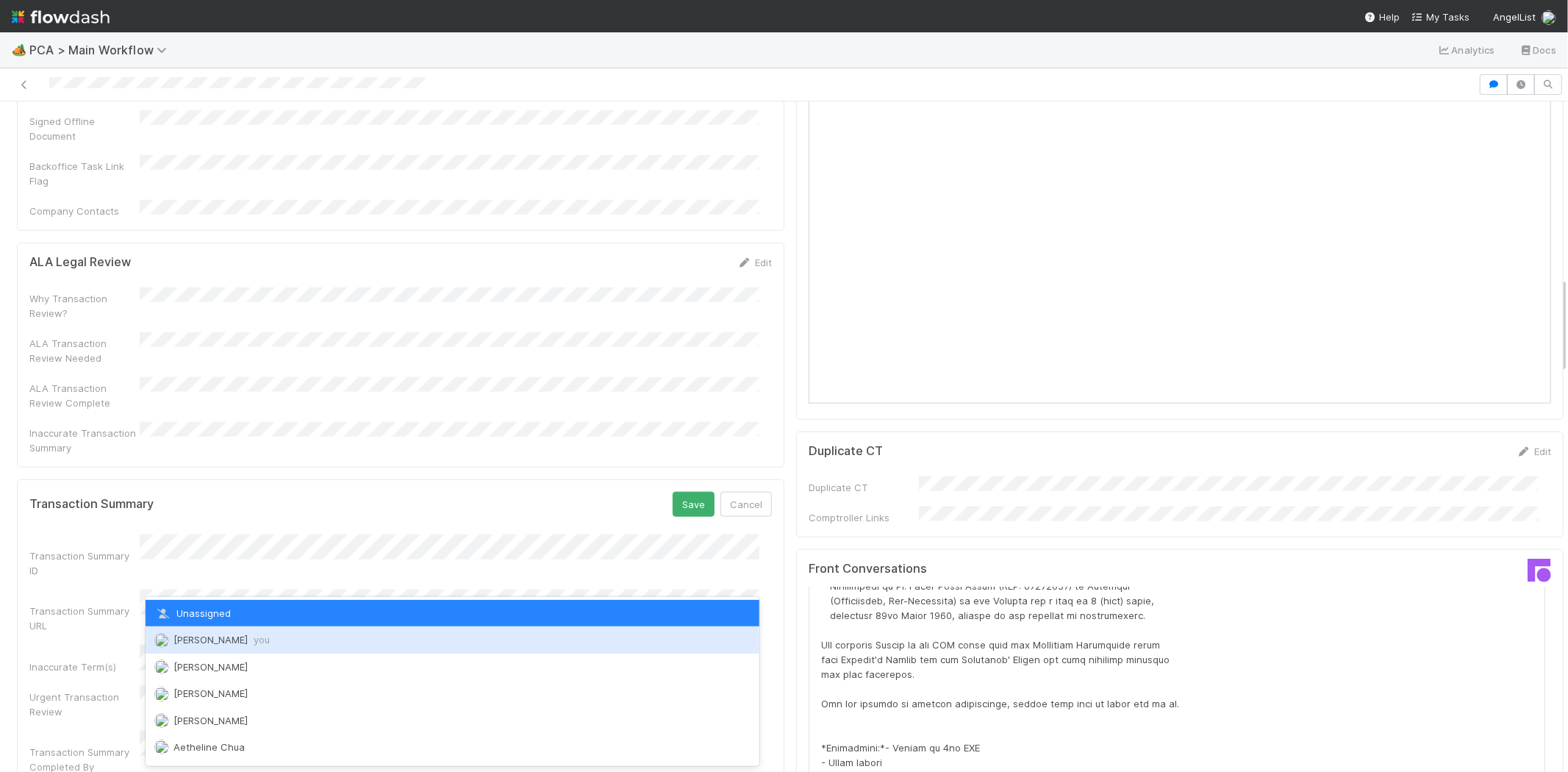
click at [412, 628] on div "[PERSON_NAME] you" at bounding box center [452, 640] width 614 height 26
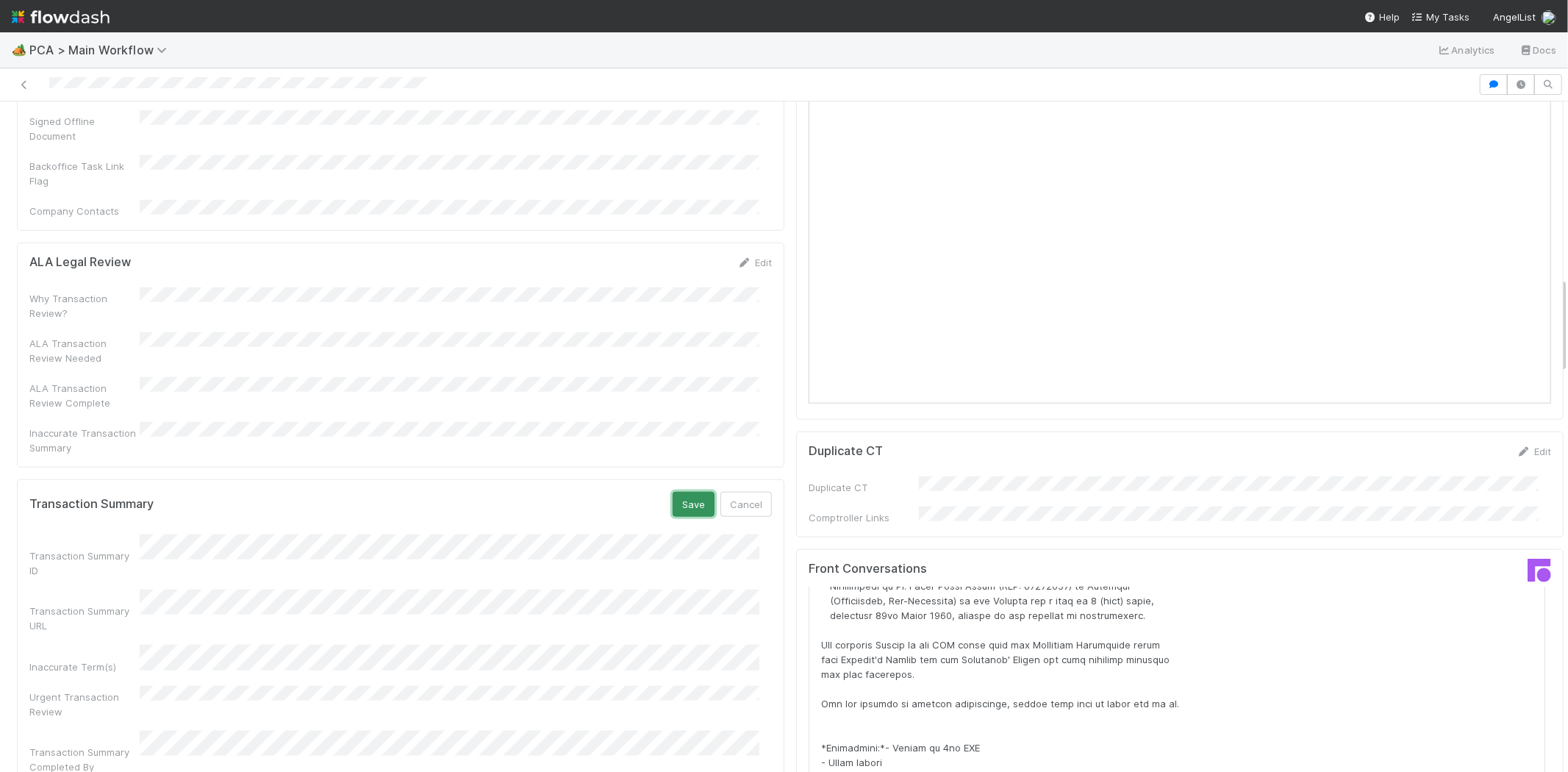
click at [673, 492] on button "Save" at bounding box center [693, 504] width 42 height 25
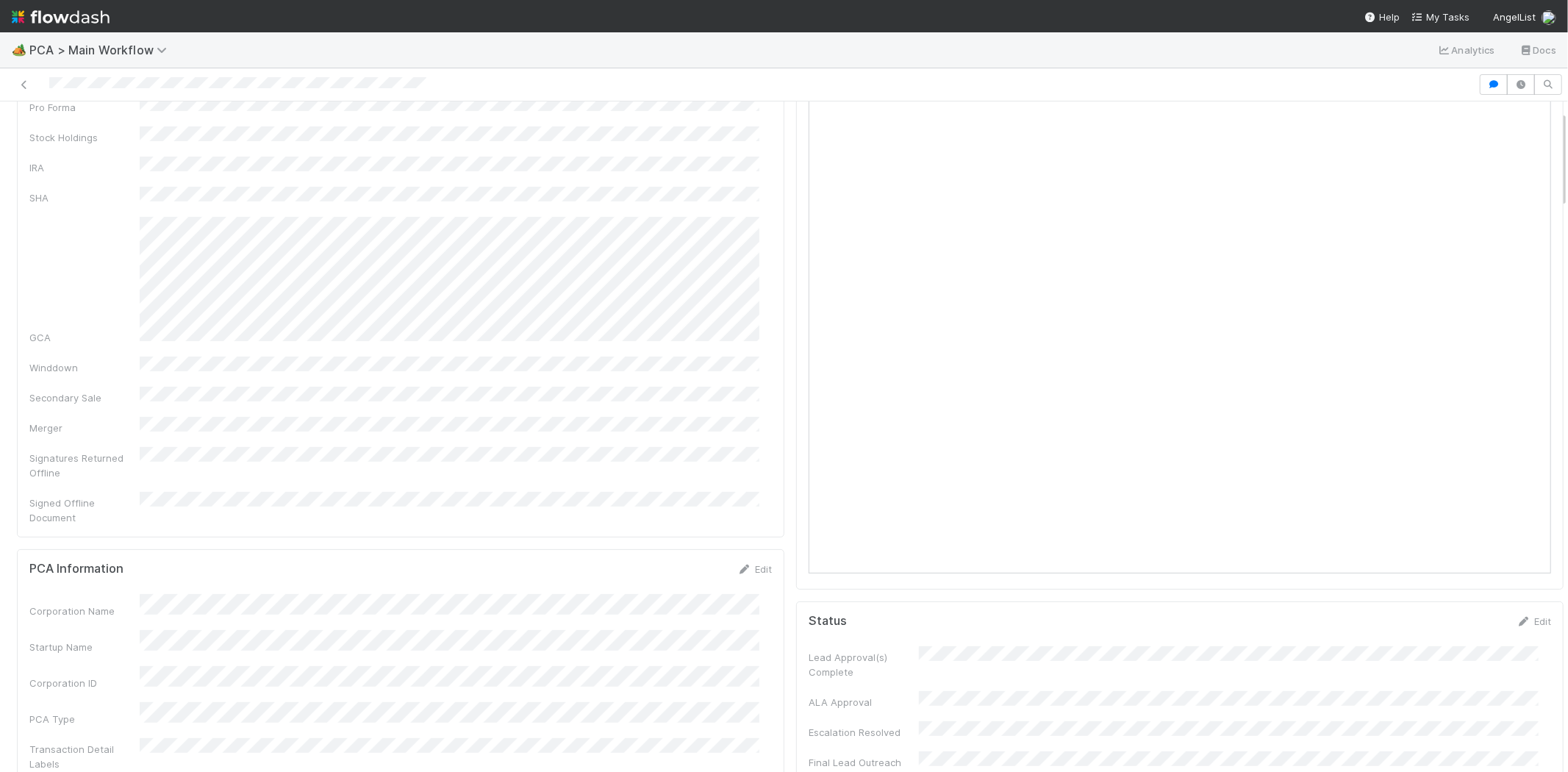
scroll to position [0, 0]
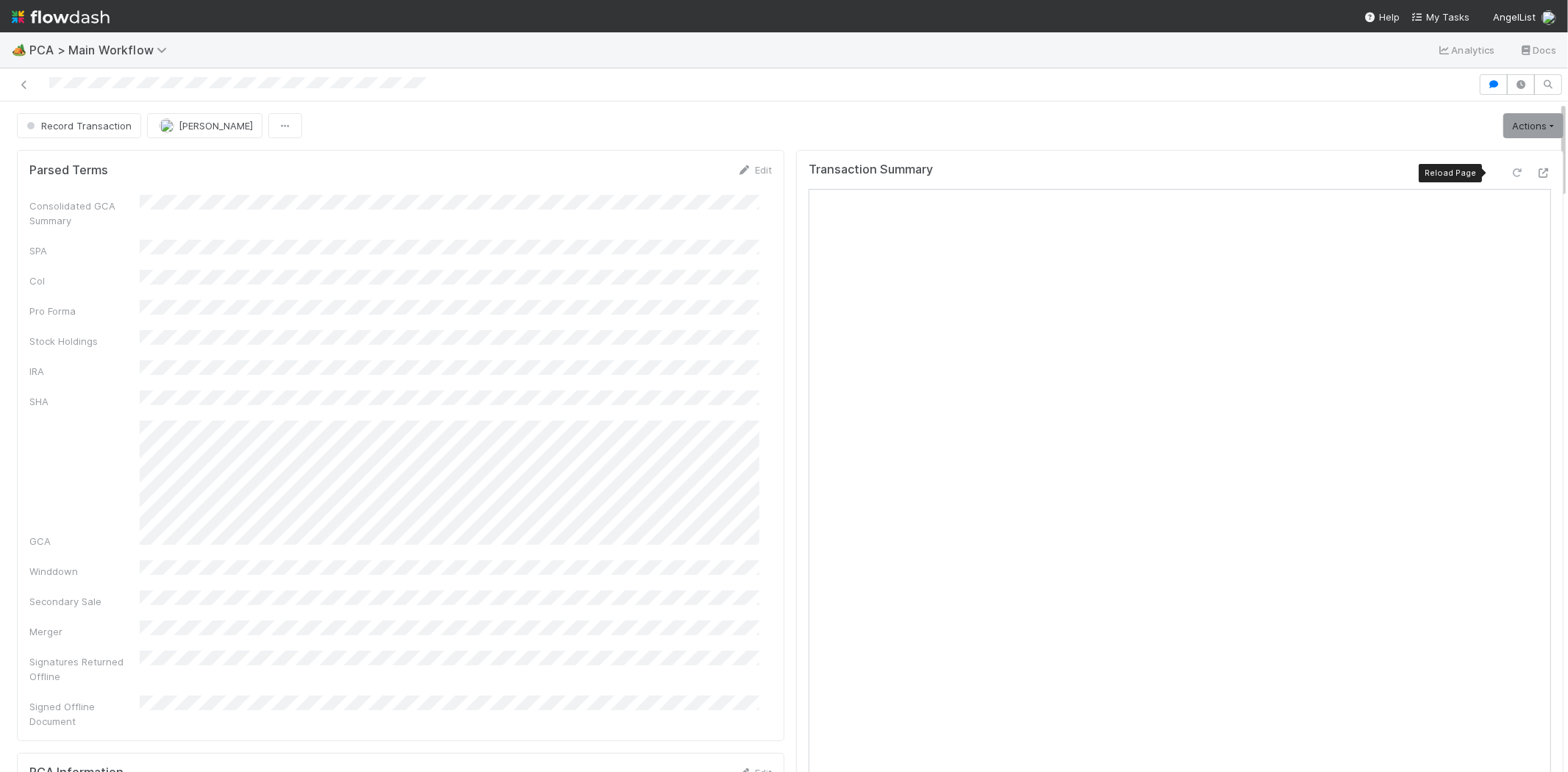
click at [1510, 174] on icon at bounding box center [1517, 174] width 15 height 10
click at [1510, 173] on icon at bounding box center [1517, 174] width 15 height 10
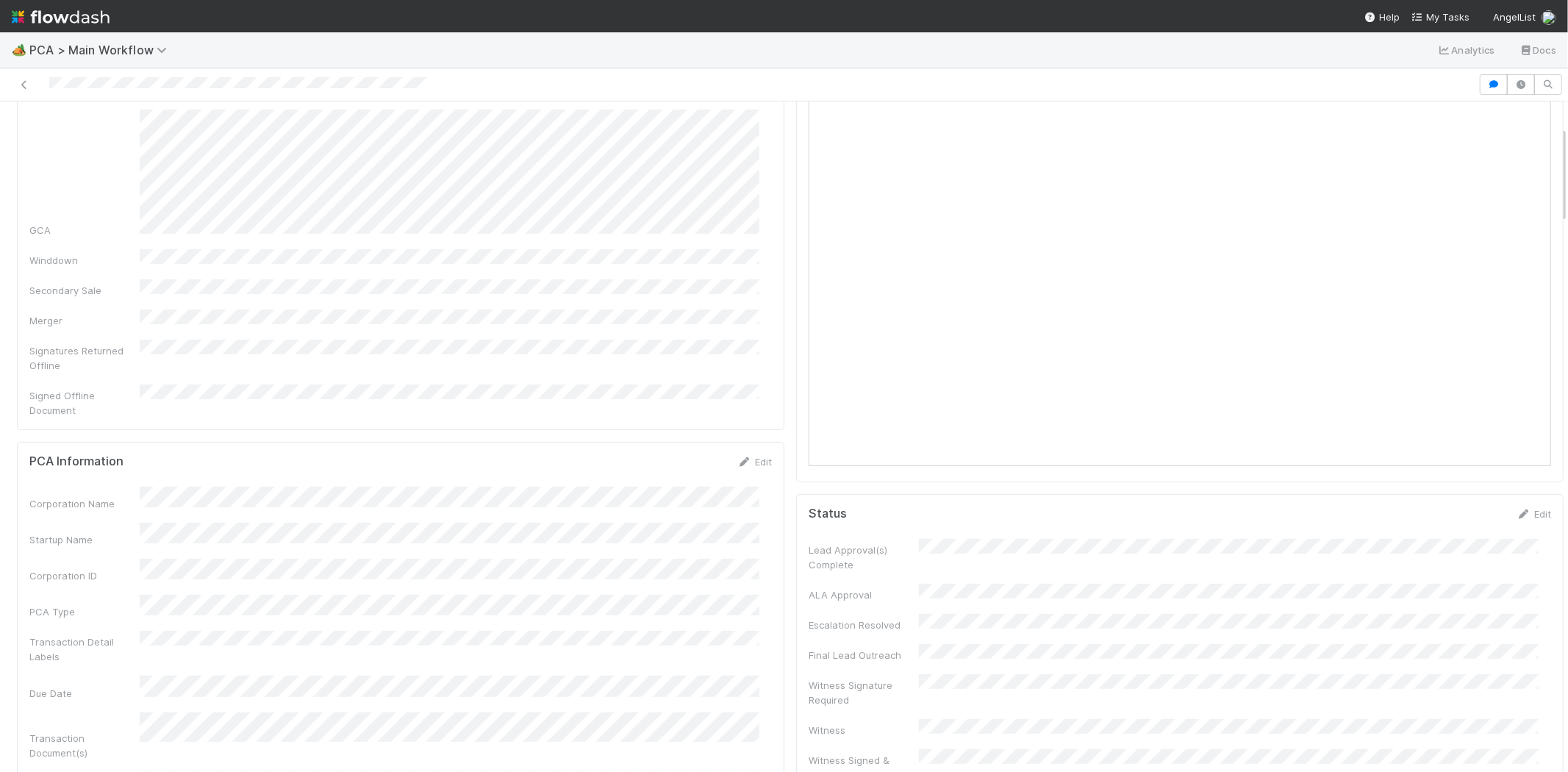
scroll to position [163, 0]
click at [232, 82] on div at bounding box center [739, 84] width 1466 height 20
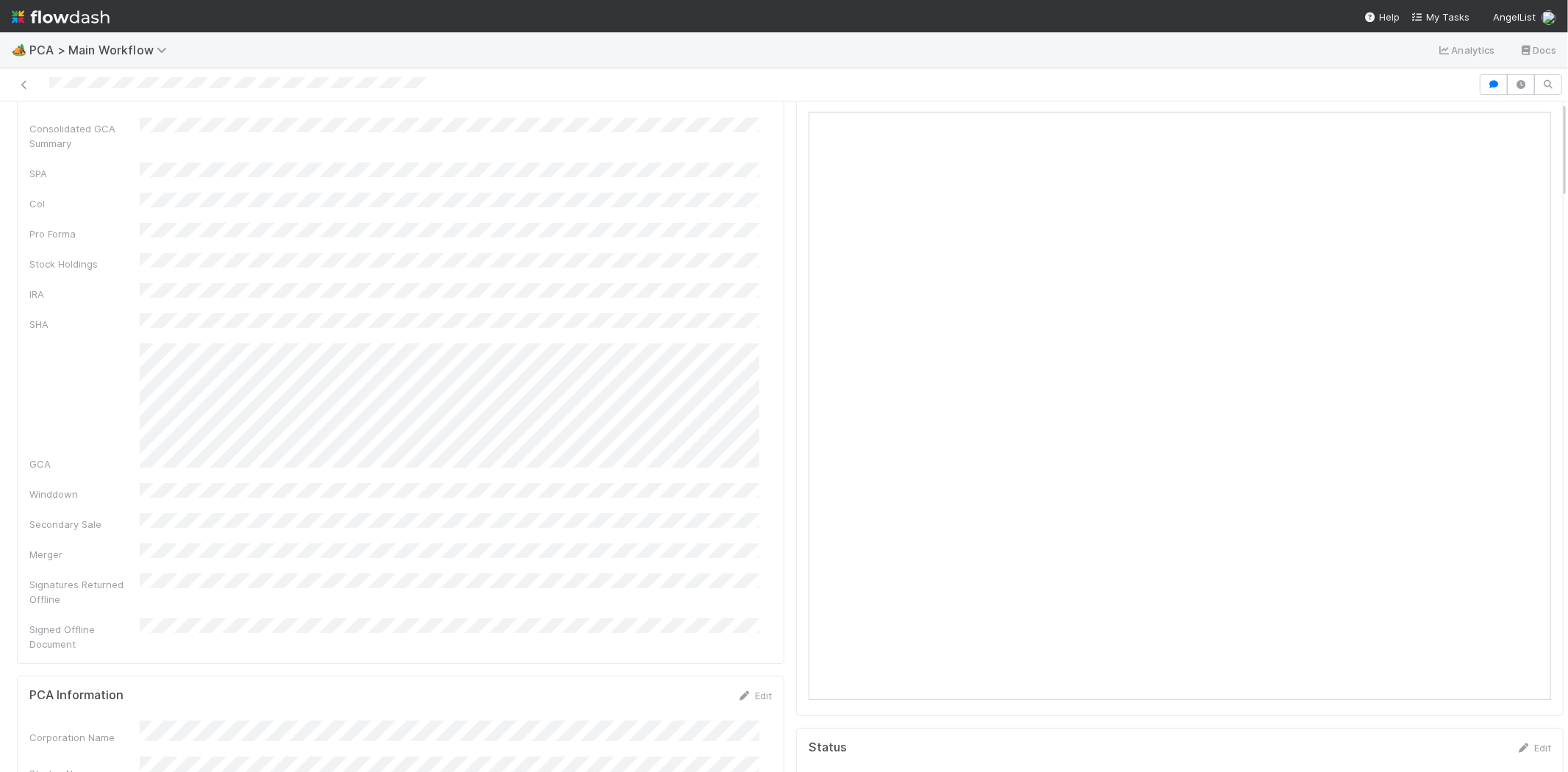
scroll to position [0, 0]
click at [1506, 126] on link "Actions" at bounding box center [1534, 125] width 61 height 25
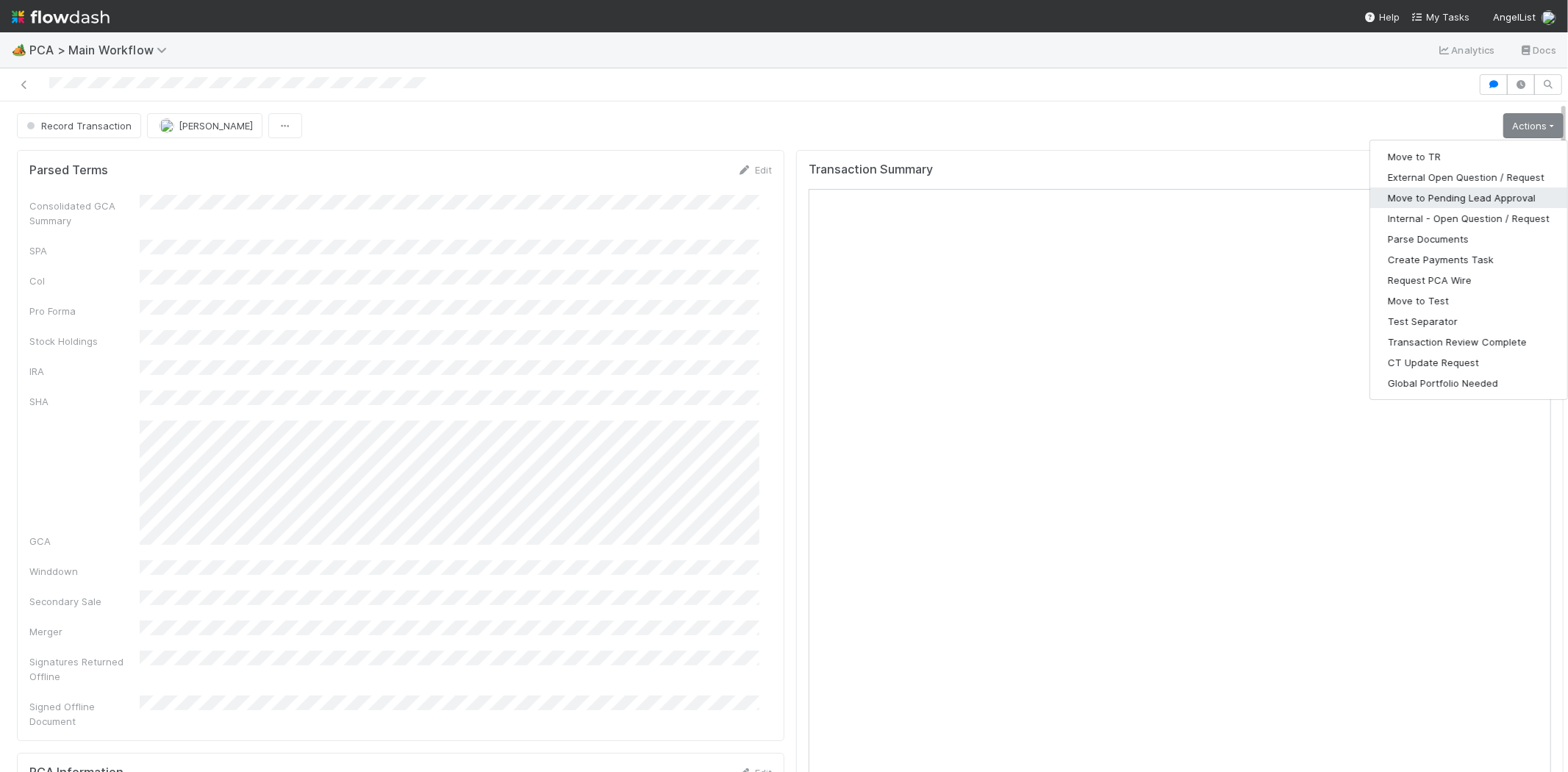
click at [1437, 198] on button "Move to Pending Lead Approval" at bounding box center [1469, 198] width 197 height 20
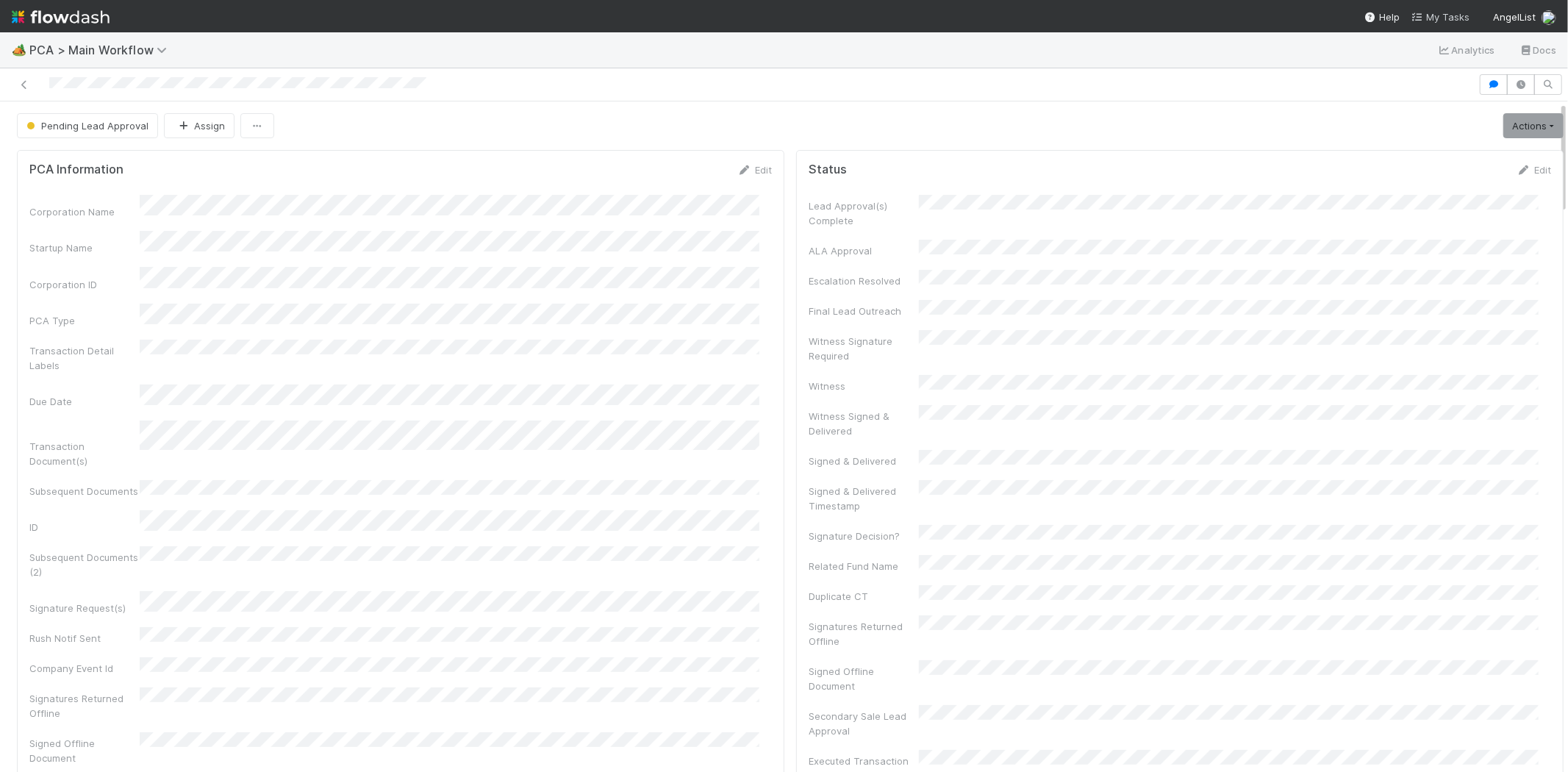
click at [1443, 11] on span "My Tasks" at bounding box center [1440, 16] width 58 height 11
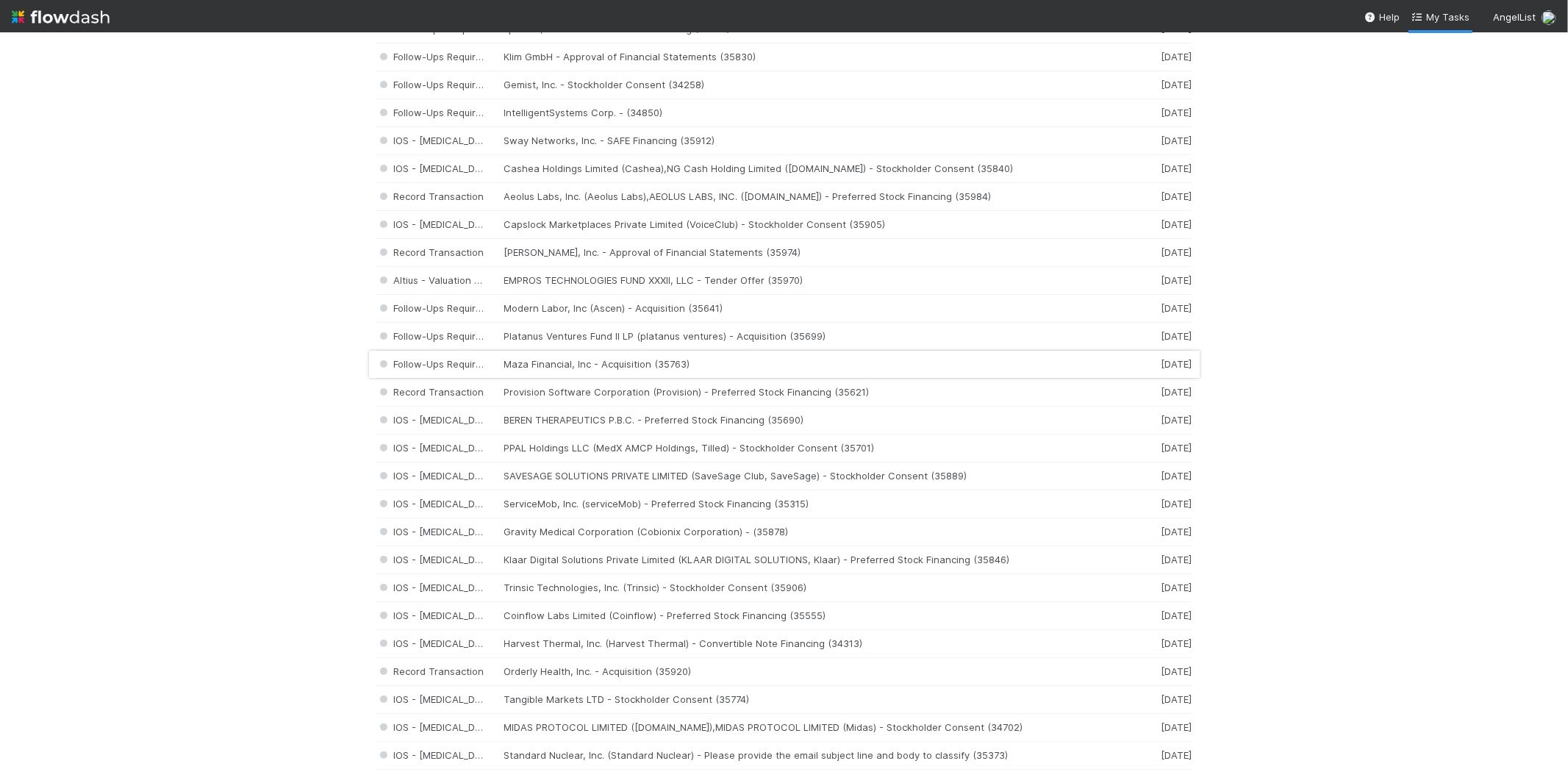
scroll to position [326, 0]
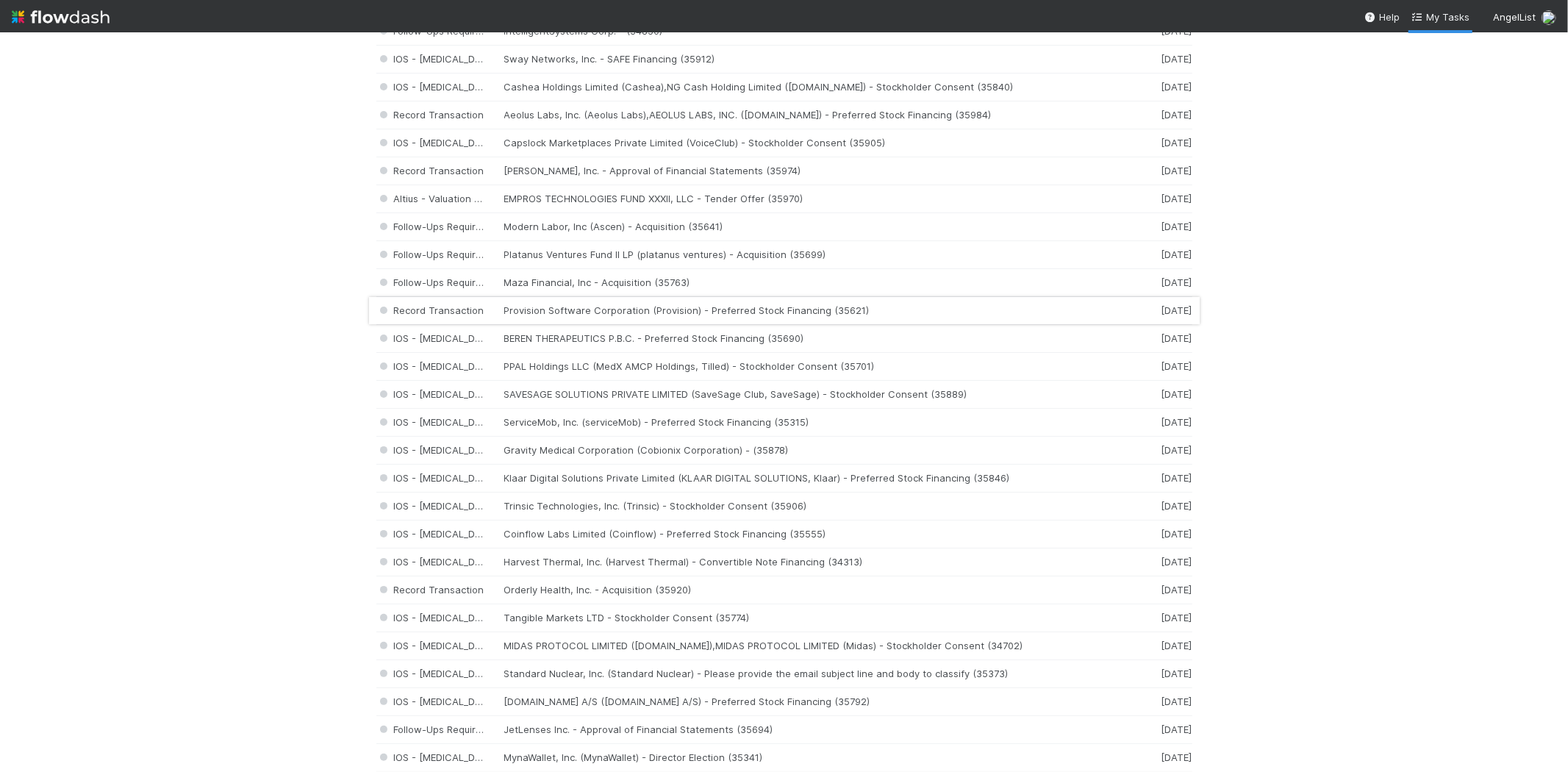
click at [670, 311] on div "Record Transaction Provision Software Corporation (Provision) - Preferred Stock…" at bounding box center [784, 311] width 816 height 28
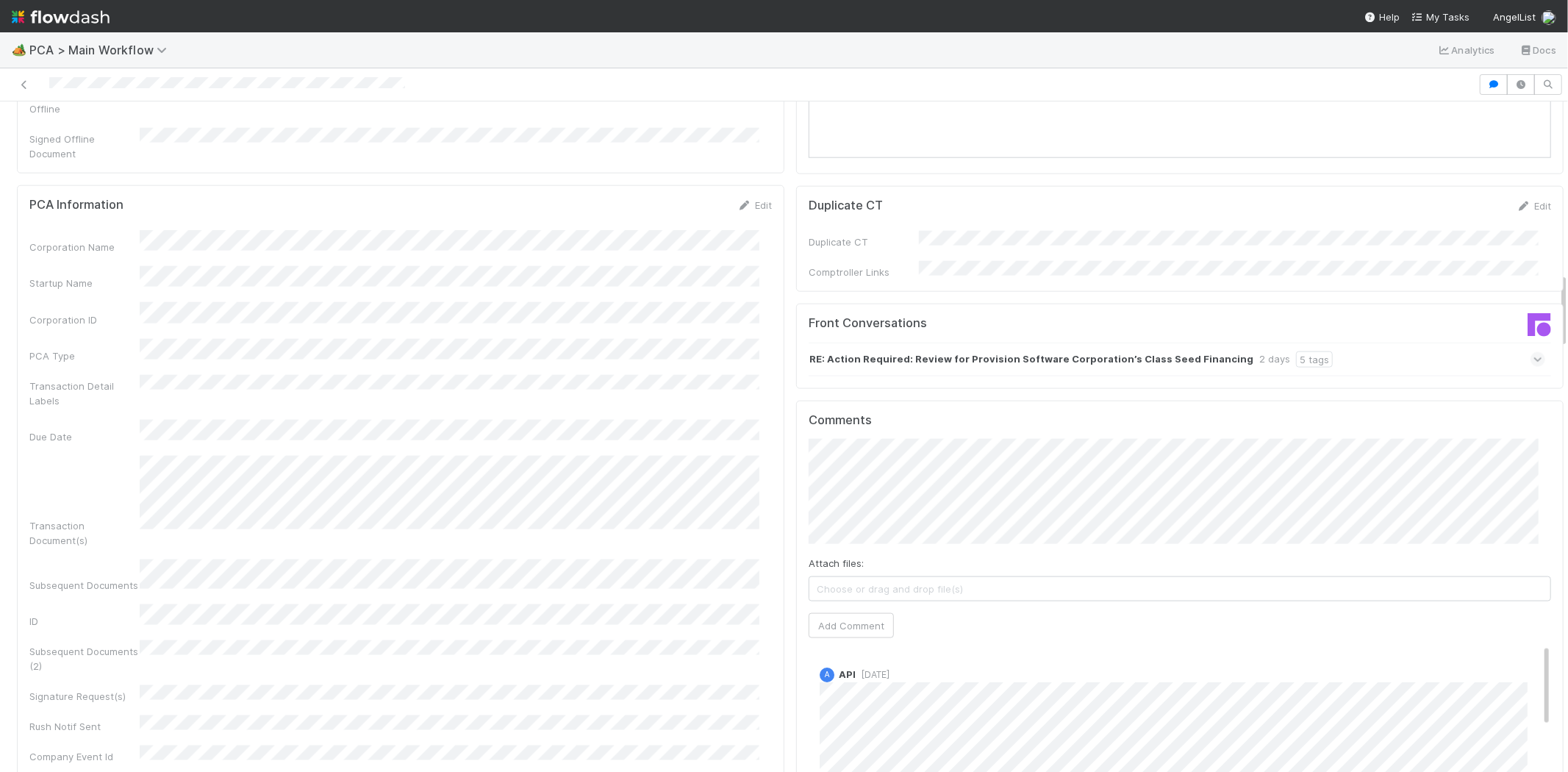
scroll to position [1471, 0]
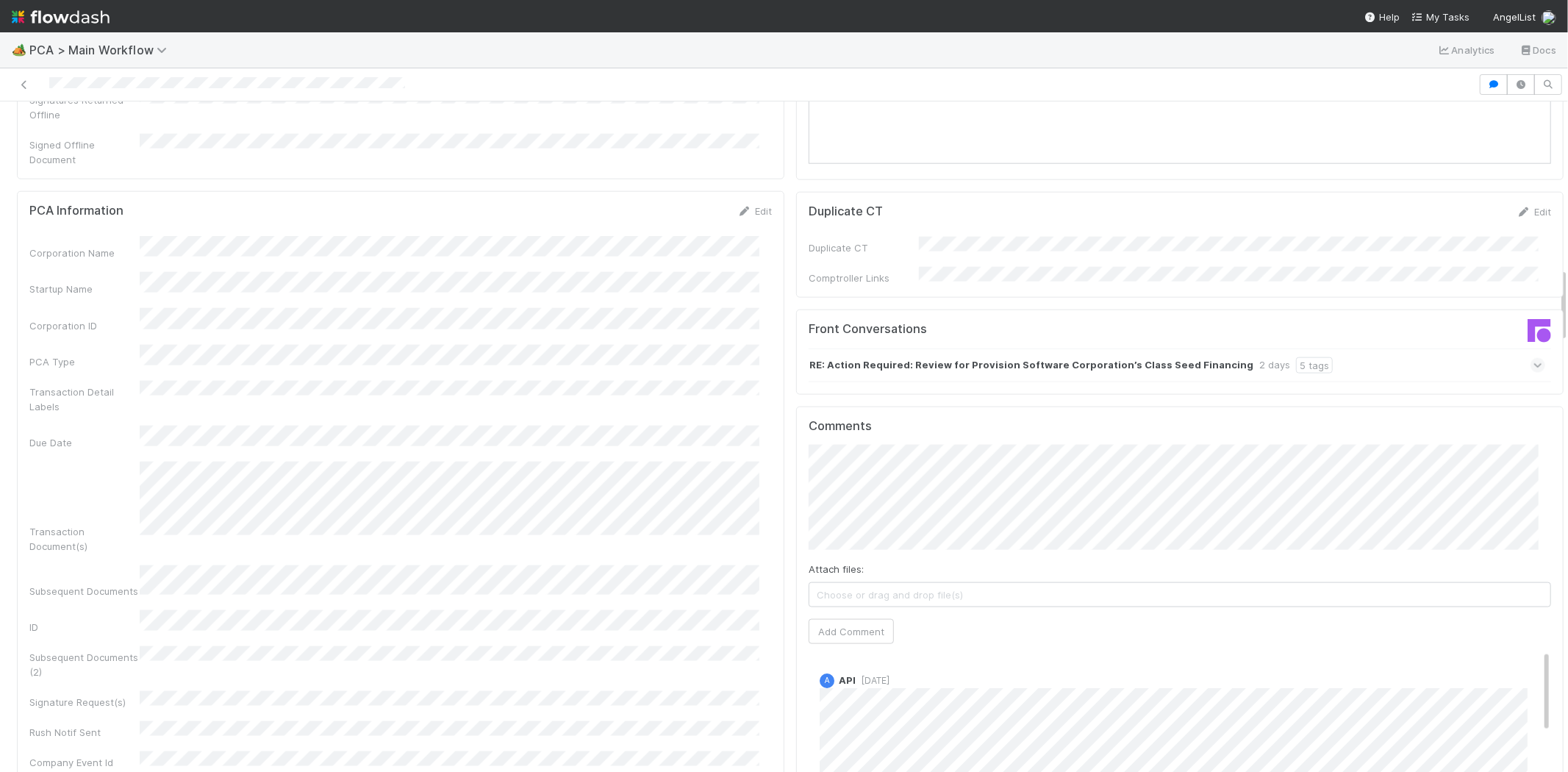
click at [1534, 358] on icon at bounding box center [1539, 366] width 10 height 15
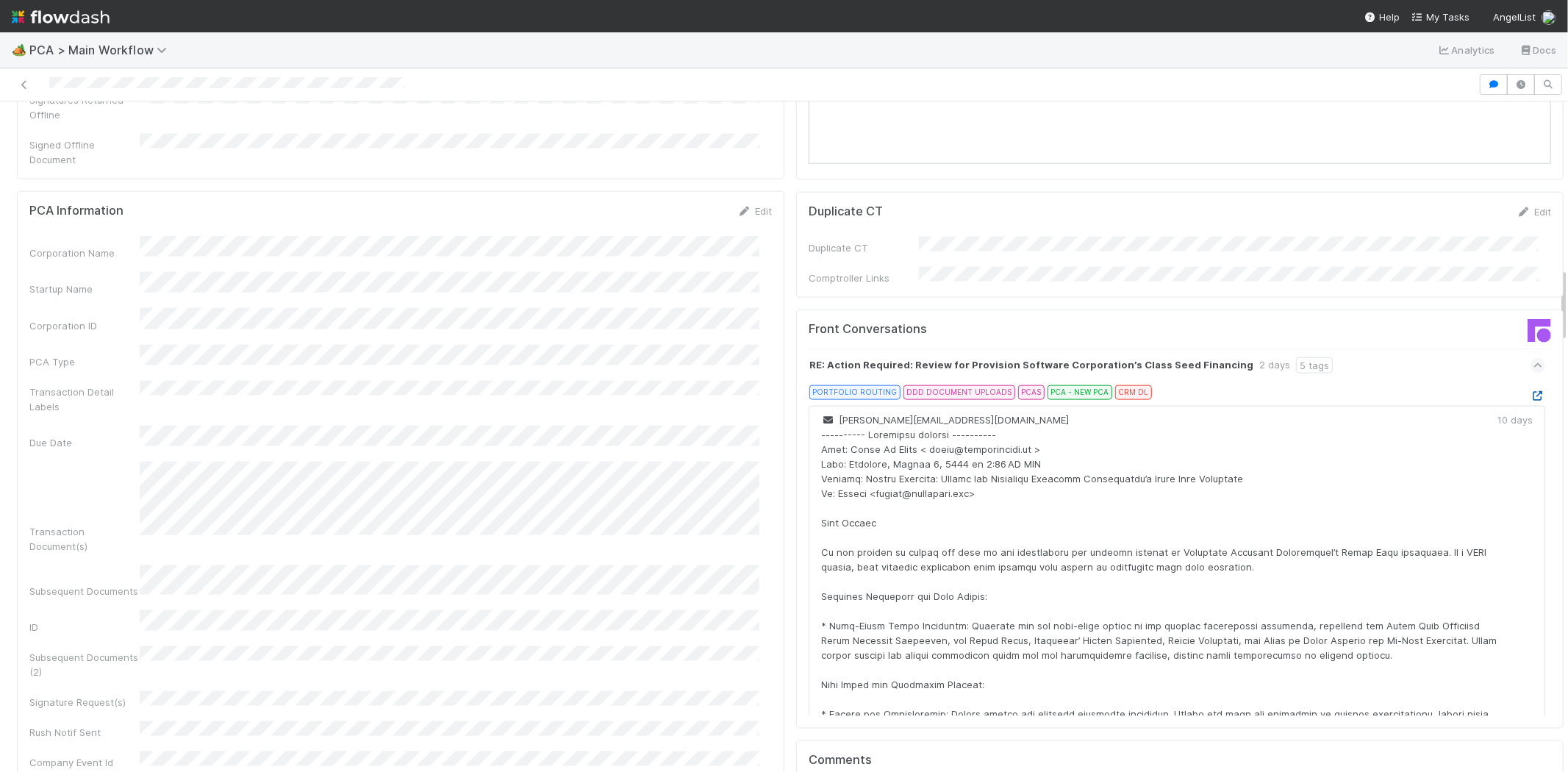
click at [1530, 391] on icon at bounding box center [1538, 396] width 15 height 10
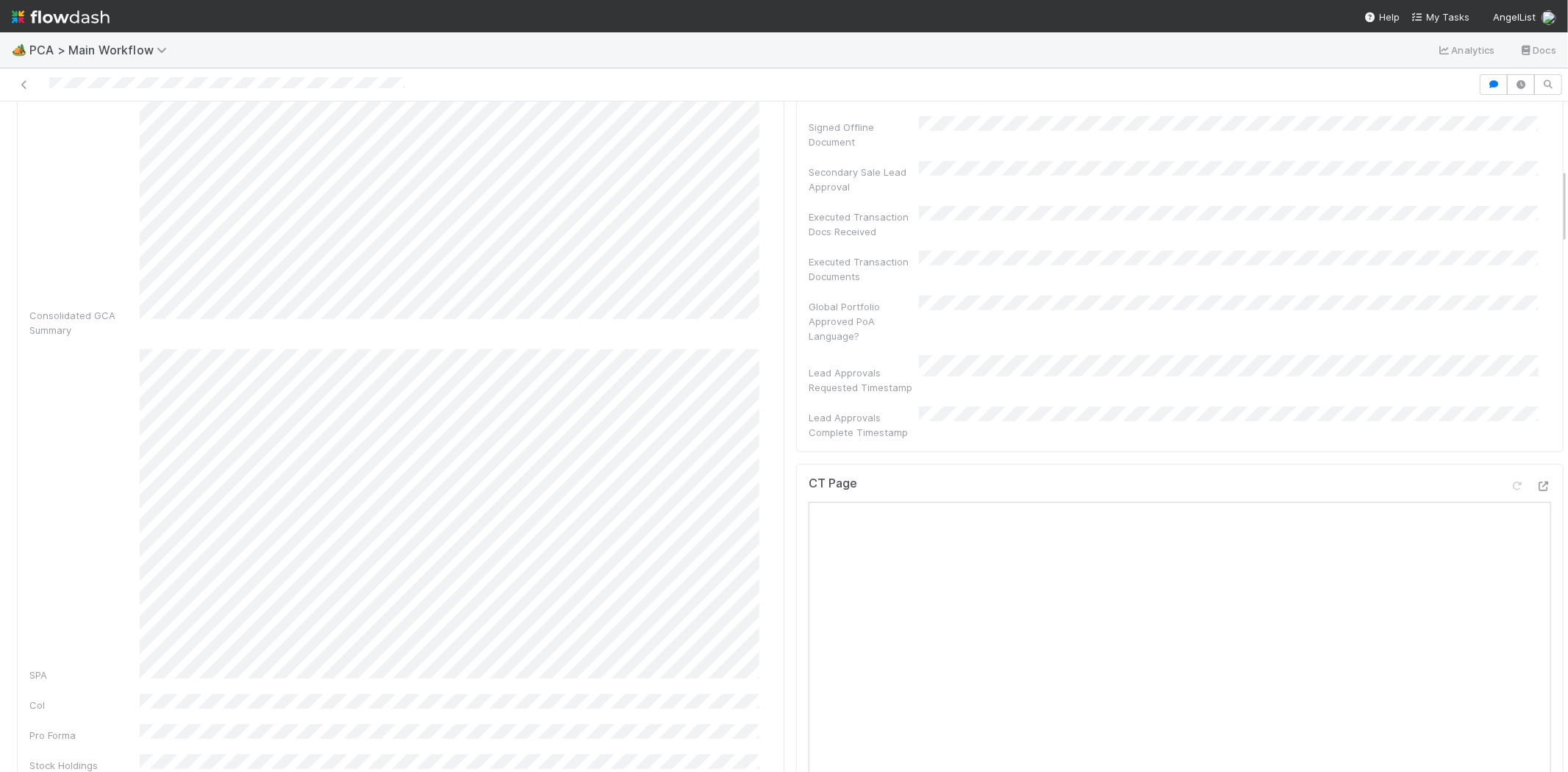
scroll to position [490, 0]
click at [1537, 536] on icon at bounding box center [1544, 541] width 15 height 10
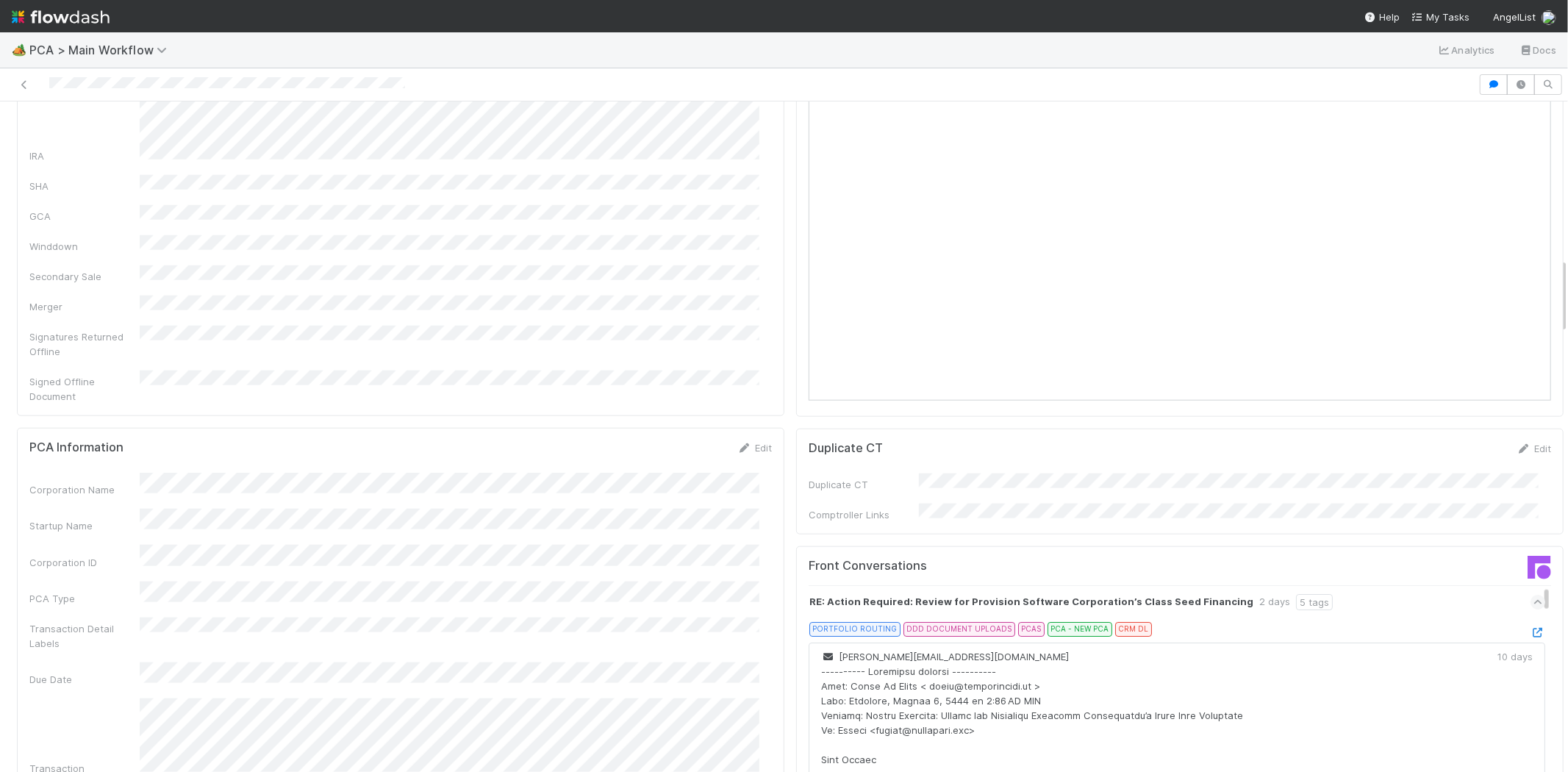
scroll to position [1388, 0]
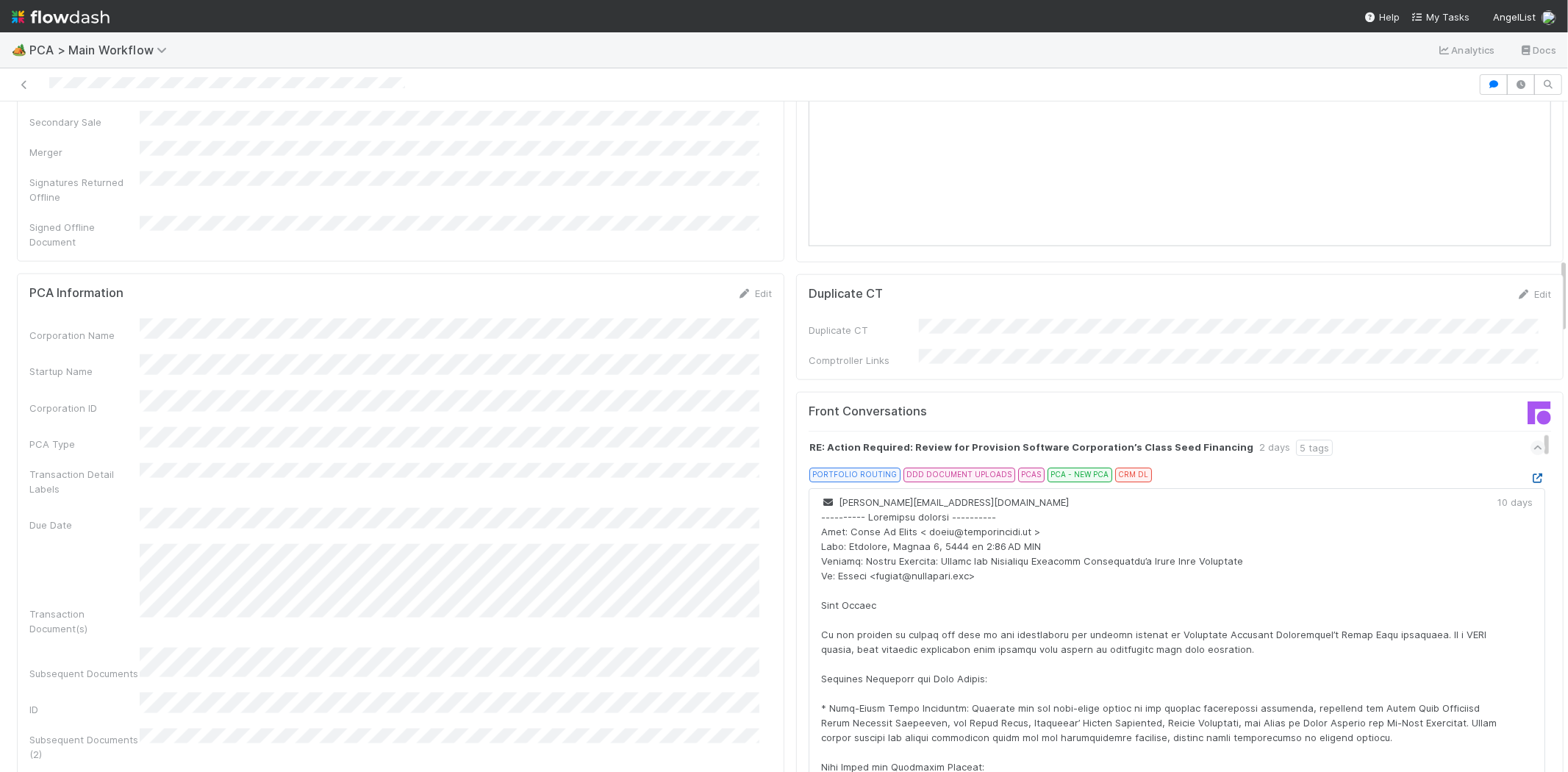
click at [1530, 474] on icon at bounding box center [1538, 479] width 15 height 10
click at [134, 84] on div at bounding box center [739, 84] width 1466 height 20
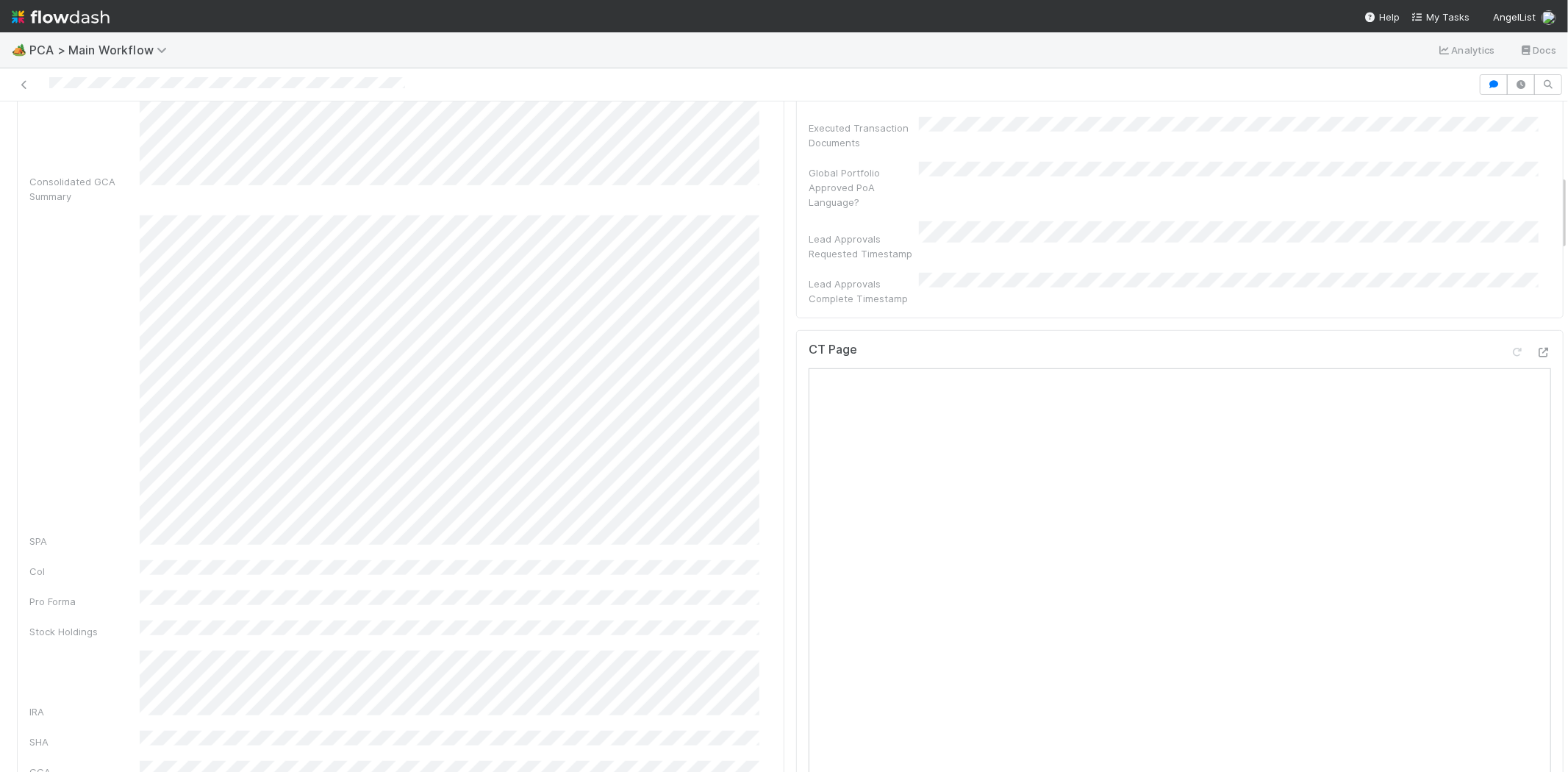
scroll to position [653, 0]
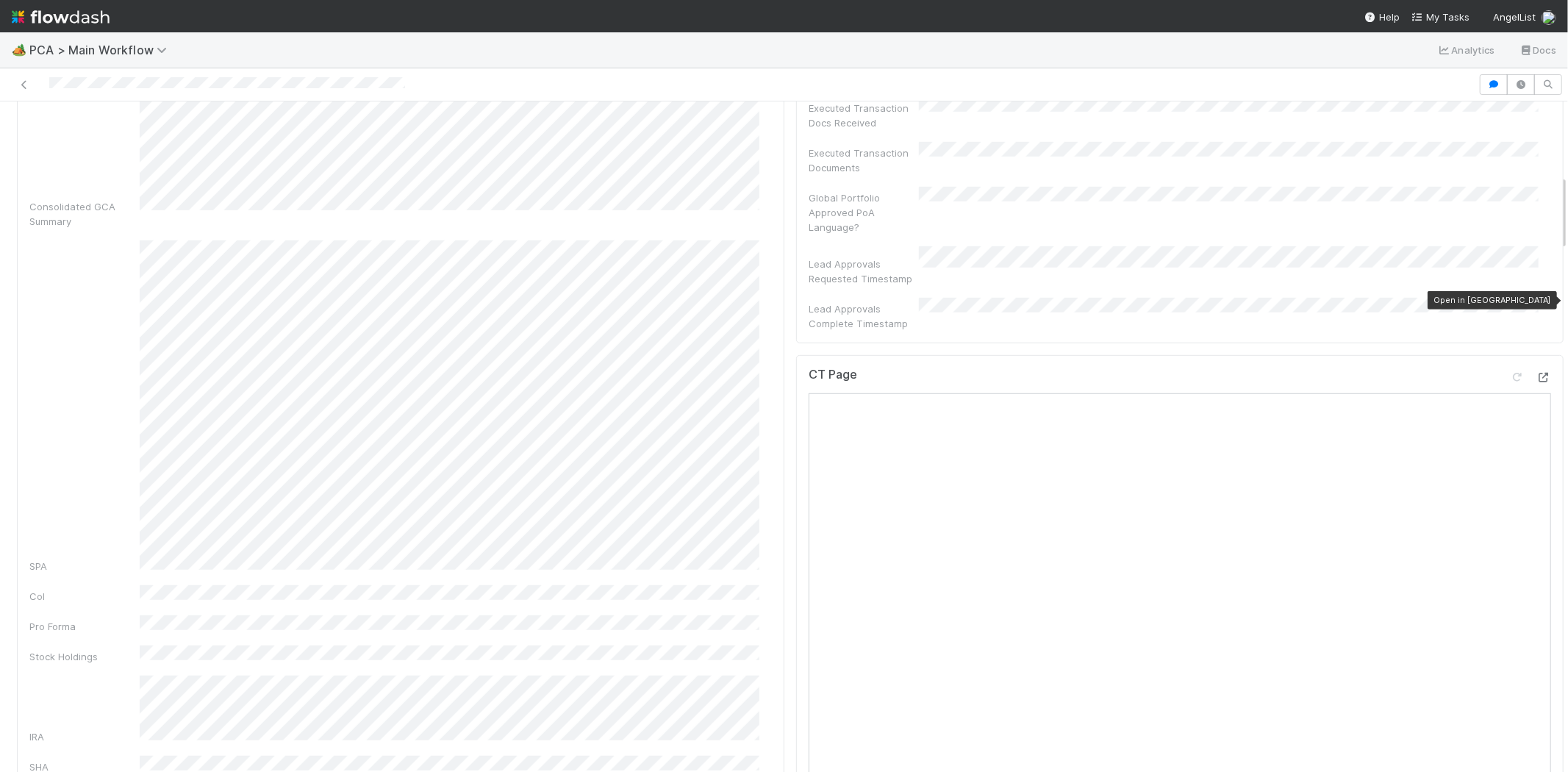
click at [1537, 373] on icon at bounding box center [1544, 378] width 15 height 10
